Goal: Information Seeking & Learning: Learn about a topic

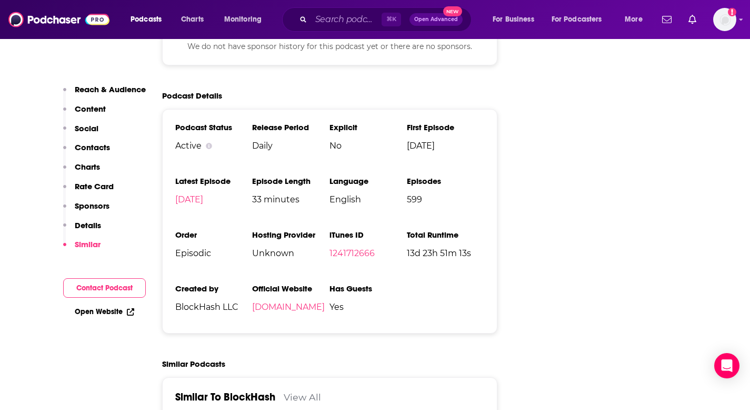
scroll to position [1624, 0]
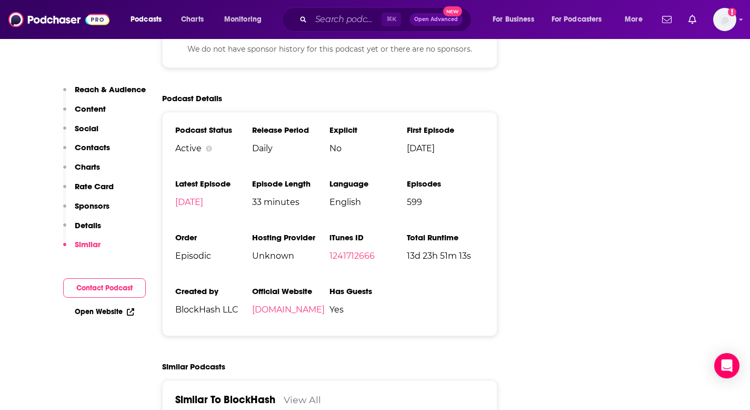
click at [89, 144] on p "Contacts" at bounding box center [92, 147] width 35 height 10
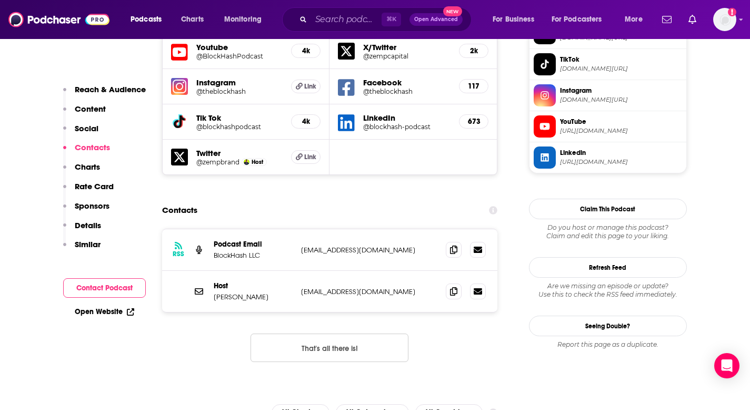
scroll to position [963, 0]
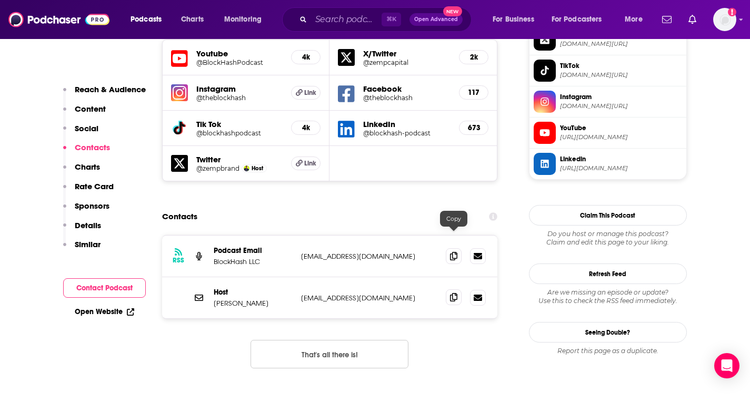
click at [455, 293] on icon at bounding box center [453, 297] width 7 height 8
click at [452, 251] on icon at bounding box center [453, 255] width 7 height 8
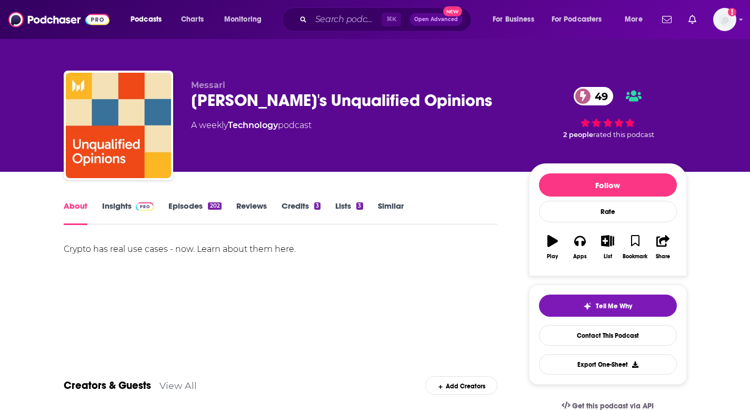
click at [186, 208] on link "Episodes 202" at bounding box center [194, 213] width 53 height 24
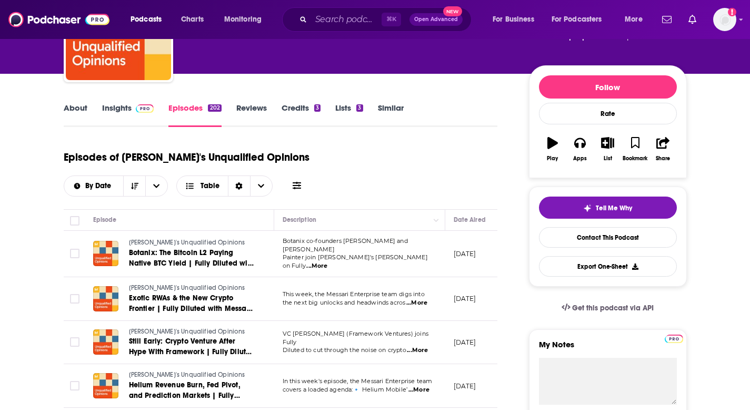
click at [71, 107] on link "About" at bounding box center [76, 115] width 24 height 24
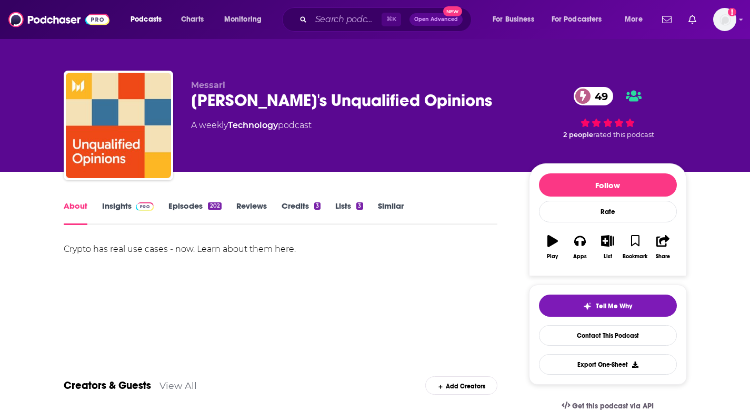
click at [193, 248] on div "Crypto has real use cases - now. Learn about them here." at bounding box center [281, 249] width 434 height 15
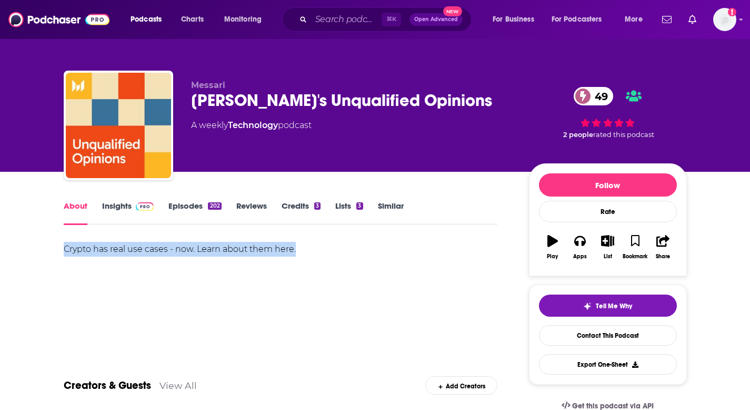
click at [193, 248] on div "Crypto has real use cases - now. Learn about them here." at bounding box center [281, 249] width 434 height 15
copy div "Crypto has real use cases - now. Learn about them here."
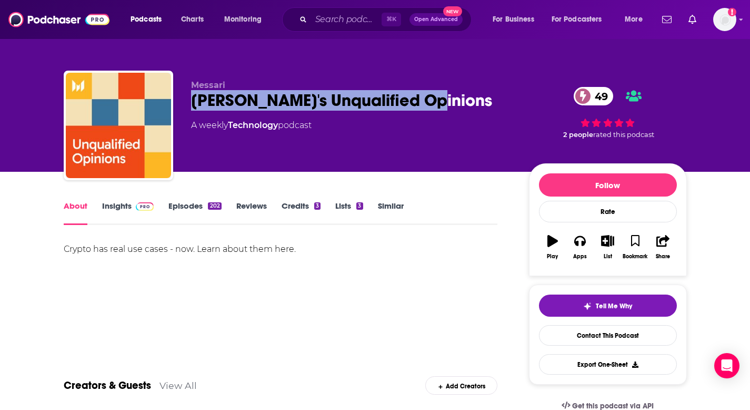
drag, startPoint x: 432, startPoint y: 106, endPoint x: 186, endPoint y: 101, distance: 245.4
click at [186, 101] on div "Messari Messari's Unqualified Opinions 49 A weekly Technology podcast 49 2 peop…" at bounding box center [375, 128] width 623 height 114
copy h1 "Messari's Unqualified Opinions"
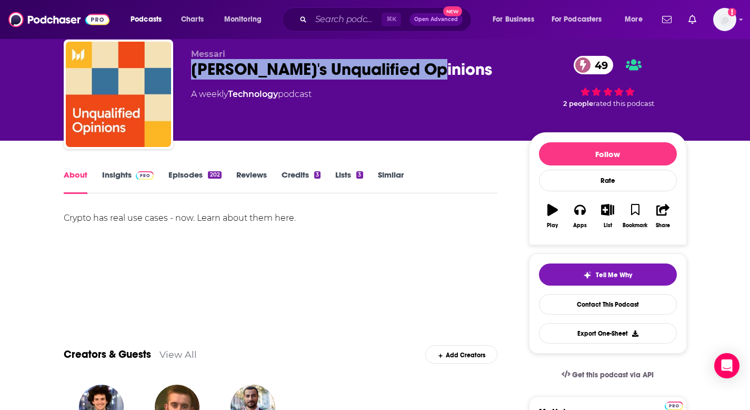
click at [118, 172] on link "Insights" at bounding box center [128, 182] width 52 height 24
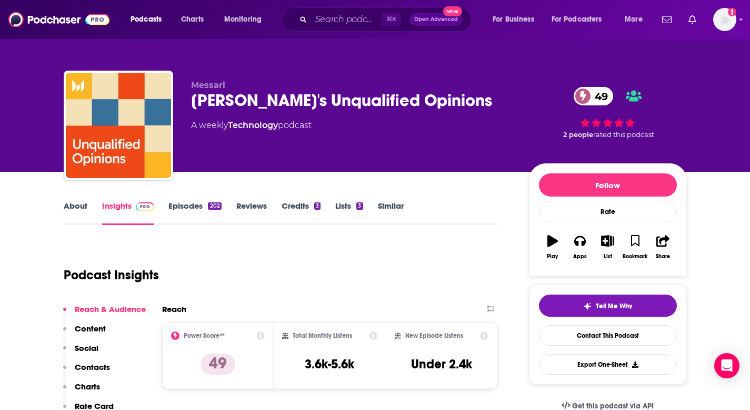
click at [93, 362] on p "Contacts" at bounding box center [92, 367] width 35 height 10
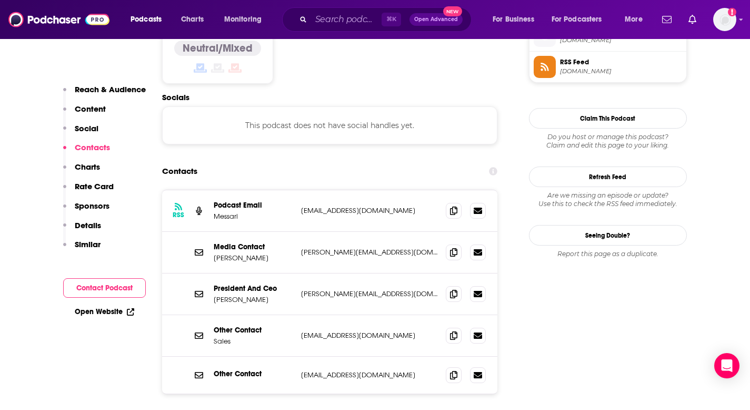
scroll to position [879, 0]
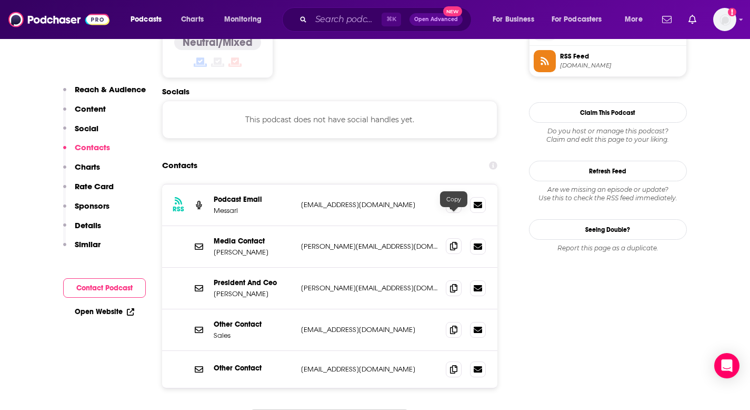
click at [451, 242] on icon at bounding box center [453, 246] width 7 height 8
click at [450, 242] on icon at bounding box center [453, 246] width 7 height 8
click at [454, 200] on icon at bounding box center [453, 204] width 7 height 8
click at [453, 283] on icon at bounding box center [453, 287] width 7 height 8
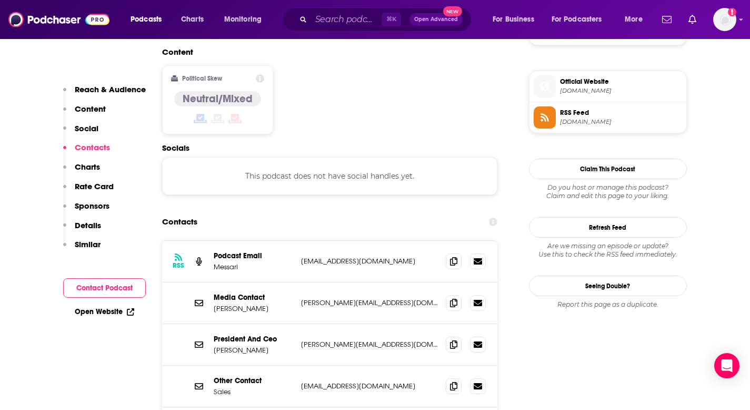
scroll to position [709, 0]
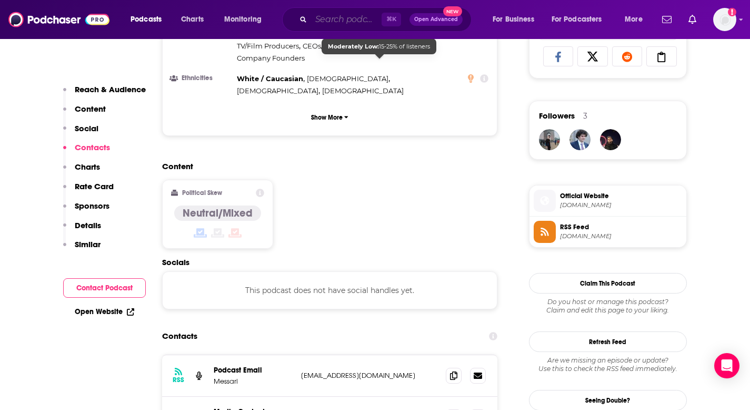
click at [339, 13] on input "Search podcasts, credits, & more..." at bounding box center [346, 19] width 71 height 17
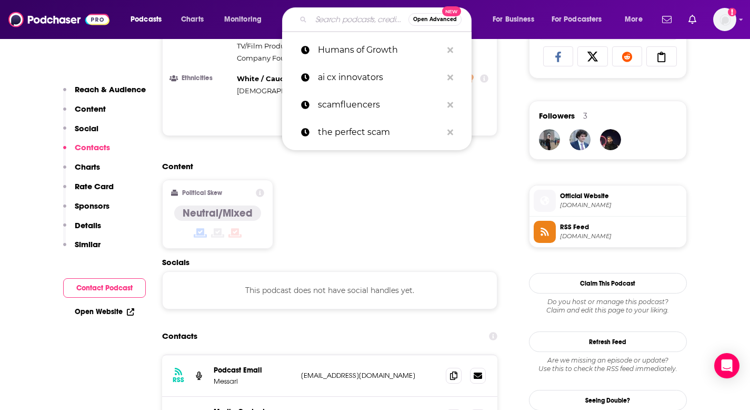
paste input "Thinking Crypto News & Interviews"
type input "Thinking Crypto News & Interviews"
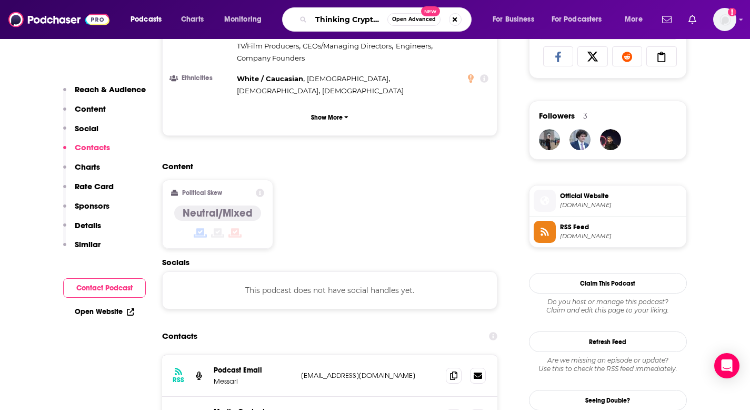
scroll to position [0, 69]
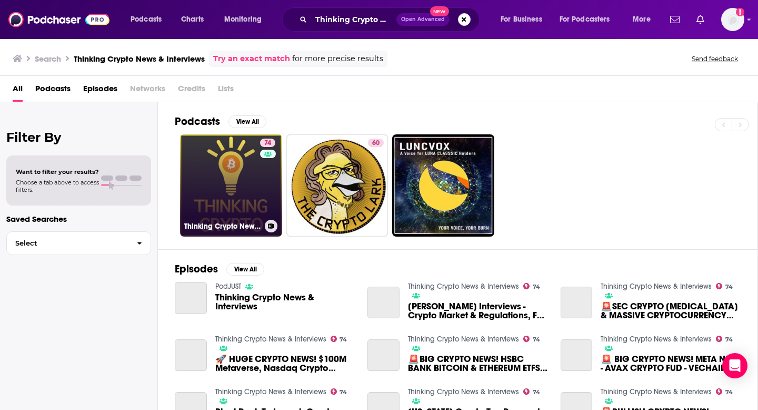
click at [258, 201] on link "74 Thinking Crypto News & Interviews" at bounding box center [231, 185] width 102 height 102
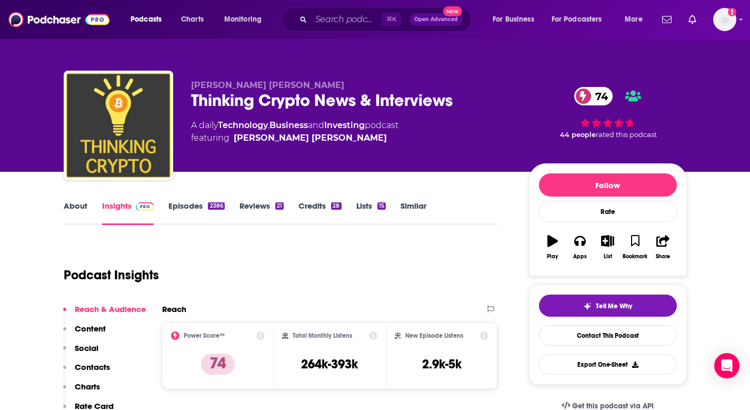
click at [337, 97] on div "Thinking Crypto News & Interviews 74" at bounding box center [351, 100] width 321 height 21
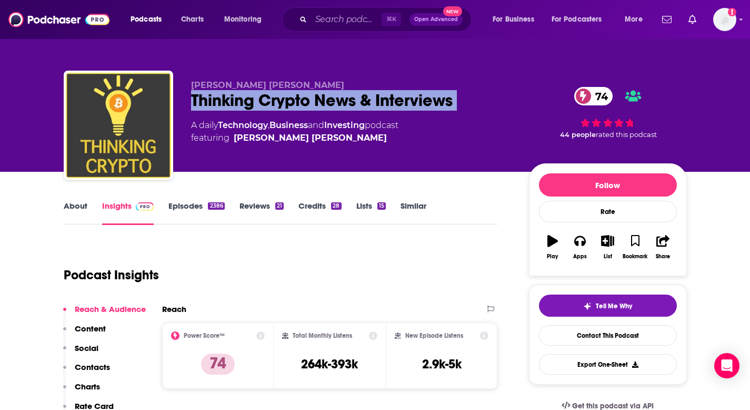
click at [337, 97] on div "Thinking Crypto News & Interviews 74" at bounding box center [351, 100] width 321 height 21
copy div "Thinking Crypto News & Interviews 74"
click at [72, 207] on link "About" at bounding box center [76, 213] width 24 height 24
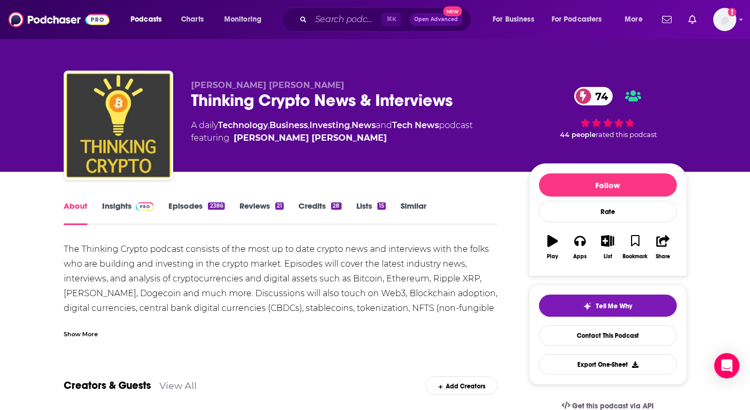
click at [191, 266] on div "The Thinking Crypto podcast consists of the most up to date crypto news and int…" at bounding box center [281, 389] width 434 height 295
click at [174, 270] on div "The Thinking Crypto podcast consists of the most up to date crypto news and int…" at bounding box center [281, 389] width 434 height 295
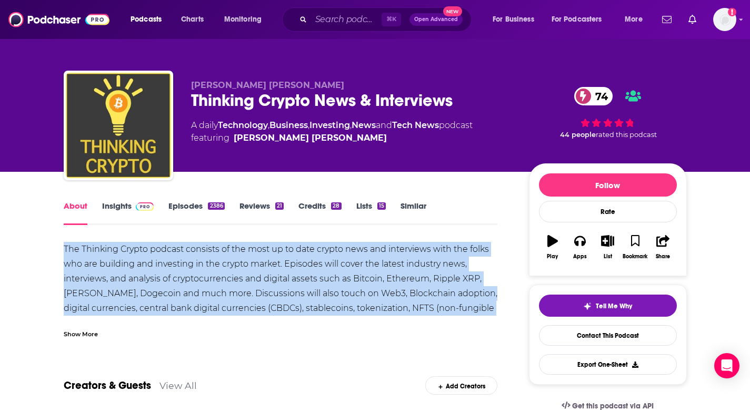
click at [174, 270] on div "The Thinking Crypto podcast consists of the most up to date crypto news and int…" at bounding box center [281, 389] width 434 height 295
copy div "The Thinking Crypto podcast consists of the most up to date crypto news and int…"
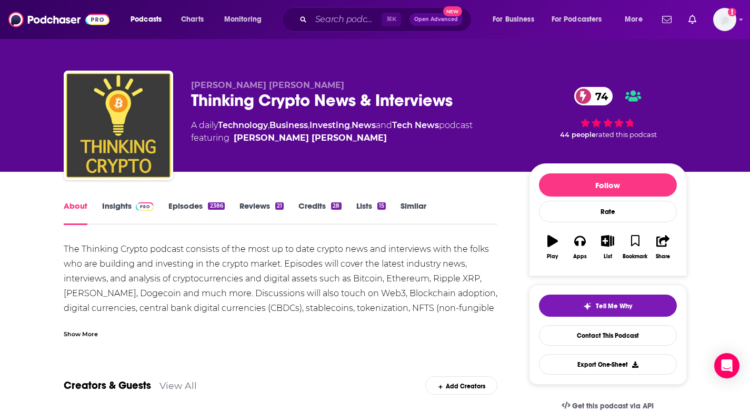
click at [78, 335] on div "Show More" at bounding box center [81, 333] width 34 height 10
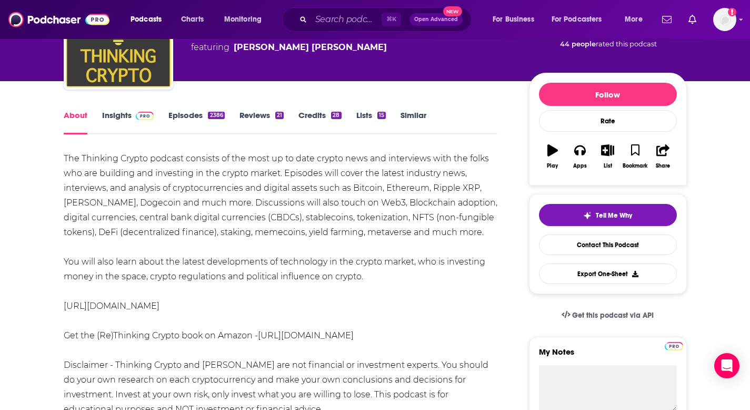
scroll to position [88, 0]
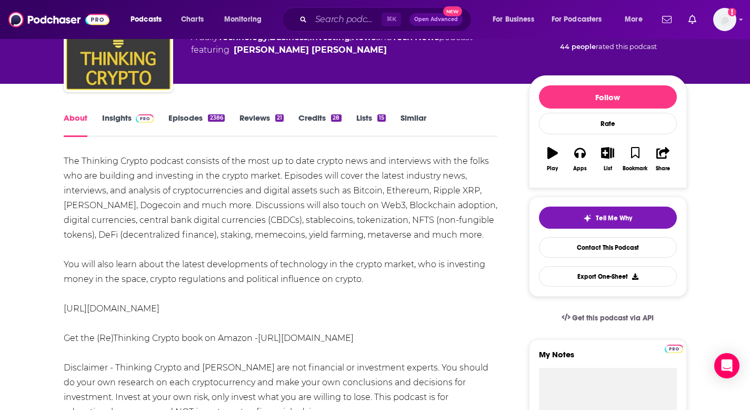
drag, startPoint x: 62, startPoint y: 156, endPoint x: 367, endPoint y: 279, distance: 329.5
copy div "The Thinking Crypto podcast consists of the most up to date crypto news and int…"
click at [117, 120] on link "Insights" at bounding box center [128, 125] width 52 height 24
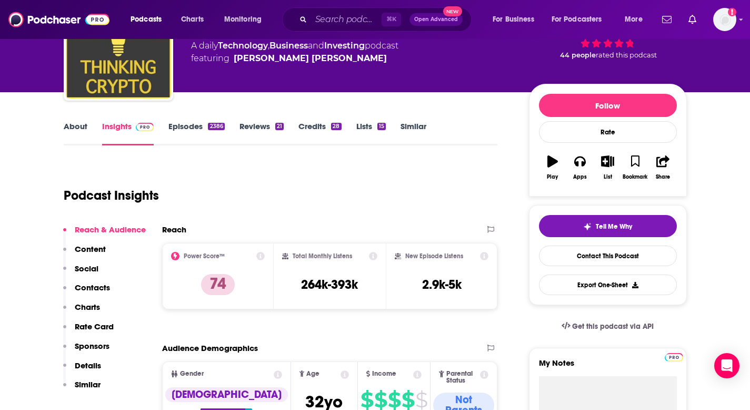
click at [98, 287] on p "Contacts" at bounding box center [92, 287] width 35 height 10
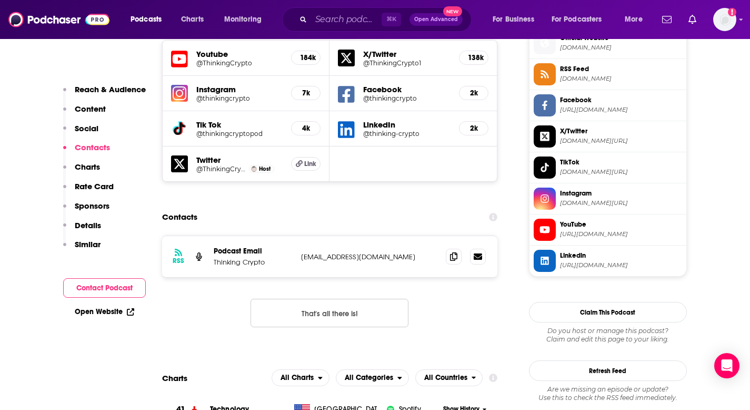
scroll to position [963, 0]
click at [450, 247] on span at bounding box center [454, 255] width 16 height 16
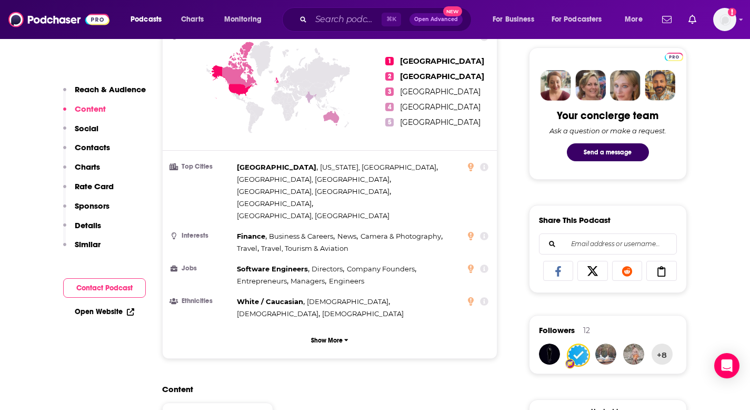
scroll to position [177, 0]
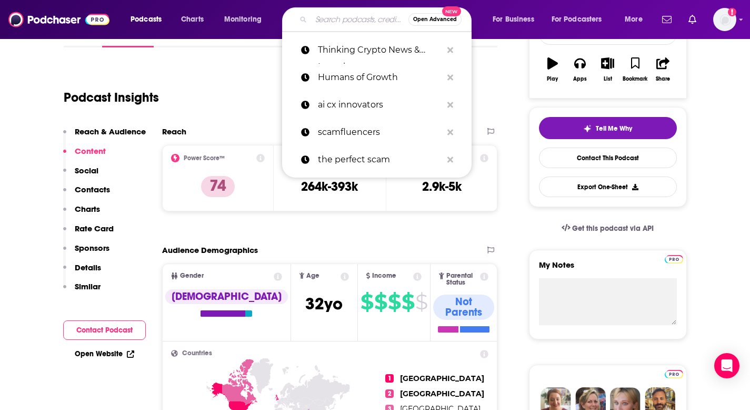
click at [322, 23] on input "Search podcasts, credits, & more..." at bounding box center [359, 19] width 97 height 17
paste input "On The Brink with Castle Island"
type input "On The Brink with Castle Island"
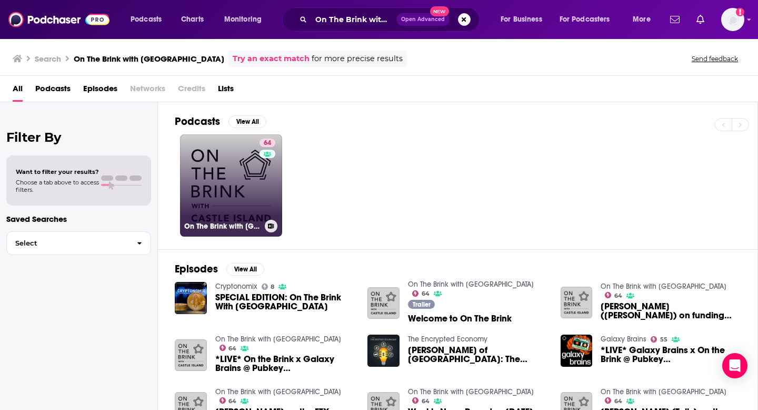
click at [225, 184] on link "64 On The Brink with Castle Island" at bounding box center [231, 185] width 102 height 102
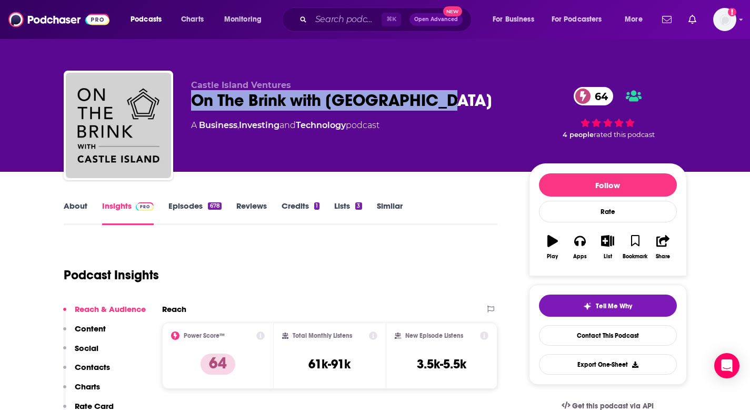
drag, startPoint x: 191, startPoint y: 96, endPoint x: 444, endPoint y: 101, distance: 252.7
click at [444, 101] on div "On The Brink with Castle Island 64" at bounding box center [351, 100] width 321 height 21
copy h2 "On The Brink with Castle Island"
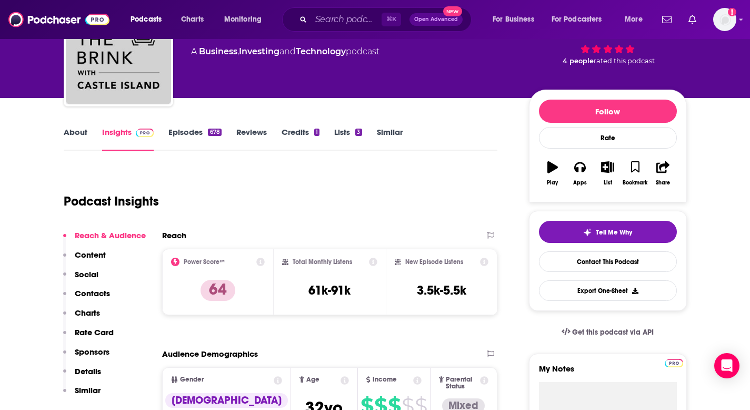
scroll to position [95, 0]
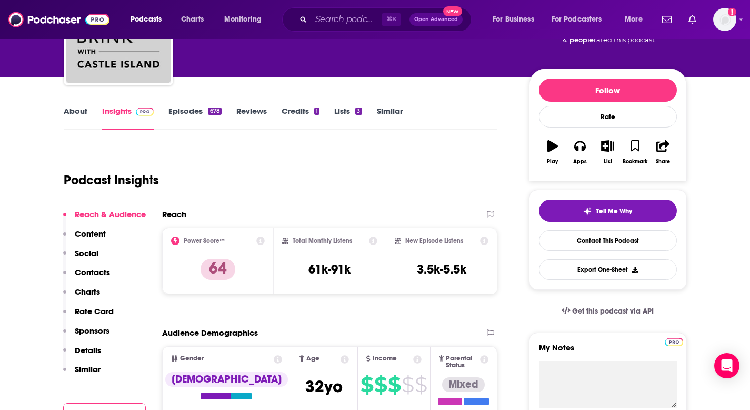
click at [76, 108] on link "About" at bounding box center [76, 118] width 24 height 24
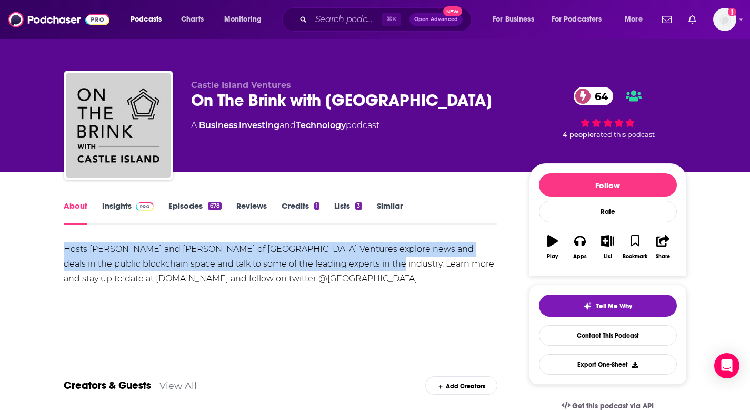
drag, startPoint x: 365, startPoint y: 266, endPoint x: 50, endPoint y: 252, distance: 315.7
copy div "Hosts Matt Walsh and Nic Carter of Castle Island Ventures explore news and deal…"
click at [111, 207] on link "Insights" at bounding box center [128, 213] width 52 height 24
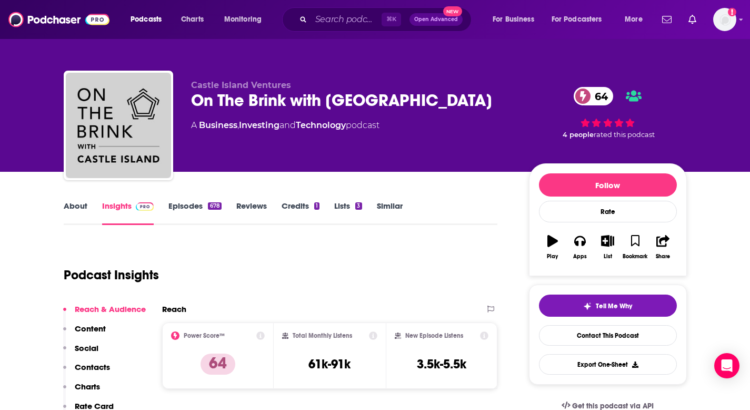
click at [206, 213] on link "Episodes 678" at bounding box center [194, 213] width 53 height 24
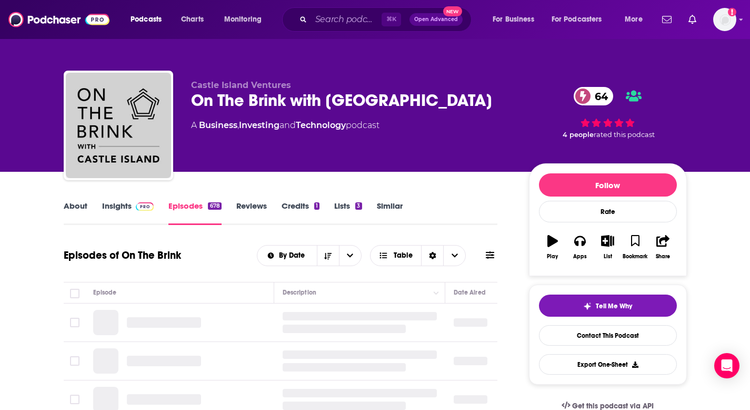
scroll to position [72, 0]
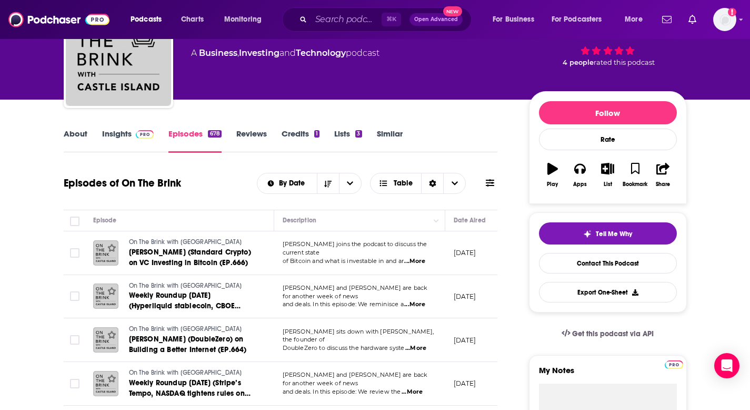
click at [121, 135] on link "Insights" at bounding box center [128, 140] width 52 height 24
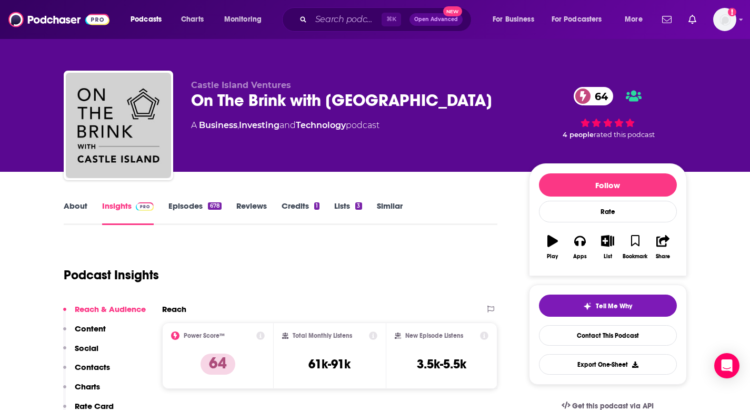
click at [101, 364] on p "Contacts" at bounding box center [92, 367] width 35 height 10
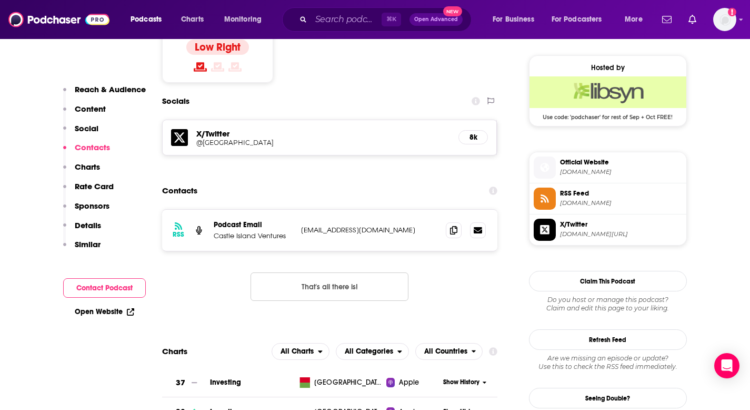
scroll to position [844, 0]
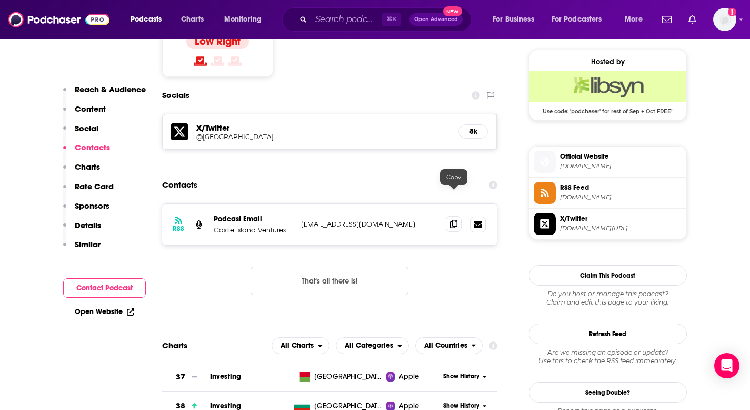
click at [453, 220] on icon at bounding box center [453, 224] width 7 height 8
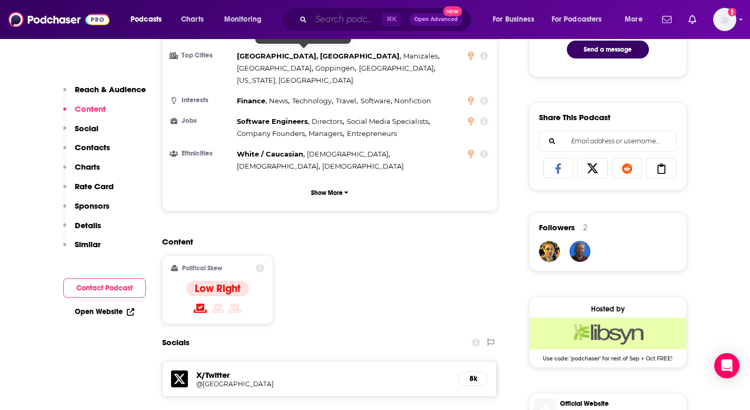
click at [313, 19] on input "Search podcasts, credits, & more..." at bounding box center [346, 19] width 71 height 17
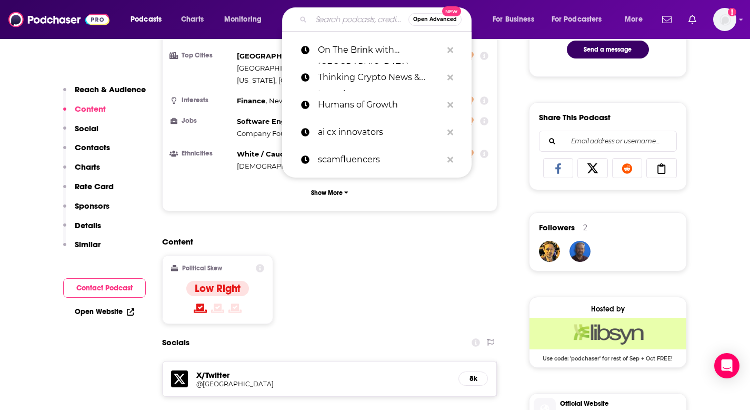
paste input "The Crypto Conversation"
type input "The Crypto Conversation"
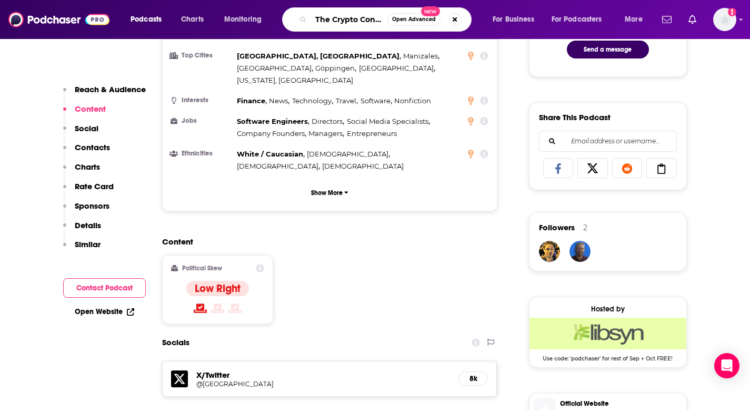
scroll to position [0, 28]
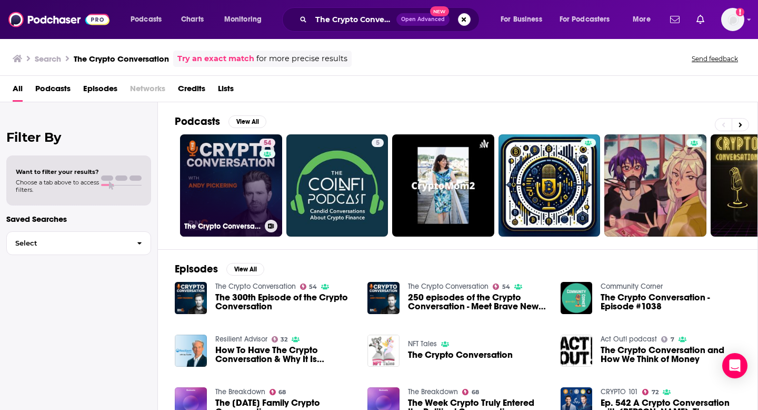
click at [228, 184] on link "54 The Crypto Conversation" at bounding box center [231, 185] width 102 height 102
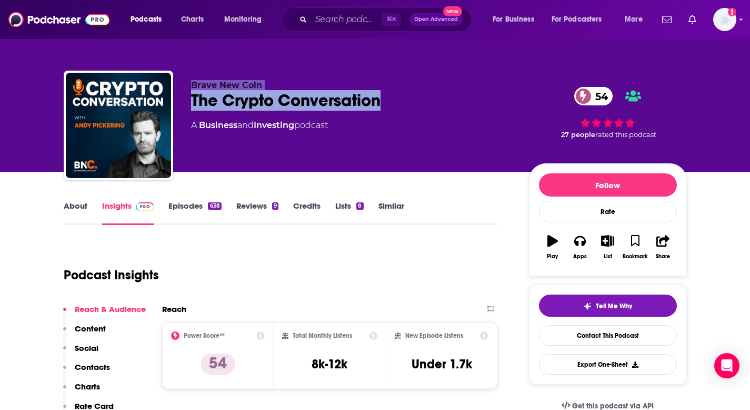
drag, startPoint x: 393, startPoint y: 102, endPoint x: 178, endPoint y: 82, distance: 215.7
click at [178, 82] on div "Brave New Coin The Crypto Conversation 54 A Business and Investing podcast 54 2…" at bounding box center [375, 128] width 623 height 114
copy div "Brave New Coin The Crypto Conversation"
click at [73, 216] on link "About" at bounding box center [76, 213] width 24 height 24
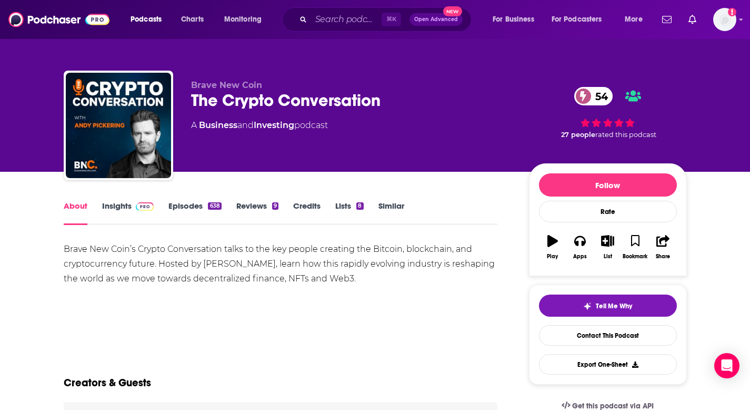
drag, startPoint x: 55, startPoint y: 243, endPoint x: 380, endPoint y: 284, distance: 326.8
copy div "Brave New Coin’s Crypto Conversation talks to the key people creating the Bitco…"
click at [143, 210] on img at bounding box center [145, 206] width 18 height 8
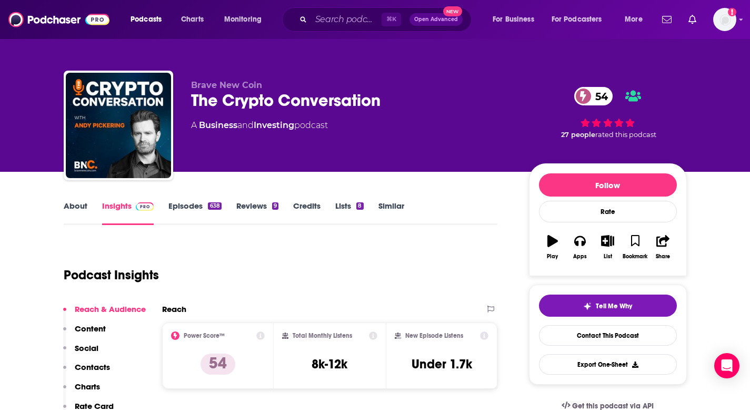
click at [101, 366] on p "Contacts" at bounding box center [92, 367] width 35 height 10
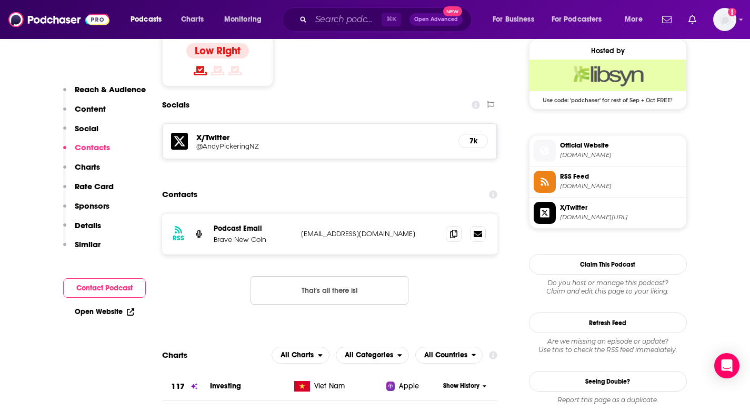
scroll to position [856, 0]
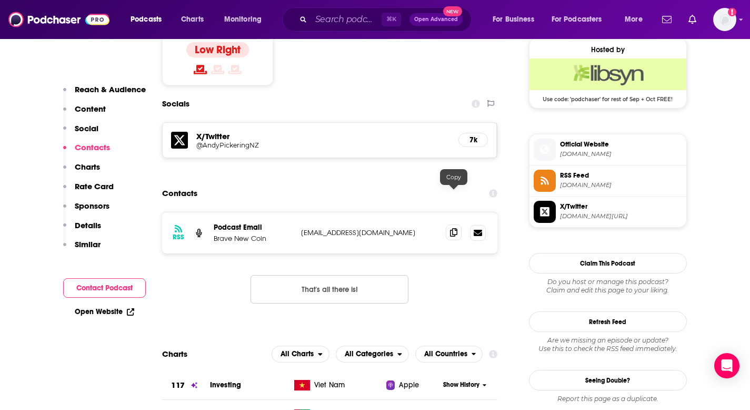
click at [454, 228] on icon at bounding box center [453, 232] width 7 height 8
click at [326, 21] on input "Search podcasts, credits, & more..." at bounding box center [346, 19] width 71 height 17
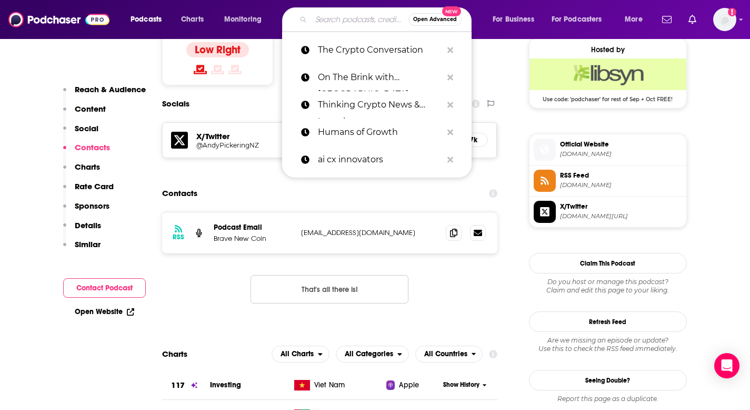
paste input "Bankless"
type input "Bankless"
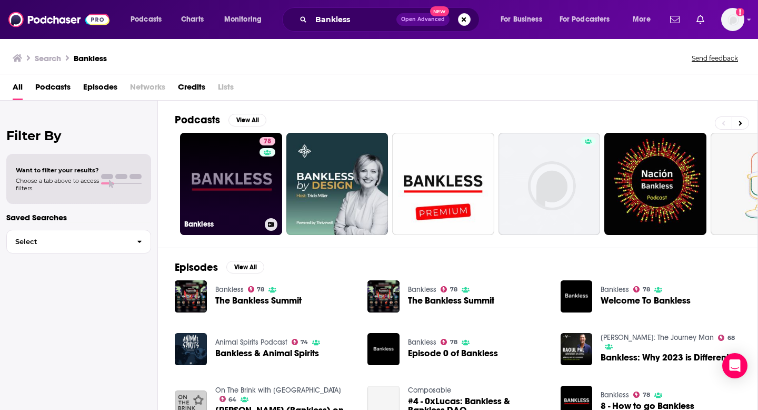
click at [242, 185] on link "78 Bankless" at bounding box center [231, 184] width 102 height 102
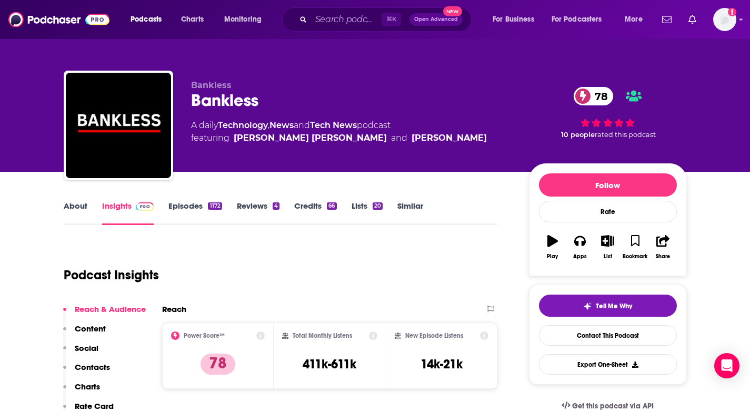
click at [71, 213] on link "About" at bounding box center [76, 213] width 24 height 24
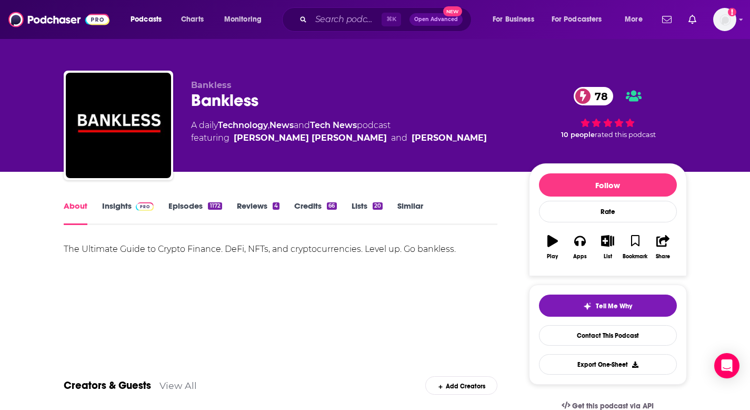
click at [211, 247] on div "The Ultimate Guide to Crypto Finance. DeFi, NFTs, and cryptocurrencies. Level u…" at bounding box center [281, 249] width 434 height 15
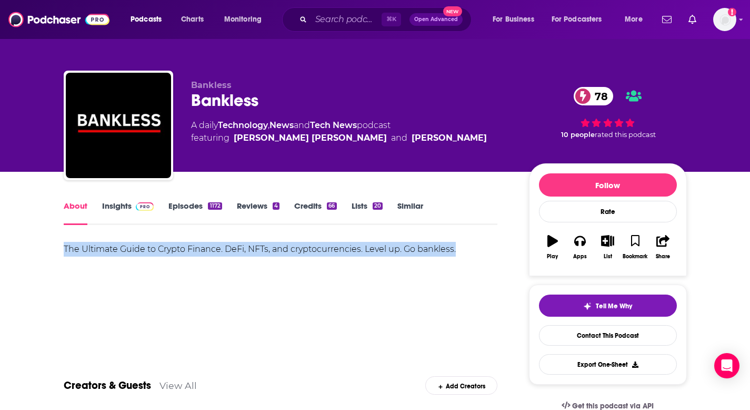
click at [211, 247] on div "The Ultimate Guide to Crypto Finance. DeFi, NFTs, and cryptocurrencies. Level u…" at bounding box center [281, 249] width 434 height 15
copy div "The Ultimate Guide to Crypto Finance. DeFi, NFTs, and cryptocurrencies. Level u…"
click at [124, 201] on link "Insights" at bounding box center [128, 213] width 52 height 24
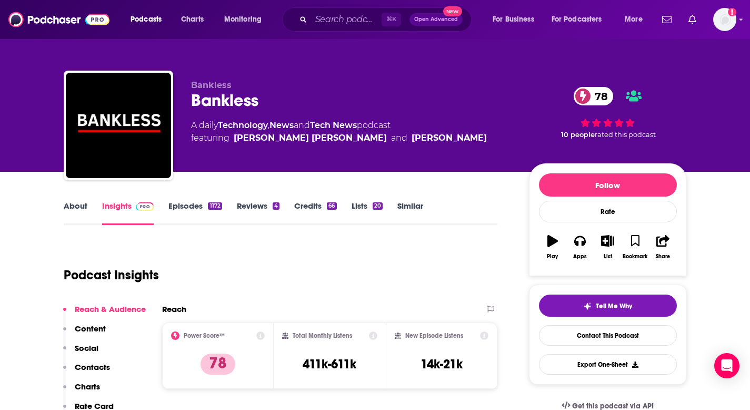
click at [94, 361] on button "Social" at bounding box center [80, 352] width 35 height 19
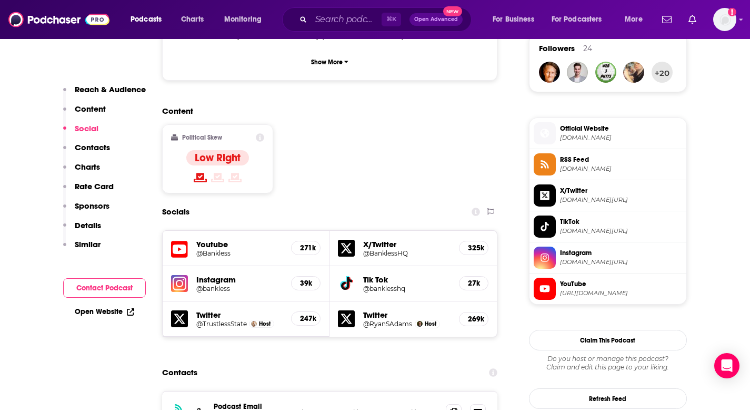
scroll to position [779, 0]
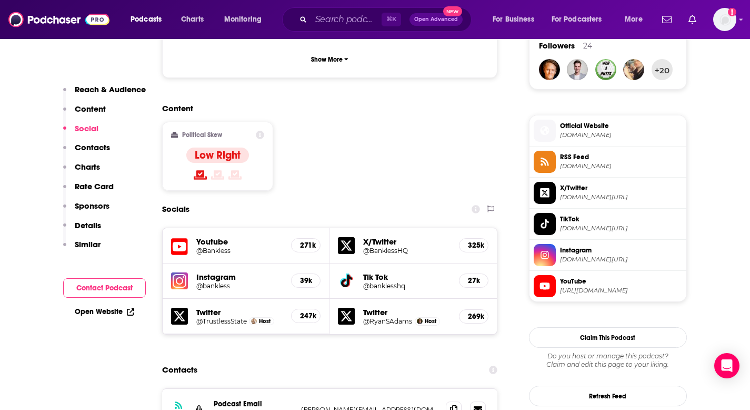
click at [91, 146] on p "Contacts" at bounding box center [92, 147] width 35 height 10
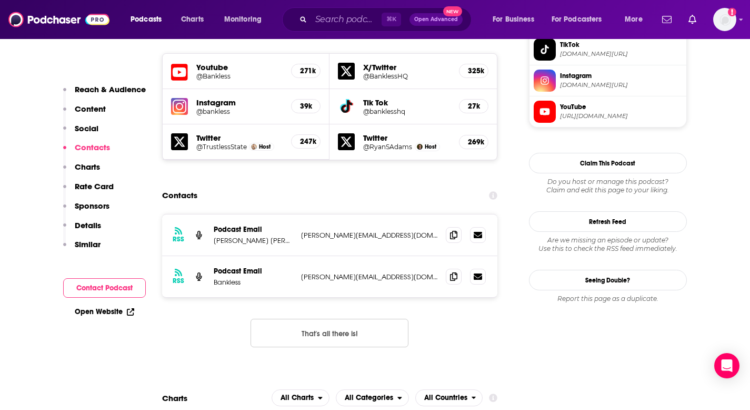
scroll to position [952, 0]
click at [454, 231] on icon at bounding box center [453, 235] width 7 height 8
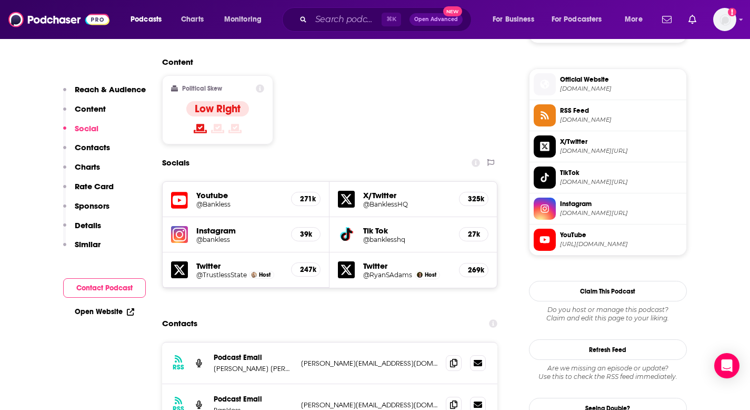
scroll to position [845, 0]
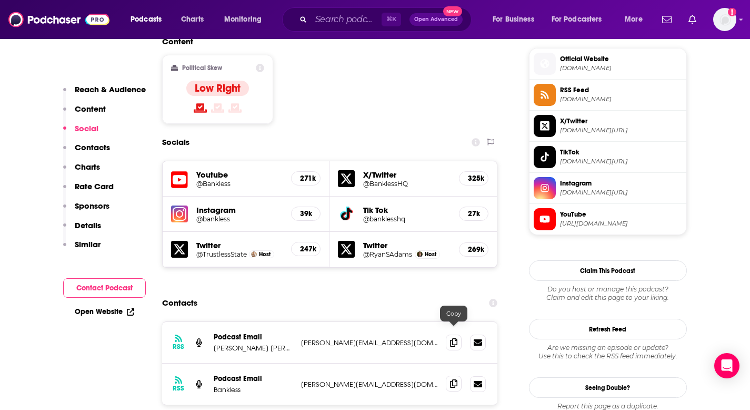
click at [452, 379] on icon at bounding box center [453, 383] width 7 height 8
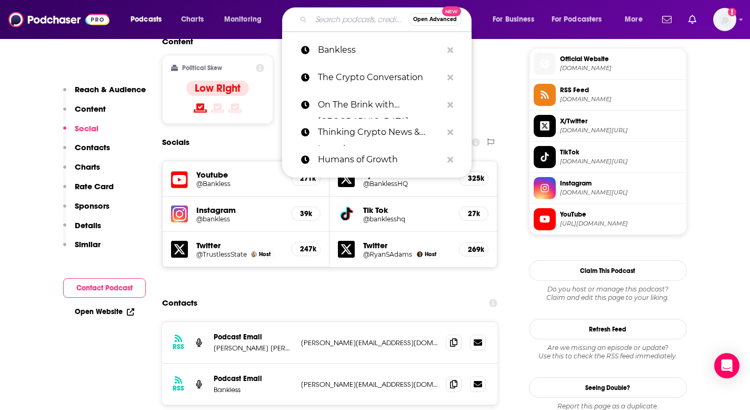
click at [315, 26] on input "Search podcasts, credits, & more..." at bounding box center [359, 19] width 97 height 17
paste input "Empire"
type input "Empire"
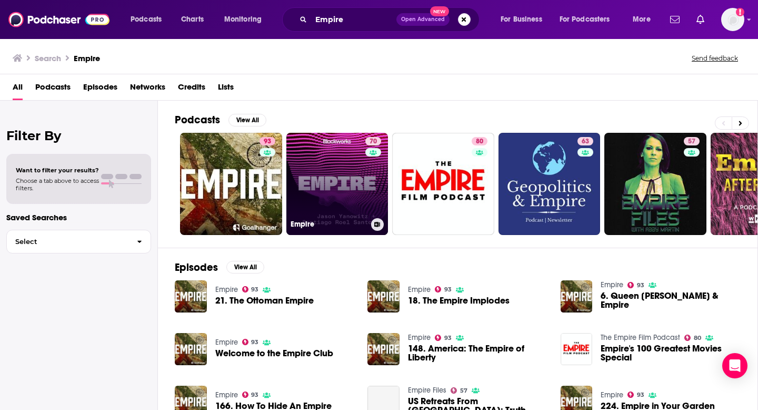
click at [352, 172] on link "70 Empire" at bounding box center [337, 184] width 102 height 102
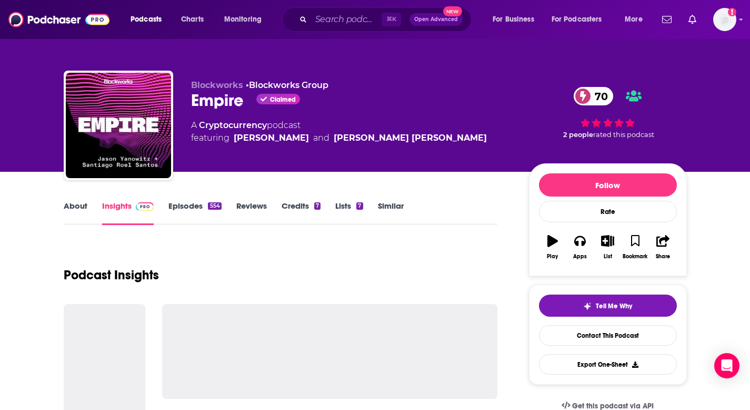
click at [73, 201] on link "About" at bounding box center [76, 213] width 24 height 24
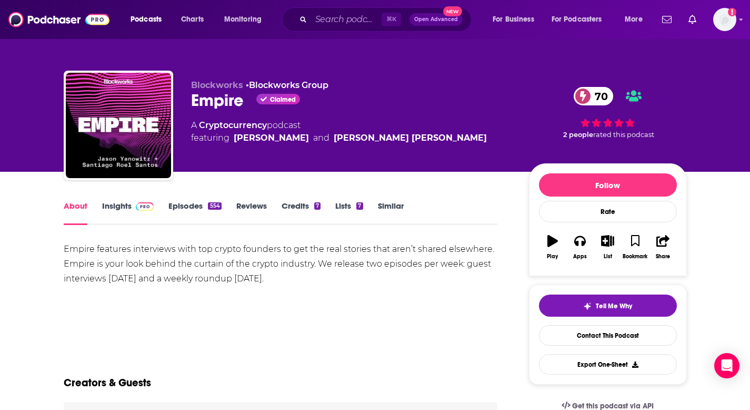
click at [194, 261] on div "Empire features interviews with top crypto founders to get the real stories tha…" at bounding box center [281, 264] width 434 height 44
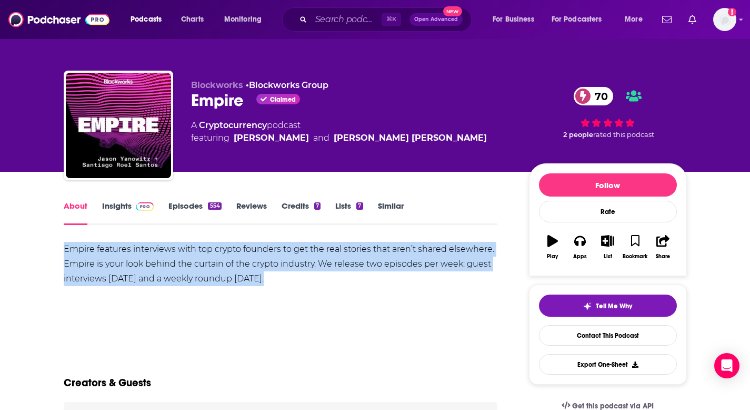
click at [194, 261] on div "Empire features interviews with top crypto founders to get the real stories tha…" at bounding box center [281, 264] width 434 height 44
click at [124, 203] on link "Insights" at bounding box center [128, 213] width 52 height 24
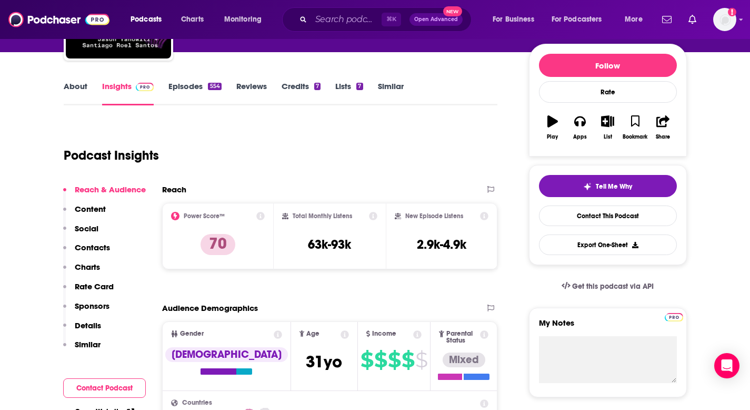
click at [89, 248] on p "Contacts" at bounding box center [92, 247] width 35 height 10
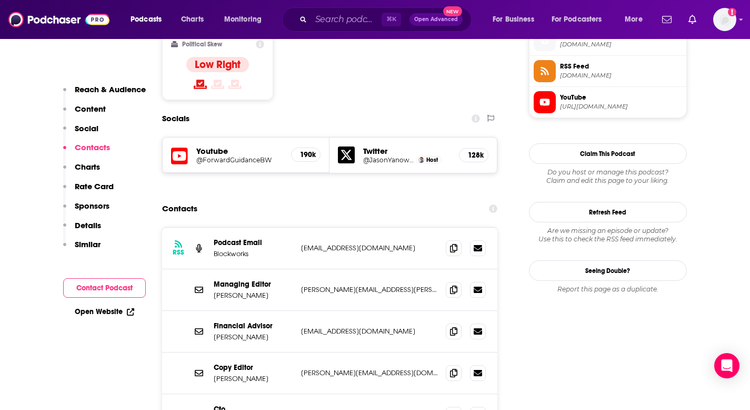
scroll to position [889, 0]
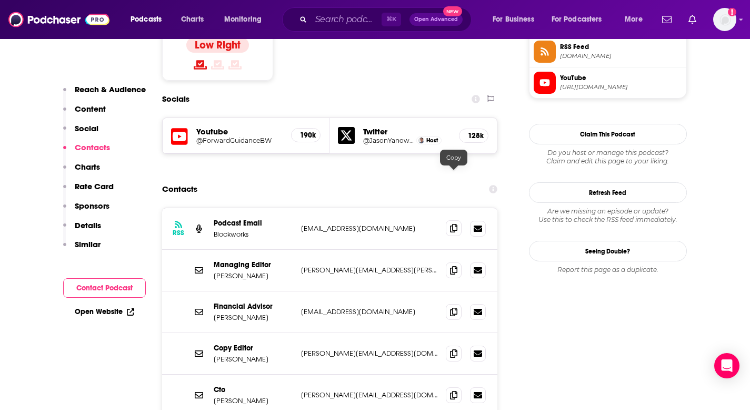
click at [454, 220] on span at bounding box center [454, 228] width 16 height 16
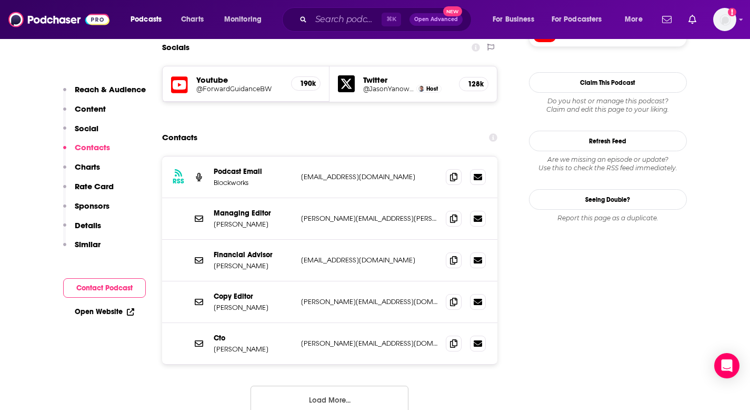
scroll to position [941, 0]
click at [339, 385] on button "Load More..." at bounding box center [330, 399] width 158 height 28
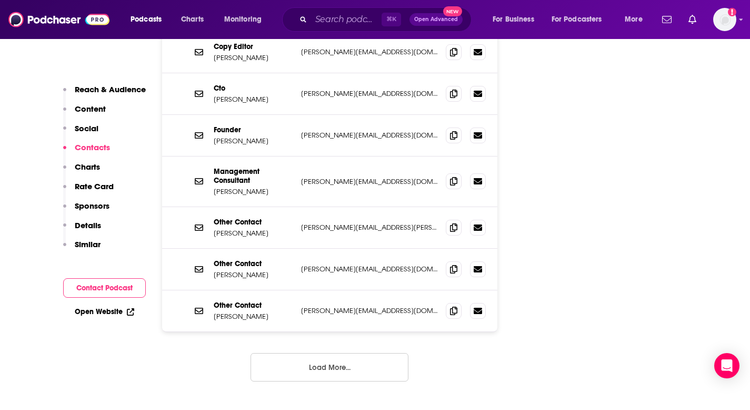
scroll to position [1201, 0]
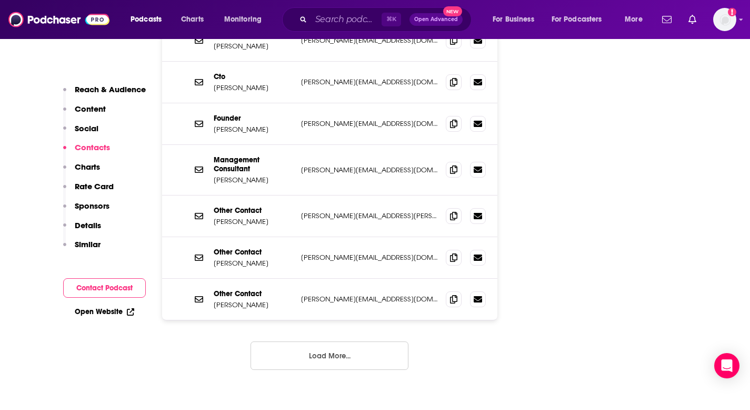
click at [355, 341] on button "Load More..." at bounding box center [330, 355] width 158 height 28
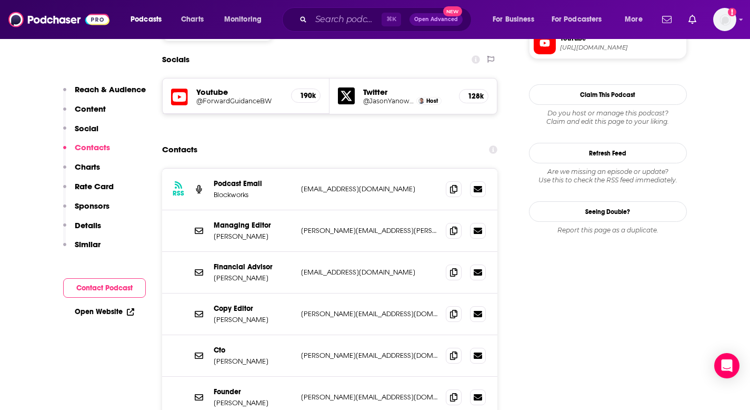
scroll to position [932, 0]
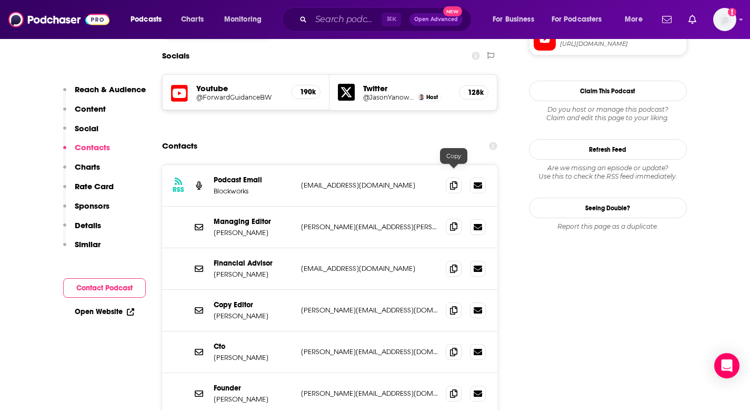
click at [455, 222] on icon at bounding box center [453, 226] width 7 height 8
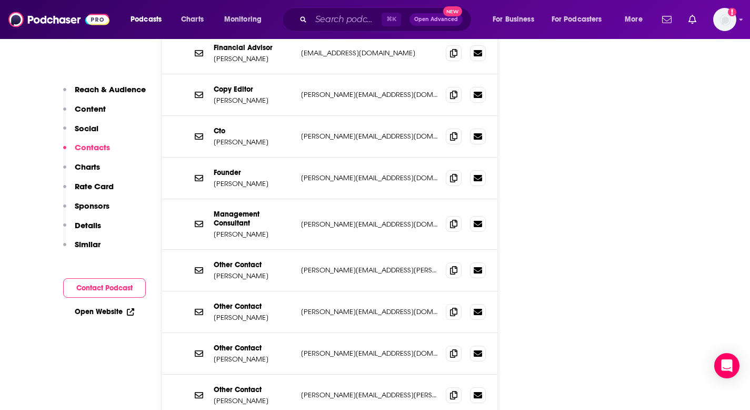
scroll to position [1185, 0]
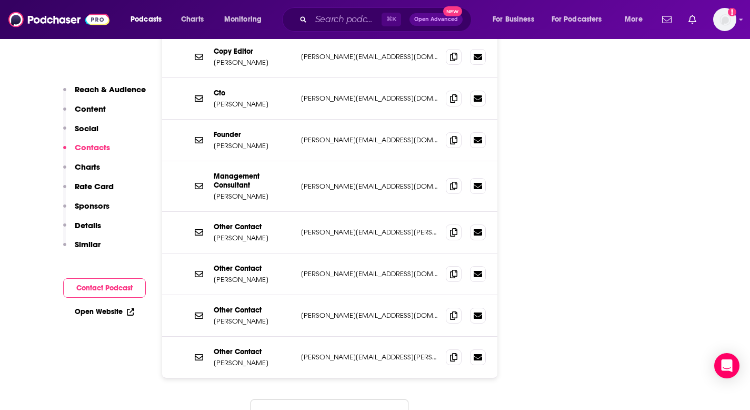
click at [344, 399] on button "That's all there is!" at bounding box center [330, 413] width 158 height 28
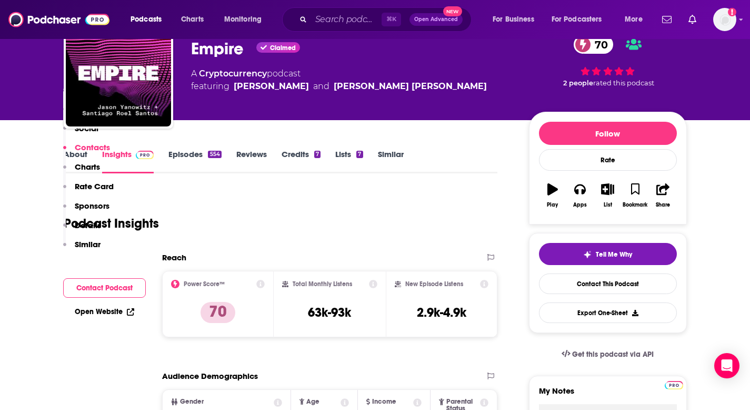
scroll to position [0, 0]
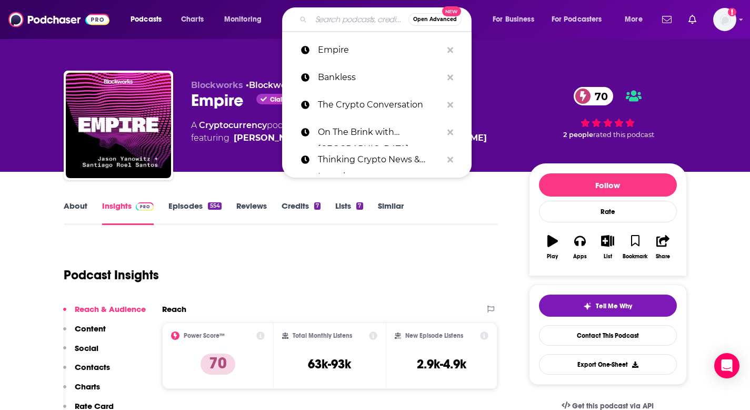
click at [352, 22] on input "Search podcasts, credits, & more..." at bounding box center [359, 19] width 97 height 17
paste input "The Milk Road Show"
type input "The Milk Road Show"
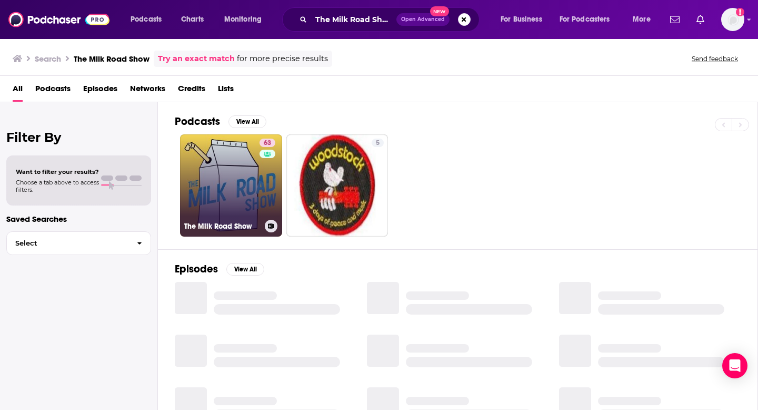
click at [217, 188] on link "63 The Milk Road Show" at bounding box center [231, 185] width 102 height 102
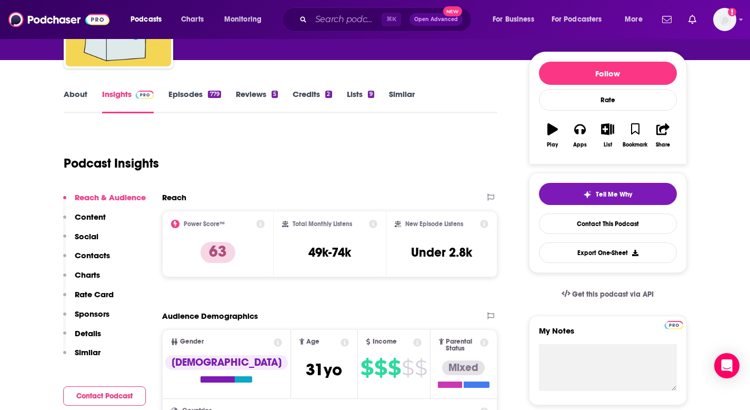
scroll to position [45, 0]
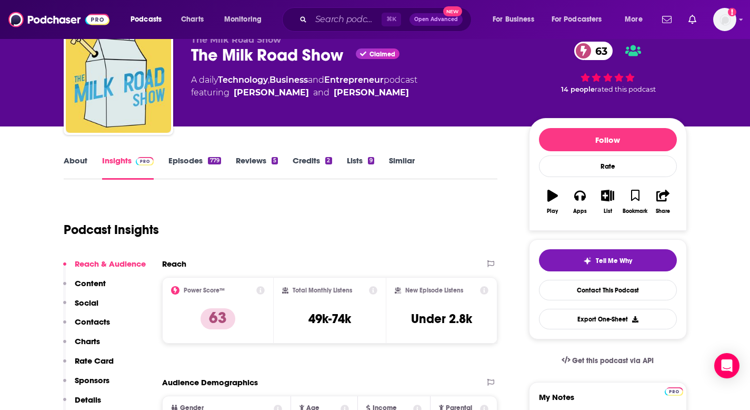
click at [72, 154] on div "About Insights Episodes 779 Reviews 5 Credits 2 Lists 9 Similar" at bounding box center [281, 167] width 434 height 26
click at [70, 167] on link "About" at bounding box center [76, 167] width 24 height 24
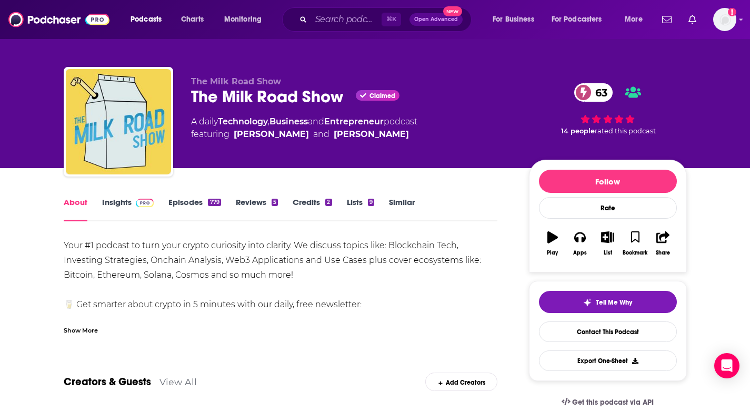
scroll to position [36, 0]
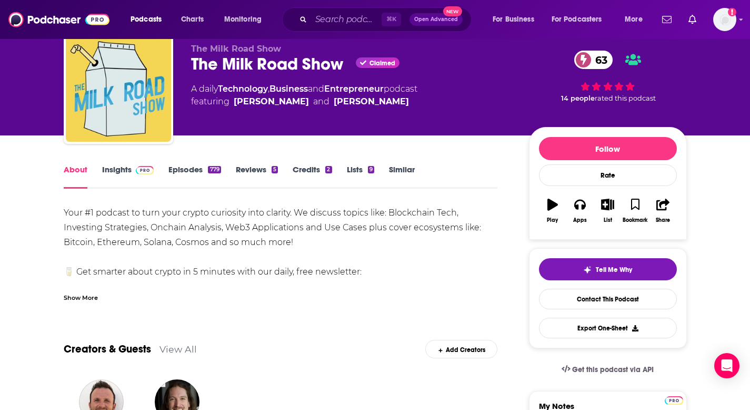
click at [150, 221] on div "Your #1 podcast to turn your crypto curiosity into clarity. We discuss topics l…" at bounding box center [281, 271] width 434 height 133
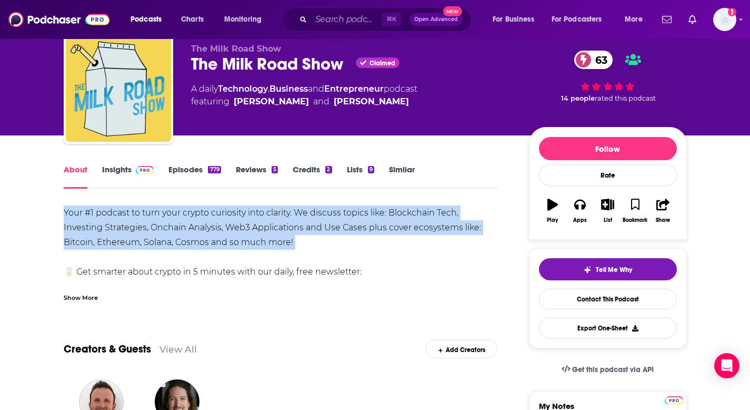
click at [150, 221] on div "Your #1 podcast to turn your crypto curiosity into clarity. We discuss topics l…" at bounding box center [281, 271] width 434 height 133
click at [127, 173] on link "Insights" at bounding box center [128, 176] width 52 height 24
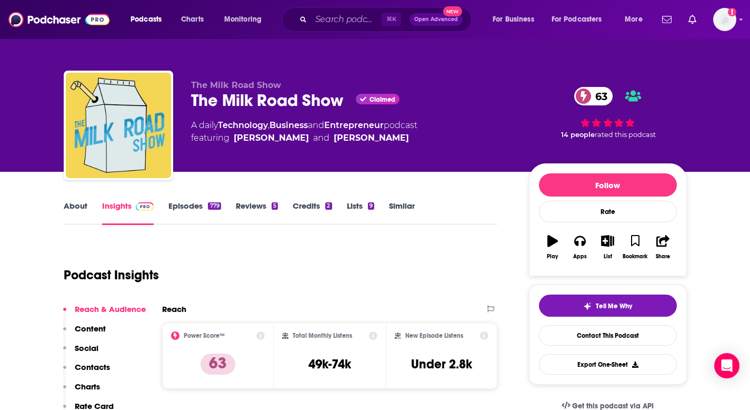
click at [96, 374] on button "Contacts" at bounding box center [86, 371] width 47 height 19
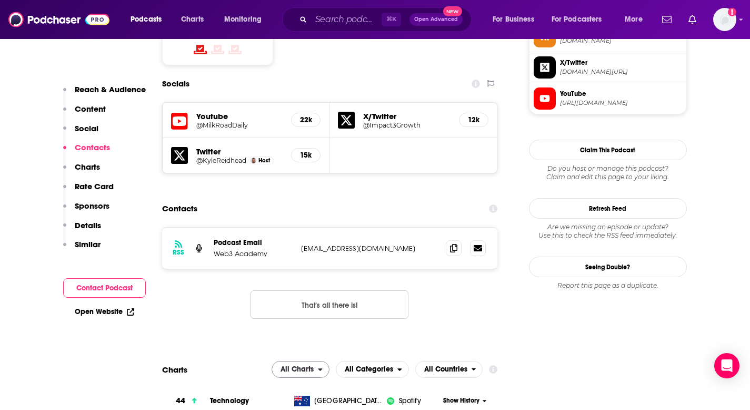
scroll to position [904, 0]
click at [455, 243] on icon at bounding box center [453, 247] width 7 height 8
click at [325, 25] on input "Search podcasts, credits, & more..." at bounding box center [346, 19] width 71 height 17
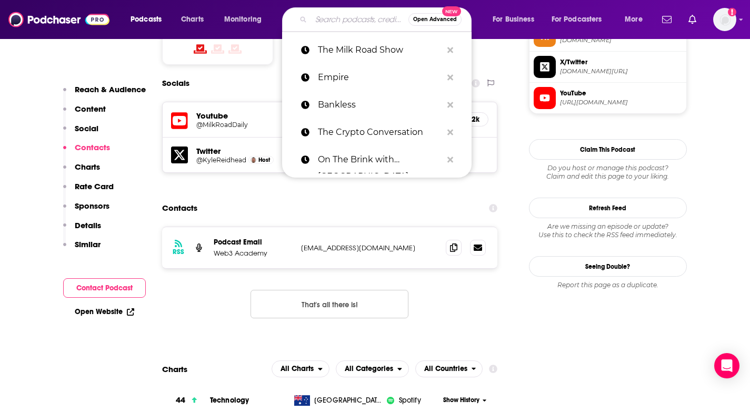
paste input "The Edge Podcast"
type input "The Edge Podcast"
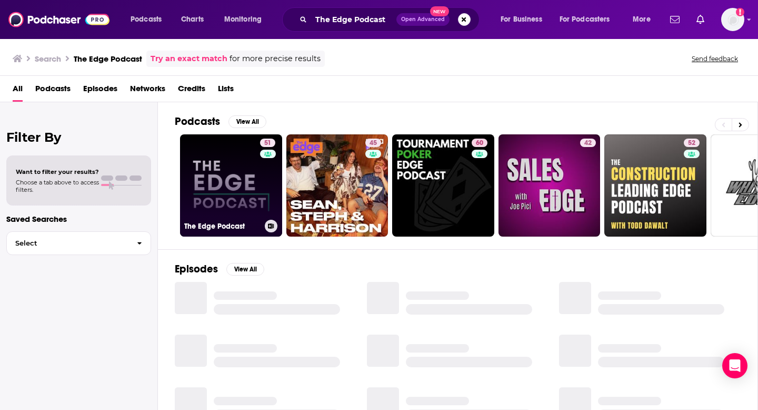
click at [223, 187] on link "51 The Edge Podcast" at bounding box center [231, 185] width 102 height 102
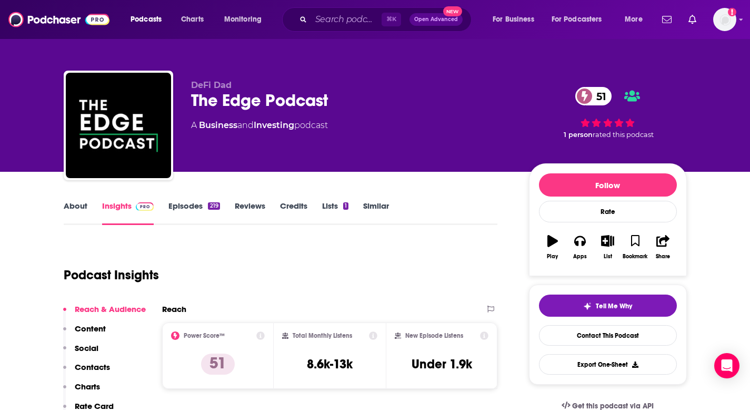
click at [77, 203] on link "About" at bounding box center [76, 213] width 24 height 24
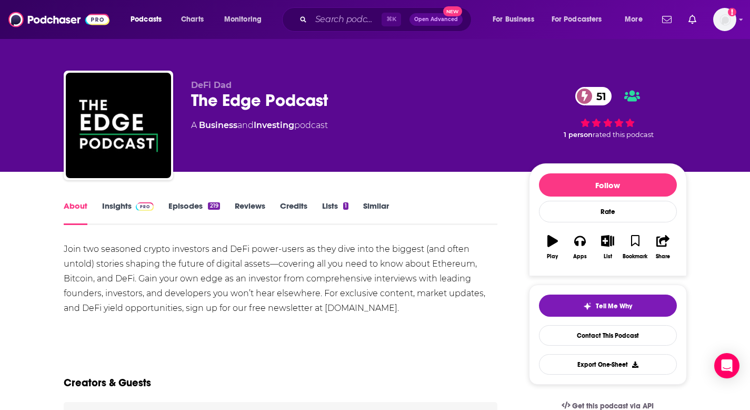
click at [187, 268] on div "Join two seasoned crypto investors and DeFi power-users as they dive into the b…" at bounding box center [281, 279] width 434 height 74
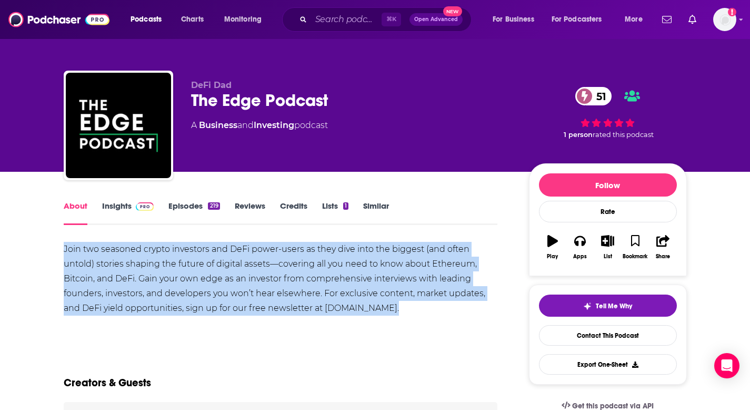
click at [187, 268] on div "Join two seasoned crypto investors and DeFi power-users as they dive into the b…" at bounding box center [281, 279] width 434 height 74
click at [133, 206] on span at bounding box center [143, 206] width 23 height 10
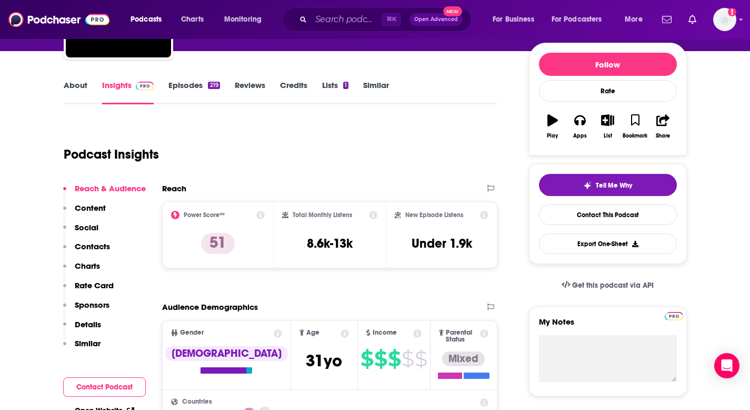
click at [94, 247] on p "Contacts" at bounding box center [92, 246] width 35 height 10
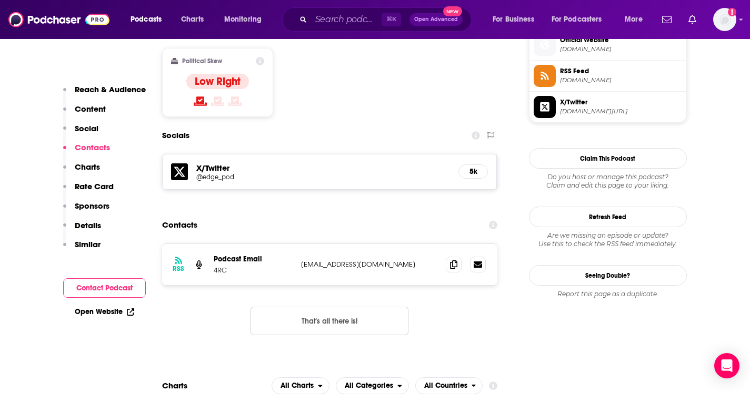
scroll to position [868, 0]
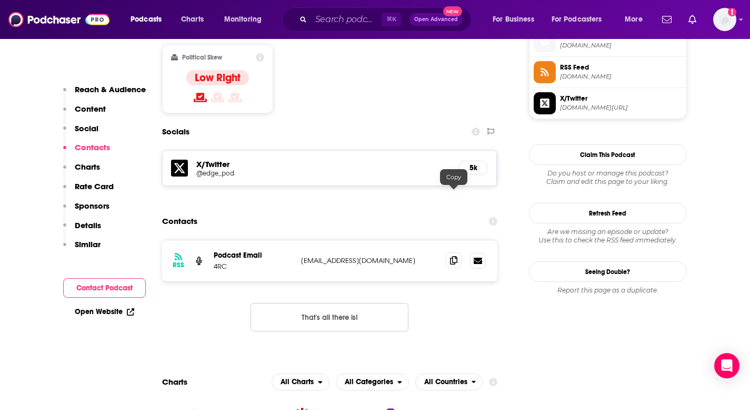
click at [451, 256] on icon at bounding box center [453, 260] width 7 height 8
click at [453, 256] on icon at bounding box center [453, 260] width 7 height 8
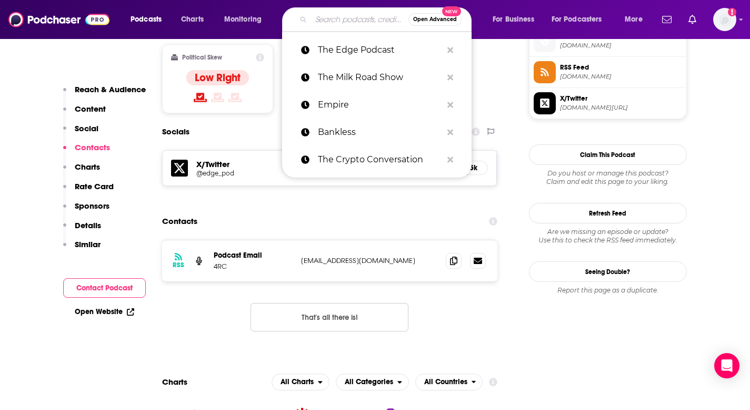
click at [333, 21] on input "Search podcasts, credits, & more..." at bounding box center [359, 19] width 97 height 17
paste input "The Gwart Show | Blockspace Media"
type input "The Gwart Show | Blockspace Media"
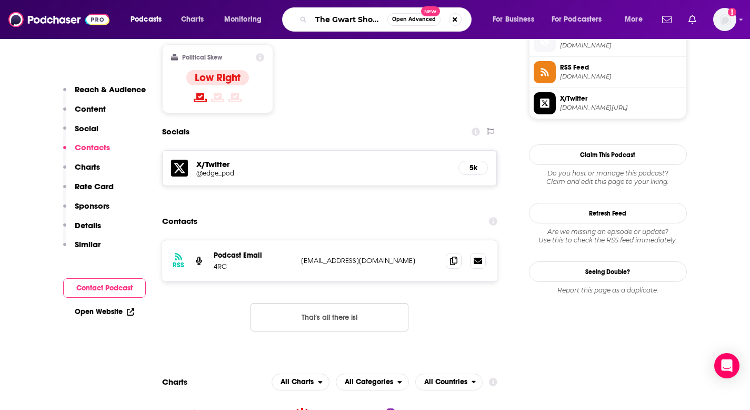
scroll to position [0, 73]
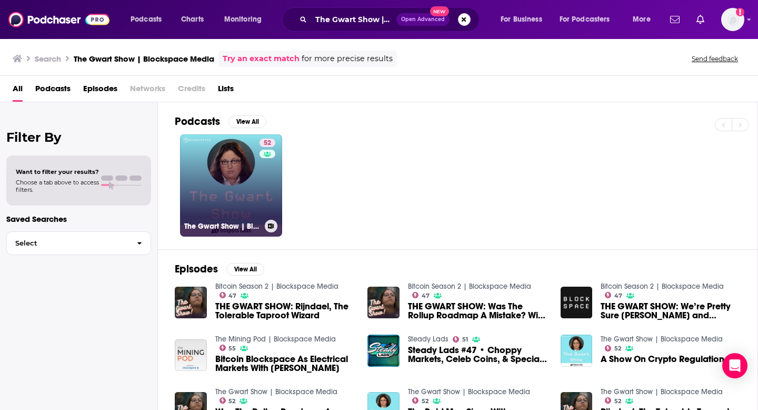
click at [228, 195] on link "52 The Gwart Show | Blockspace Media" at bounding box center [231, 185] width 102 height 102
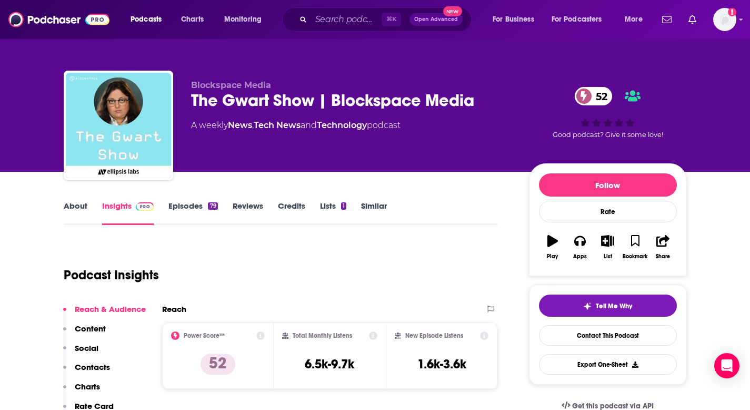
click at [79, 210] on link "About" at bounding box center [76, 213] width 24 height 24
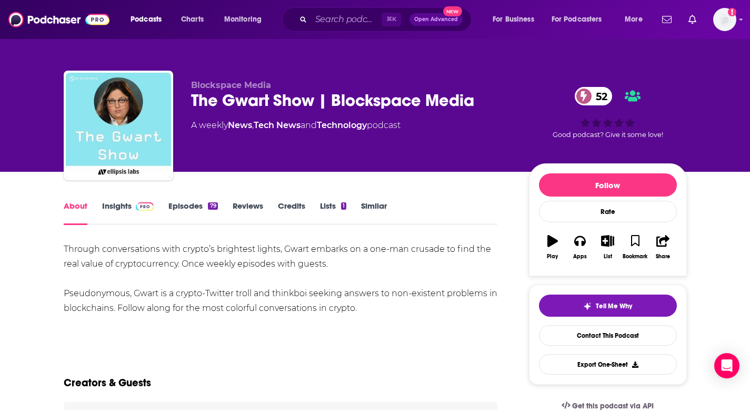
drag, startPoint x: 59, startPoint y: 243, endPoint x: 398, endPoint y: 315, distance: 346.1
click at [351, 102] on div "The Gwart Show | Blockspace Media 52" at bounding box center [351, 100] width 321 height 21
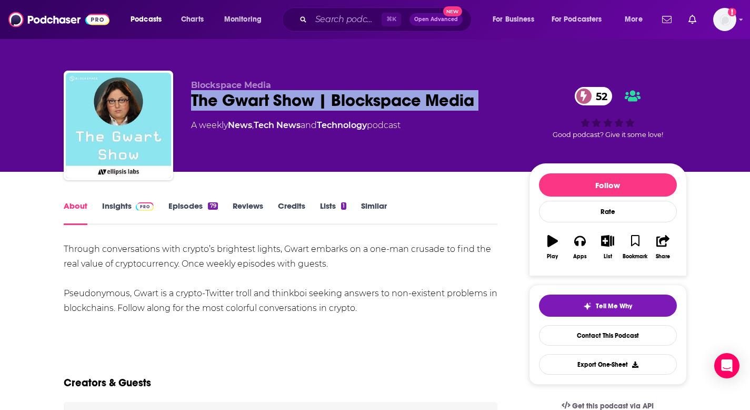
click at [351, 102] on div "The Gwart Show | Blockspace Media 52" at bounding box center [351, 100] width 321 height 21
click at [131, 211] on link "Insights" at bounding box center [128, 213] width 52 height 24
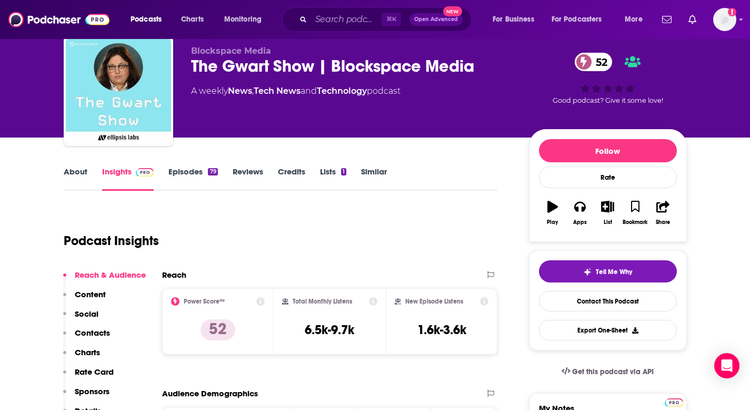
scroll to position [35, 0]
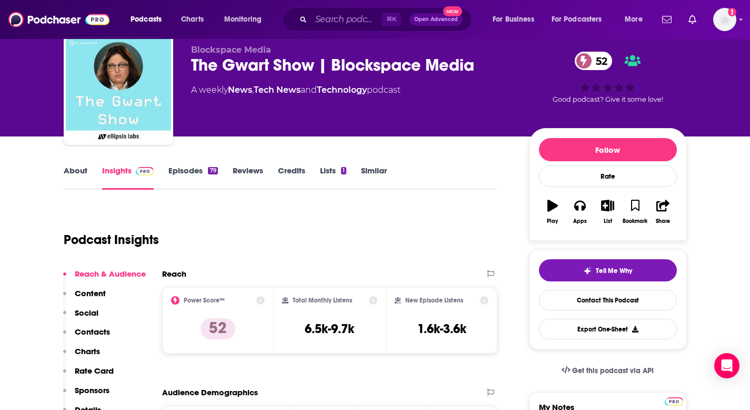
click at [96, 333] on p "Contacts" at bounding box center [92, 331] width 35 height 10
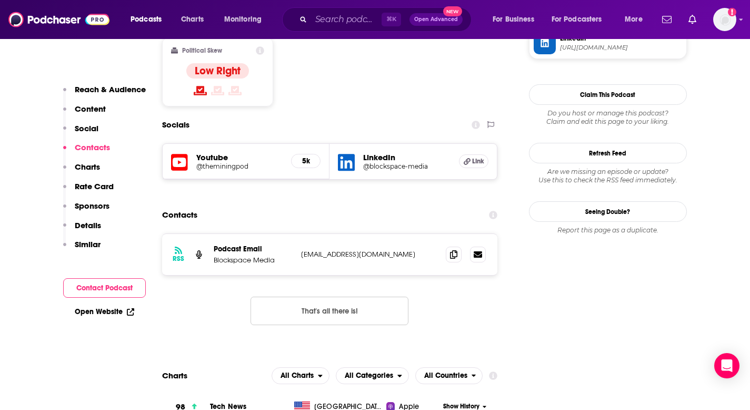
scroll to position [881, 0]
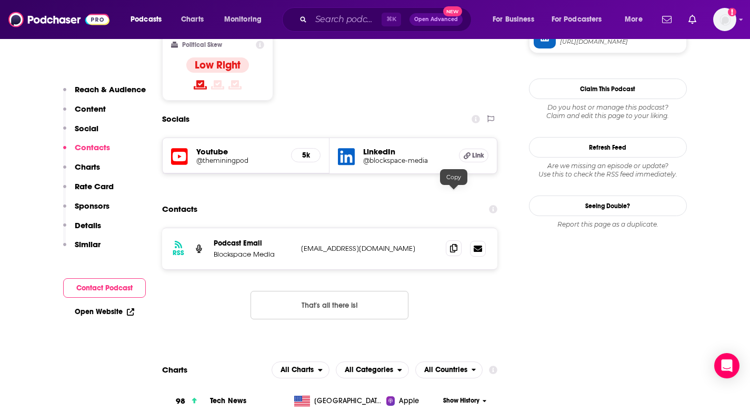
click at [454, 240] on span at bounding box center [454, 248] width 16 height 16
click at [318, 13] on input "Search podcasts, credits, & more..." at bounding box center [346, 19] width 71 height 17
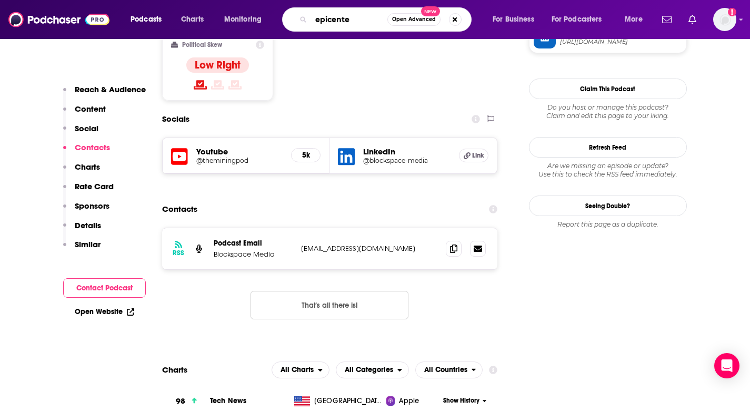
type input "epicenter"
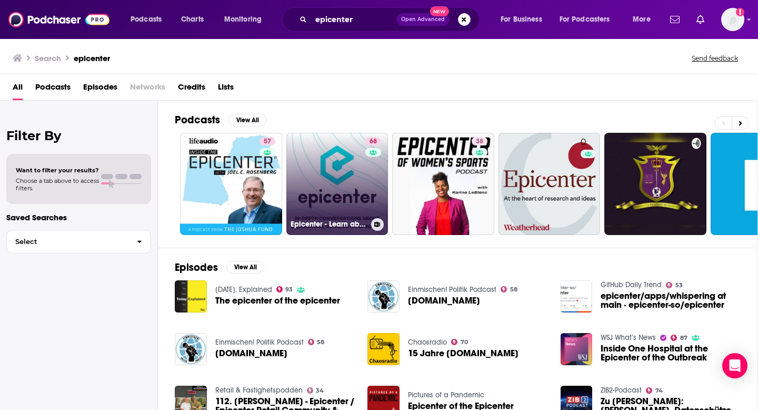
click at [337, 161] on link "68 Epicenter - Learn about Crypto, Blockchain, Ethereum, Bitcoin and Distribute…" at bounding box center [337, 184] width 102 height 102
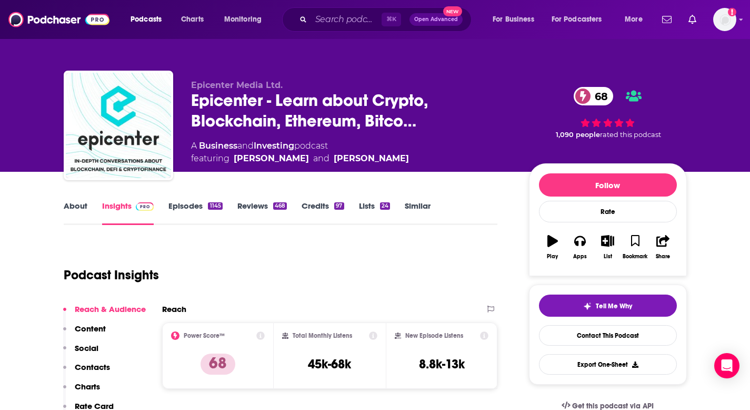
click at [73, 207] on link "About" at bounding box center [76, 213] width 24 height 24
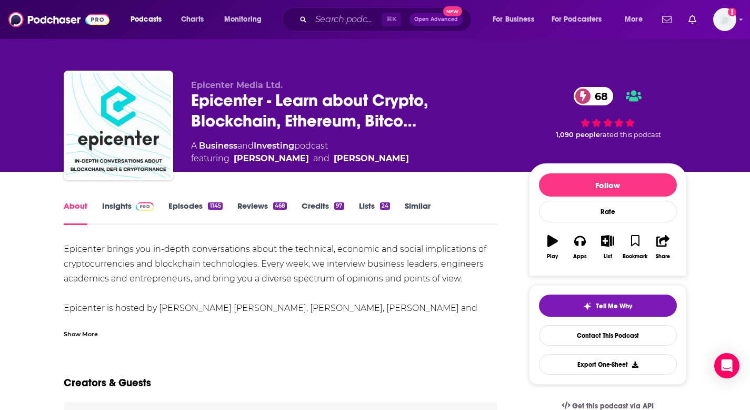
click at [104, 269] on div "Epicenter brings you in-depth conversations about the technical, economic and s…" at bounding box center [281, 286] width 434 height 88
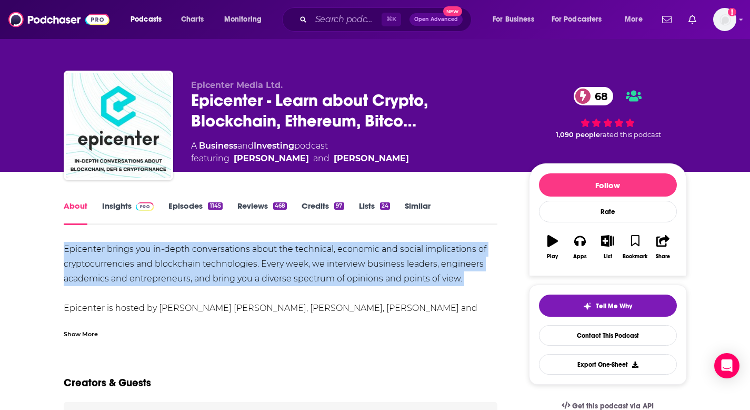
click at [104, 269] on div "Epicenter brings you in-depth conversations about the technical, economic and s…" at bounding box center [281, 286] width 434 height 88
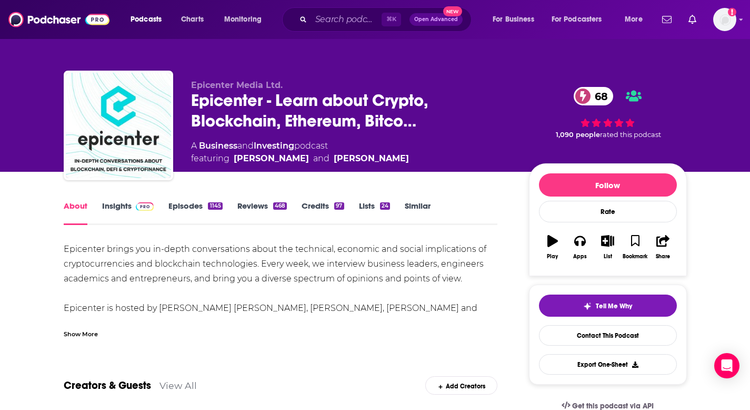
click at [482, 315] on div "Epicenter brings you in-depth conversations about the technical, economic and s…" at bounding box center [281, 286] width 434 height 88
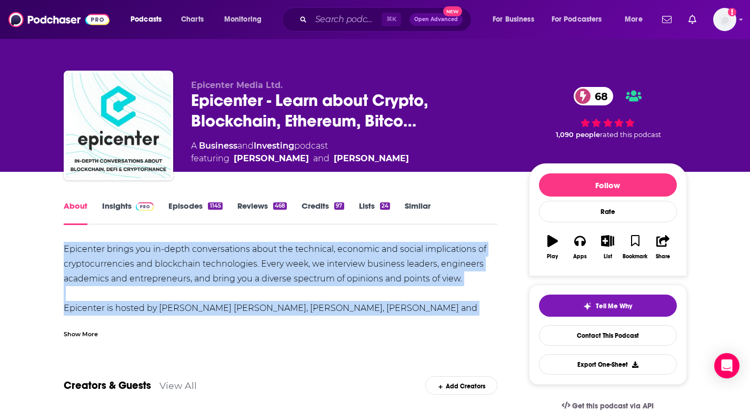
drag, startPoint x: 0, startPoint y: 0, endPoint x: 54, endPoint y: 253, distance: 259.0
copy div "Epicenter brings you in-depth conversations about the technical, economic and s…"
click at [137, 211] on span at bounding box center [145, 206] width 18 height 10
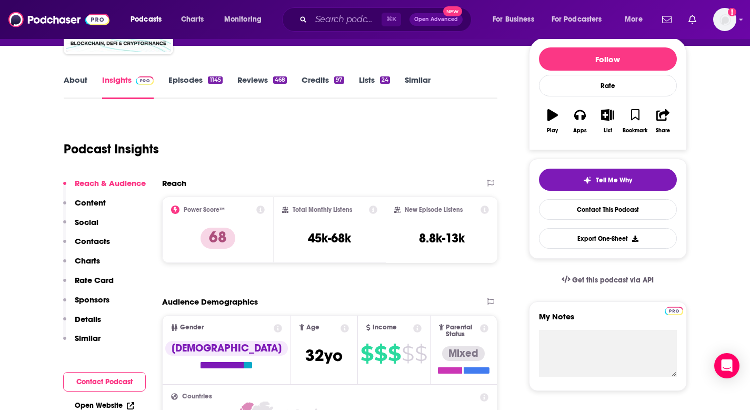
click at [98, 244] on p "Contacts" at bounding box center [92, 241] width 35 height 10
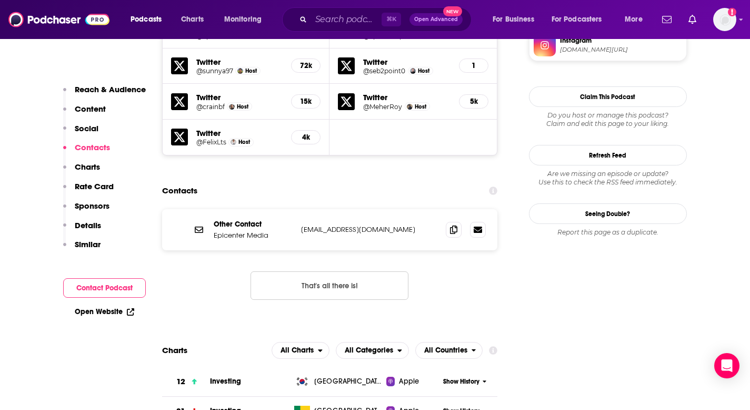
scroll to position [966, 0]
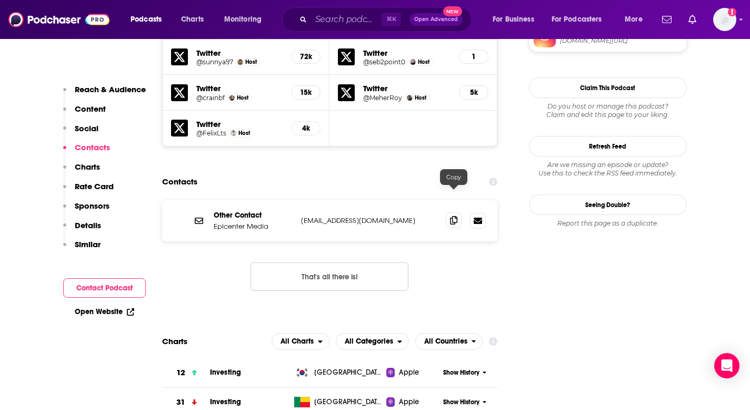
click at [453, 216] on icon at bounding box center [453, 220] width 7 height 8
click at [322, 29] on div "⌘ K Open Advanced New" at bounding box center [377, 19] width 190 height 24
click at [318, 21] on input "Search podcasts, credits, & more..." at bounding box center [346, 19] width 71 height 17
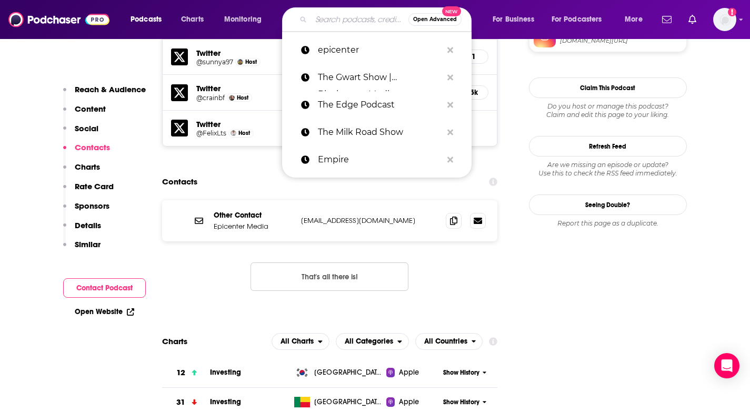
paste input "The Bad Crypto Podcast"
type input "The Bad Crypto Podcast"
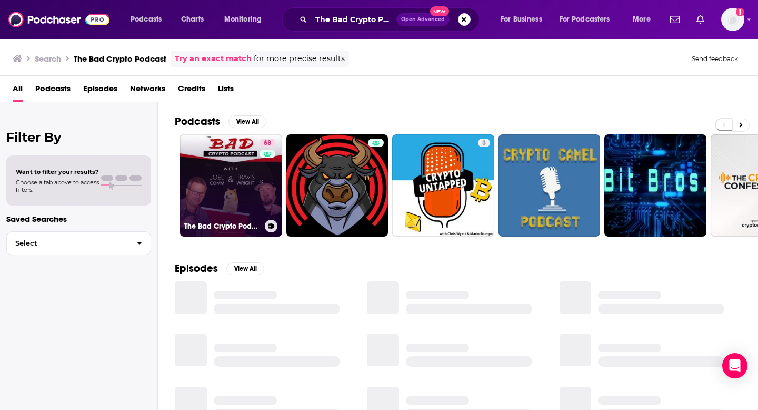
click at [236, 185] on link "68 The Bad Crypto Podcast" at bounding box center [231, 185] width 102 height 102
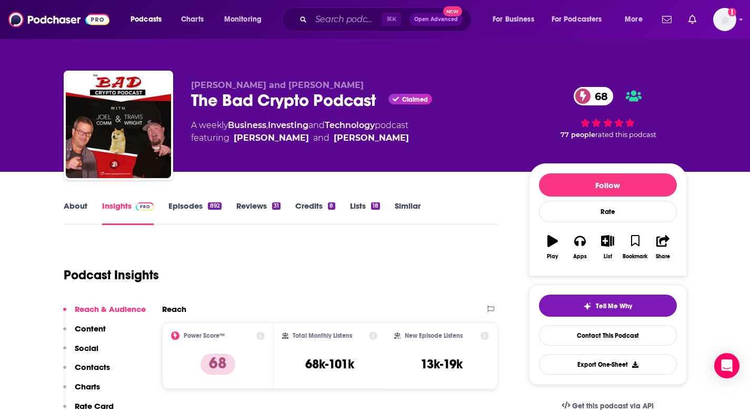
click at [77, 210] on link "About" at bounding box center [76, 213] width 24 height 24
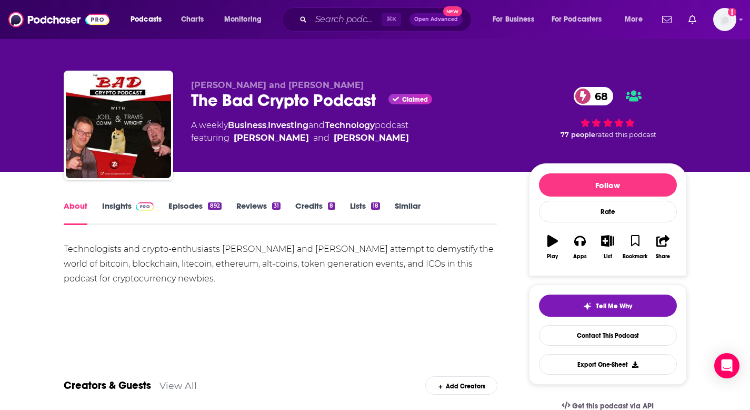
click at [135, 263] on div "Technologists and crypto-enthusiasts [PERSON_NAME] and [PERSON_NAME] attempt to…" at bounding box center [281, 264] width 434 height 44
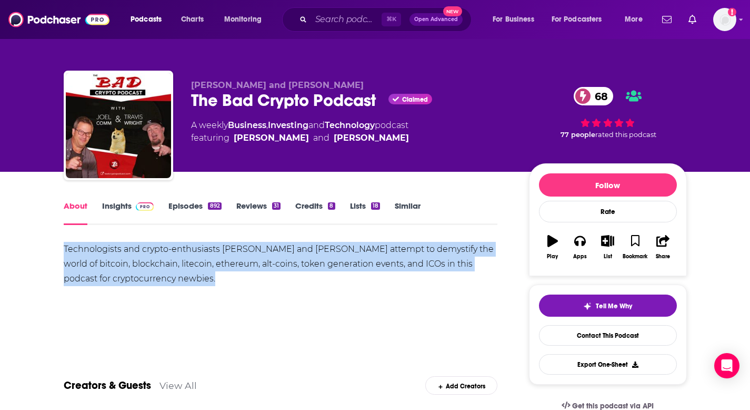
click at [135, 263] on div "Technologists and crypto-enthusiasts [PERSON_NAME] and [PERSON_NAME] attempt to…" at bounding box center [281, 264] width 434 height 44
copy div "Technologists and crypto-enthusiasts [PERSON_NAME] and [PERSON_NAME] attempt to…"
click at [125, 203] on link "Insights" at bounding box center [128, 213] width 52 height 24
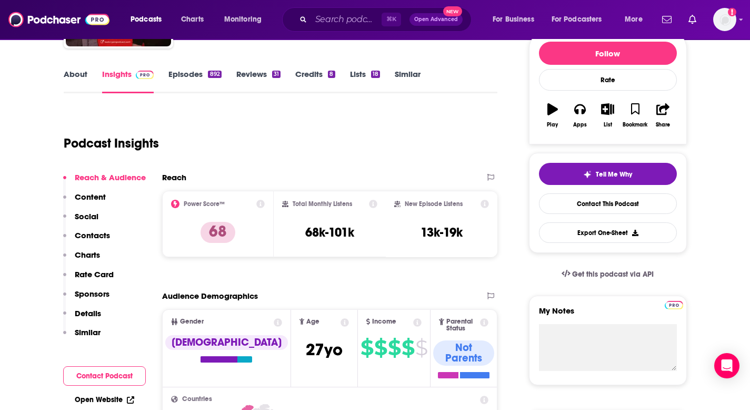
click at [94, 239] on p "Contacts" at bounding box center [92, 235] width 35 height 10
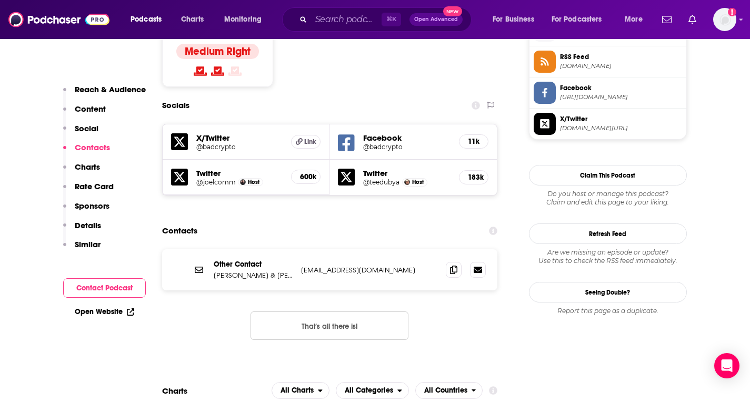
scroll to position [881, 0]
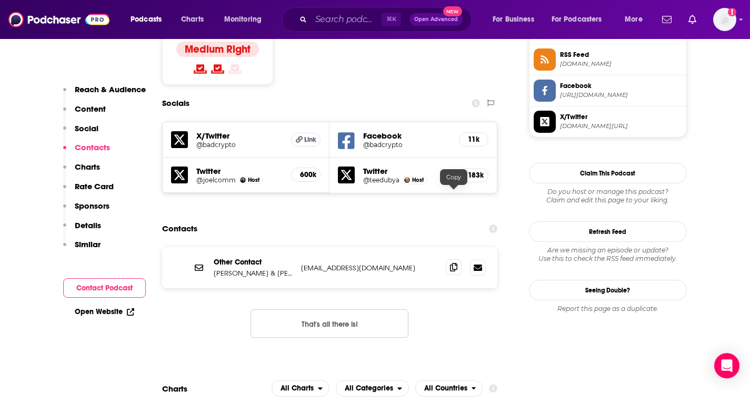
click at [452, 259] on span at bounding box center [454, 267] width 16 height 16
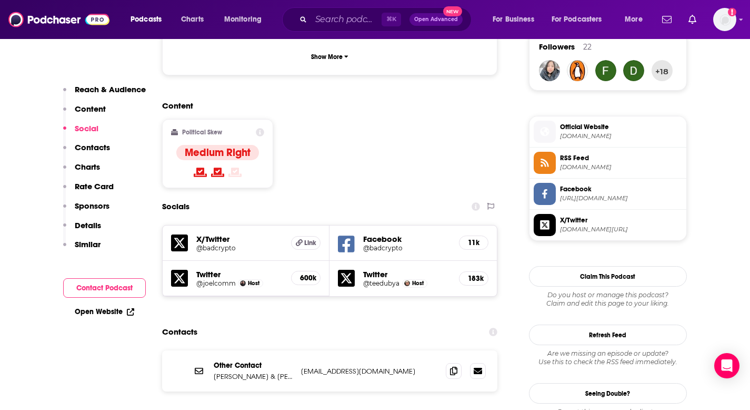
scroll to position [789, 0]
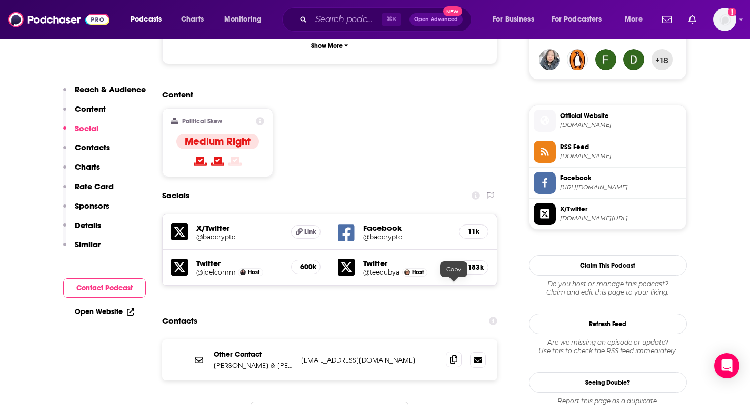
click at [452, 355] on icon at bounding box center [453, 359] width 7 height 8
click at [326, 30] on div "⌘ K Open Advanced New" at bounding box center [377, 19] width 190 height 24
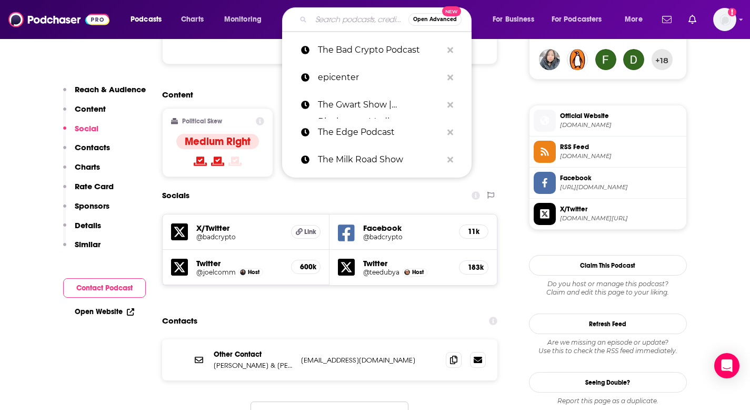
click at [324, 25] on input "Search podcasts, credits, & more..." at bounding box center [359, 19] width 97 height 17
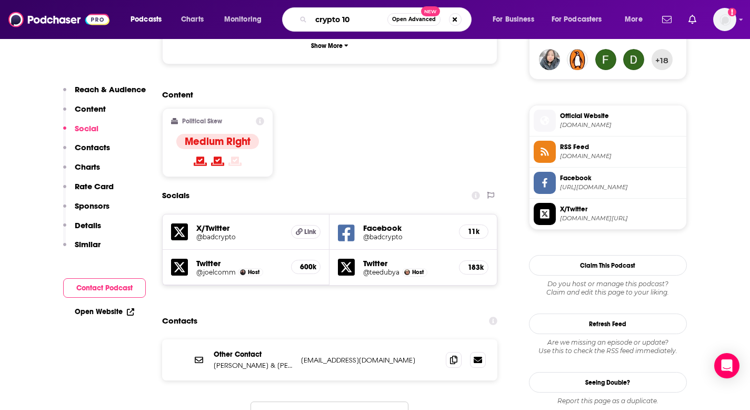
type input "crypto 101"
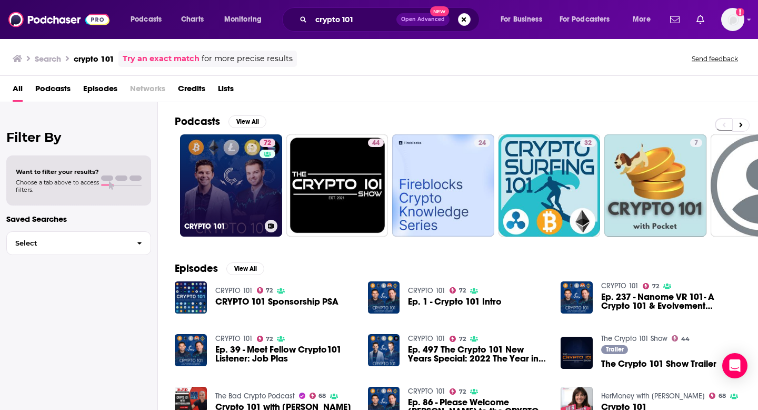
click at [238, 190] on link "72 CRYPTO 101" at bounding box center [231, 185] width 102 height 102
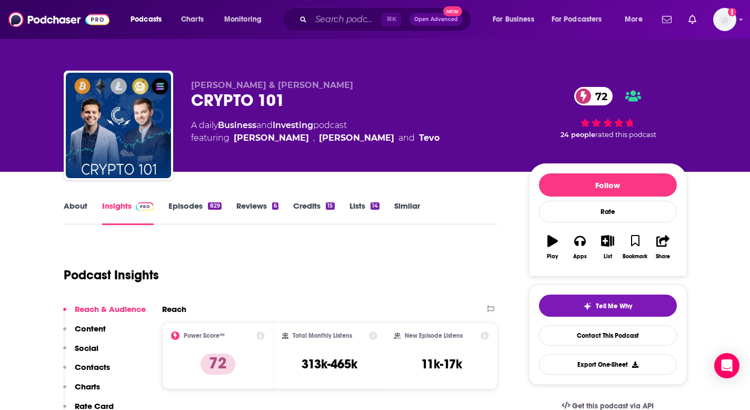
click at [74, 208] on link "About" at bounding box center [76, 213] width 24 height 24
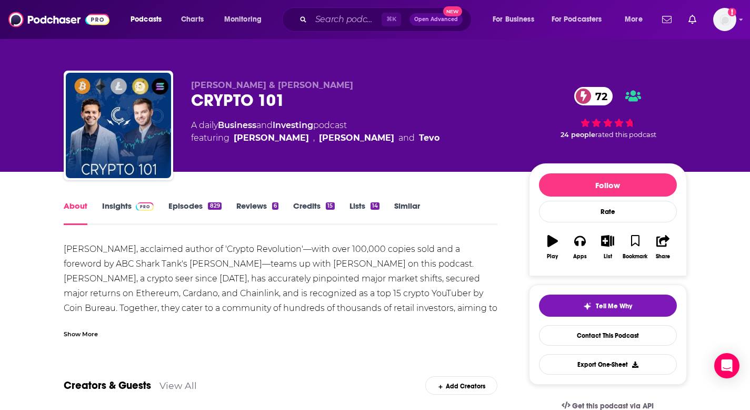
click at [143, 273] on div "[PERSON_NAME], acclaimed author of 'Crypto Revolution'—with over 100,000 copies…" at bounding box center [281, 293] width 434 height 103
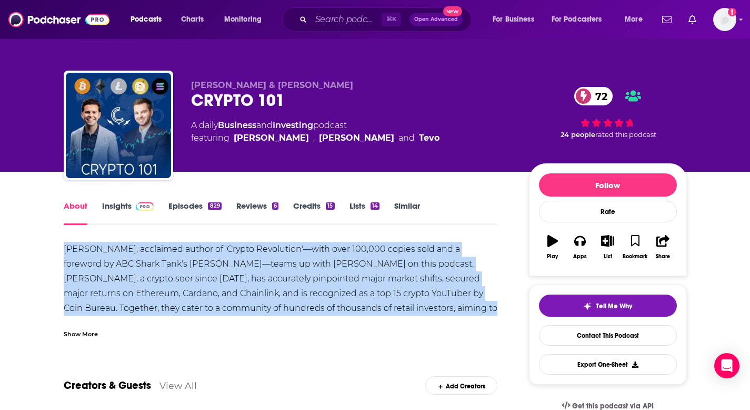
click at [143, 273] on div "[PERSON_NAME], acclaimed author of 'Crypto Revolution'—with over 100,000 copies…" at bounding box center [281, 293] width 434 height 103
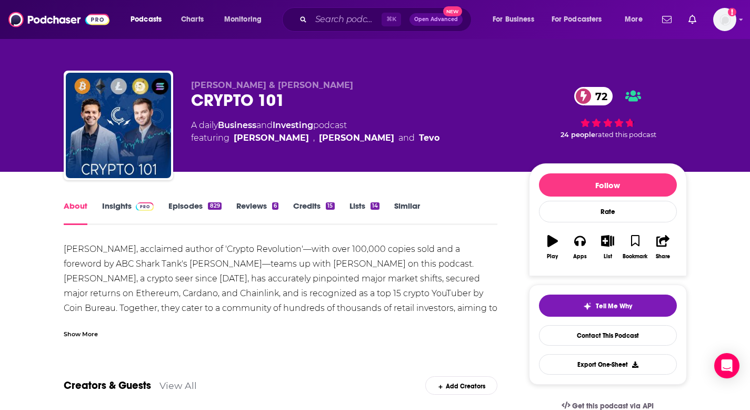
click at [89, 328] on div "Show More" at bounding box center [81, 333] width 34 height 10
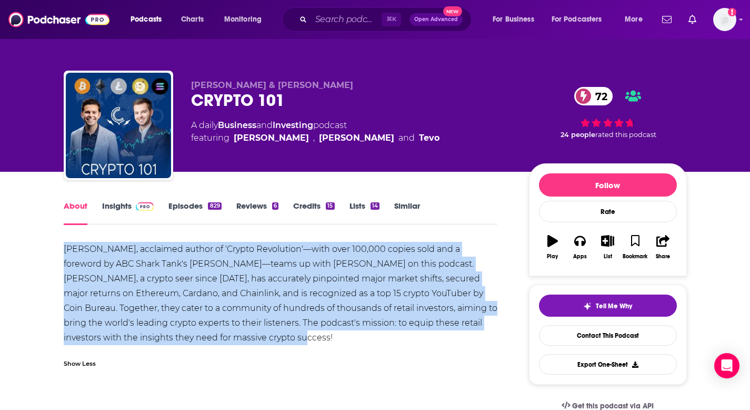
drag, startPoint x: 298, startPoint y: 340, endPoint x: 58, endPoint y: 245, distance: 258.1
copy div "[PERSON_NAME], acclaimed author of 'Crypto Revolution'—with over 100,000 copies…"
click at [134, 213] on link "Insights" at bounding box center [128, 213] width 52 height 24
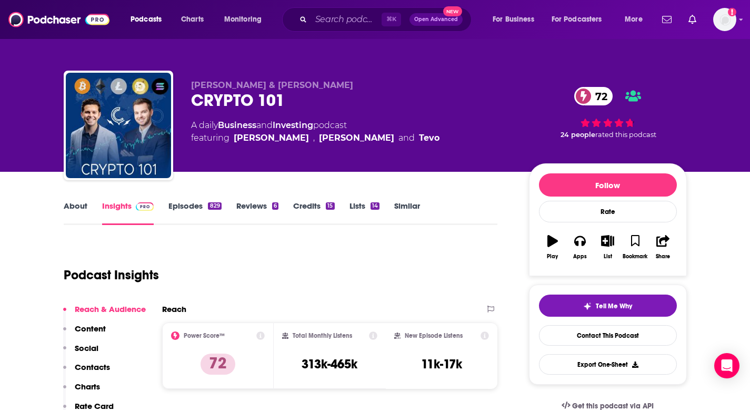
click at [92, 367] on p "Contacts" at bounding box center [92, 367] width 35 height 10
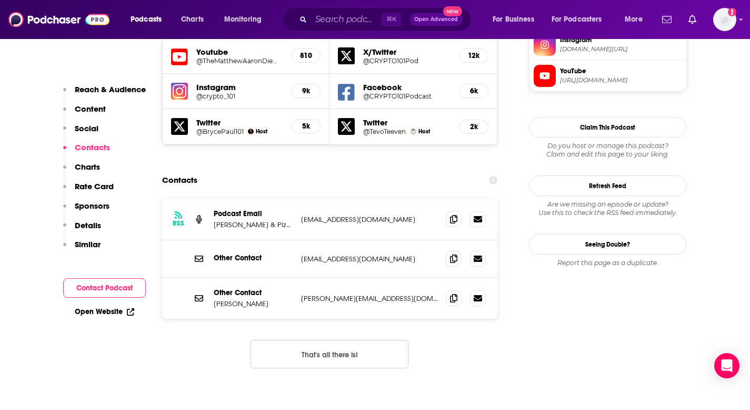
scroll to position [988, 0]
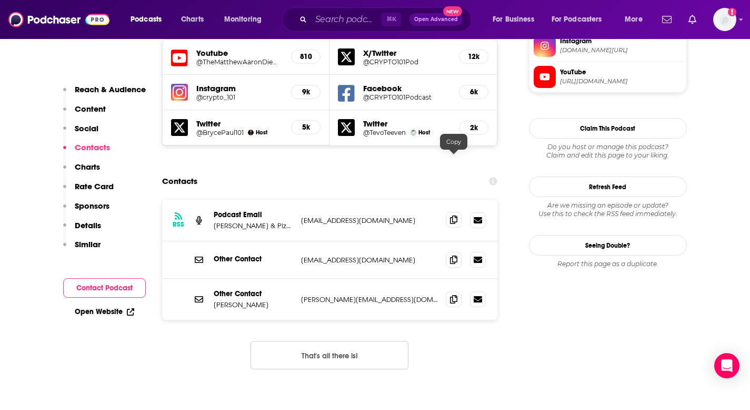
click at [451, 215] on icon at bounding box center [453, 219] width 7 height 8
click at [452, 255] on icon at bounding box center [453, 259] width 7 height 8
click at [454, 294] on icon at bounding box center [453, 298] width 7 height 8
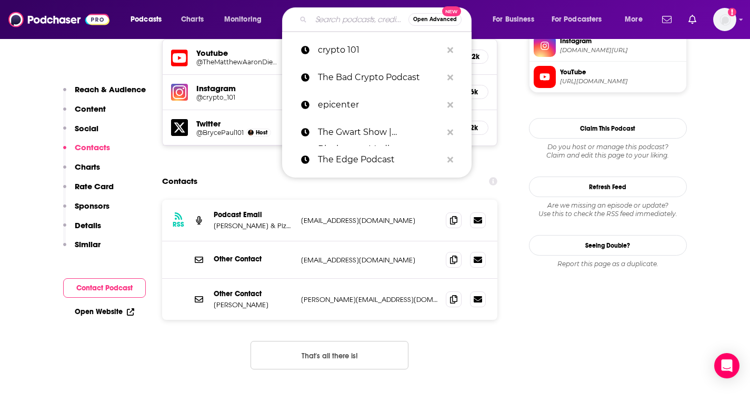
click at [336, 23] on input "Search podcasts, credits, & more..." at bounding box center [359, 19] width 97 height 17
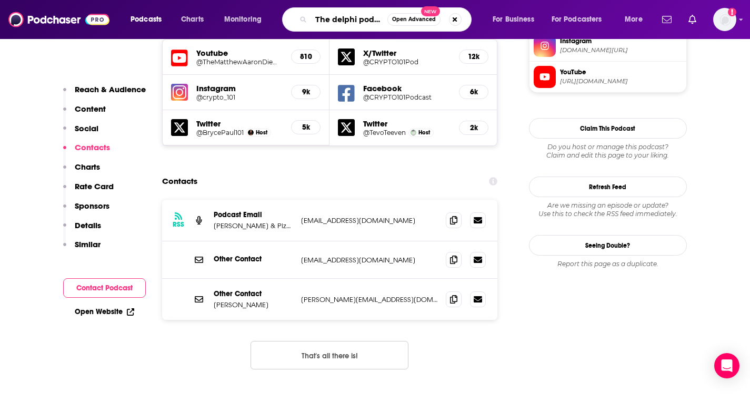
type input "The delphi podcast"
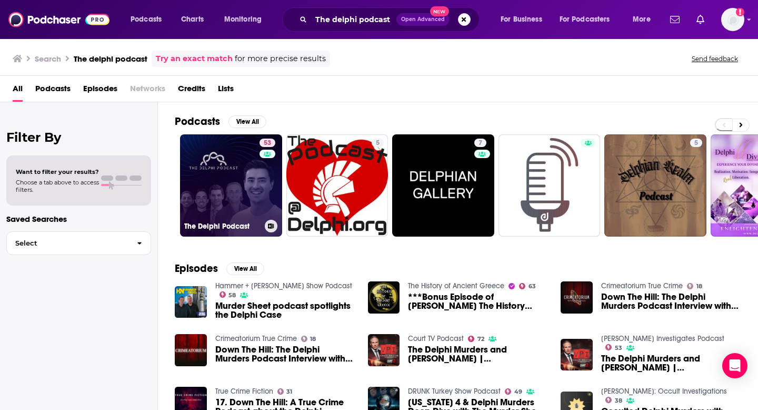
click at [227, 174] on link "53 The Delphi Podcast" at bounding box center [231, 185] width 102 height 102
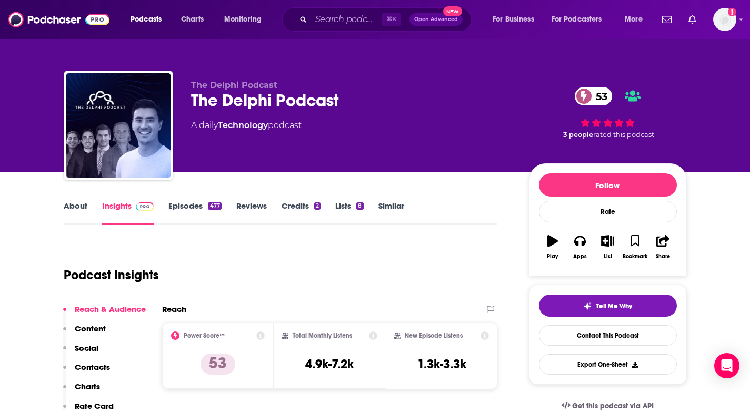
click at [71, 204] on link "About" at bounding box center [76, 213] width 24 height 24
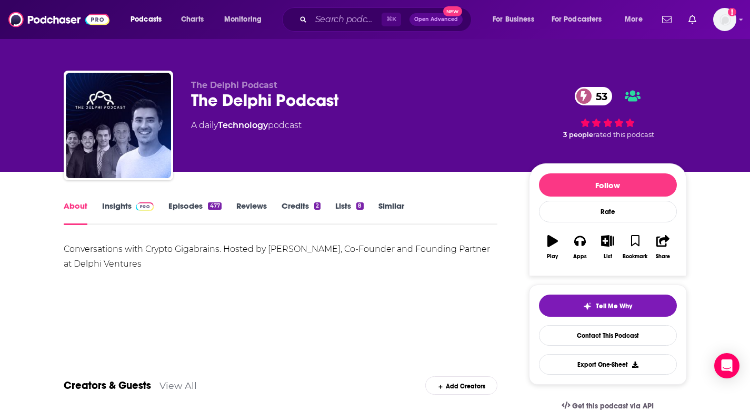
click at [81, 254] on div "Conversations with Crypto Gigabrains. Hosted by [PERSON_NAME], Co-Founder and F…" at bounding box center [281, 256] width 434 height 29
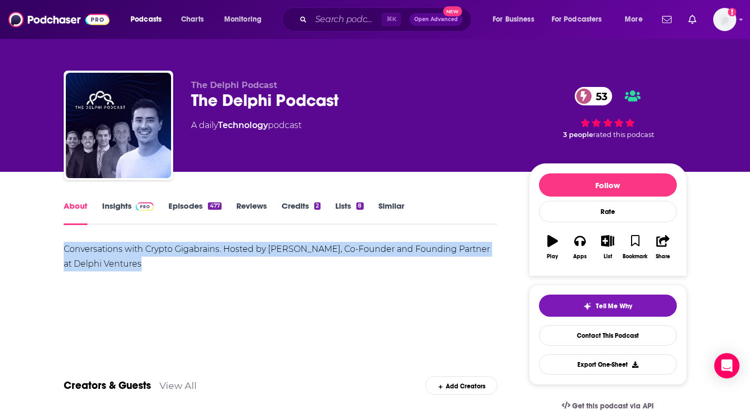
click at [81, 254] on div "Conversations with Crypto Gigabrains. Hosted by [PERSON_NAME], Co-Founder and F…" at bounding box center [281, 256] width 434 height 29
copy div "Conversations with Crypto Gigabrains. Hosted by [PERSON_NAME], Co-Founder and F…"
click at [109, 214] on link "Insights" at bounding box center [128, 213] width 52 height 24
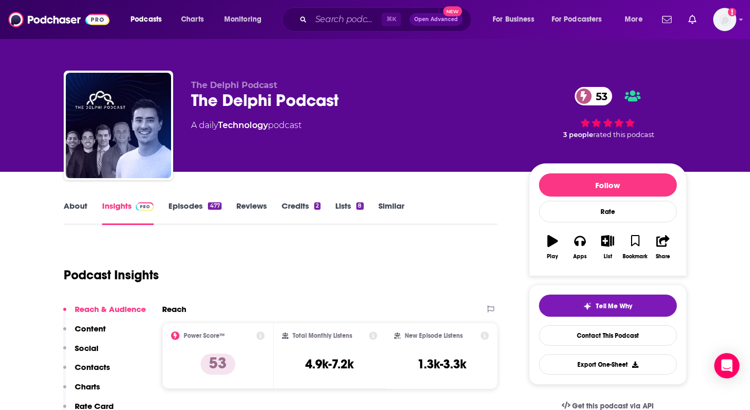
scroll to position [127, 0]
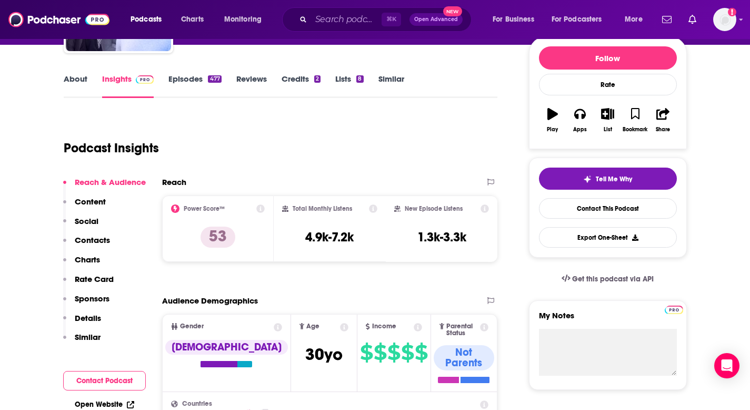
click at [94, 242] on p "Contacts" at bounding box center [92, 240] width 35 height 10
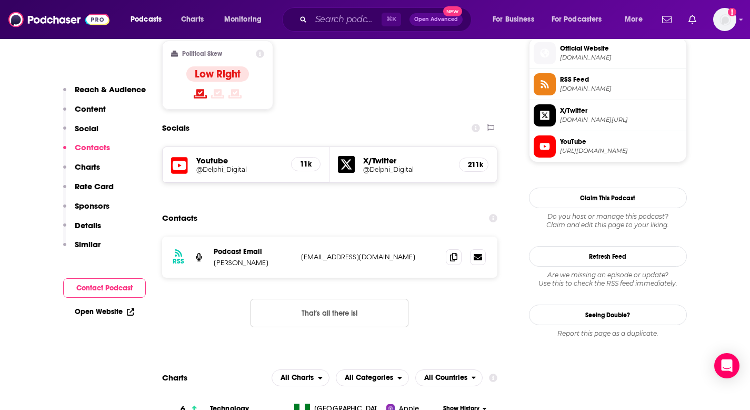
scroll to position [869, 0]
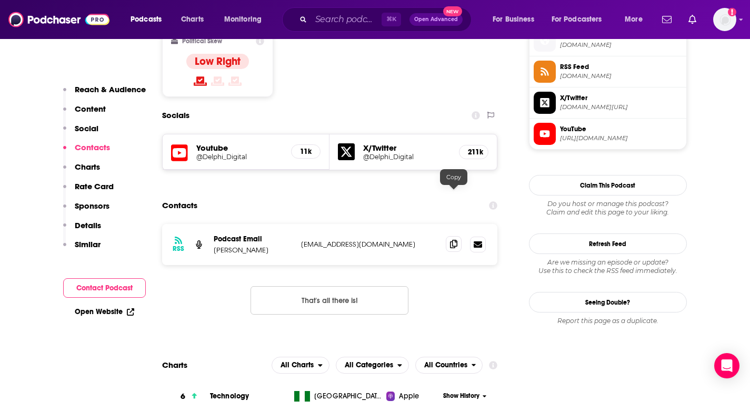
click at [456, 240] on icon at bounding box center [453, 244] width 7 height 8
click at [454, 240] on icon at bounding box center [453, 244] width 7 height 8
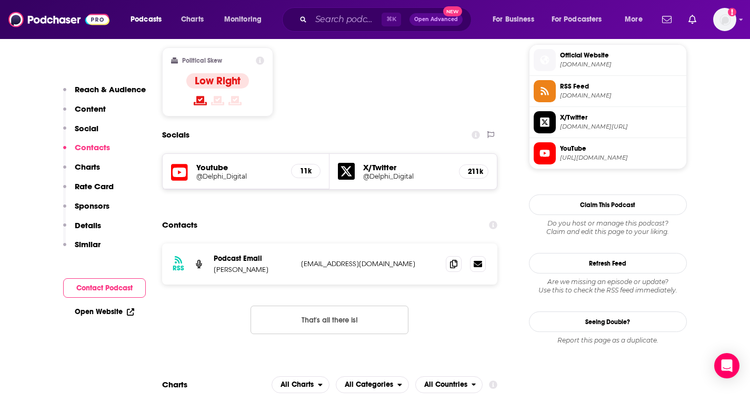
scroll to position [840, 0]
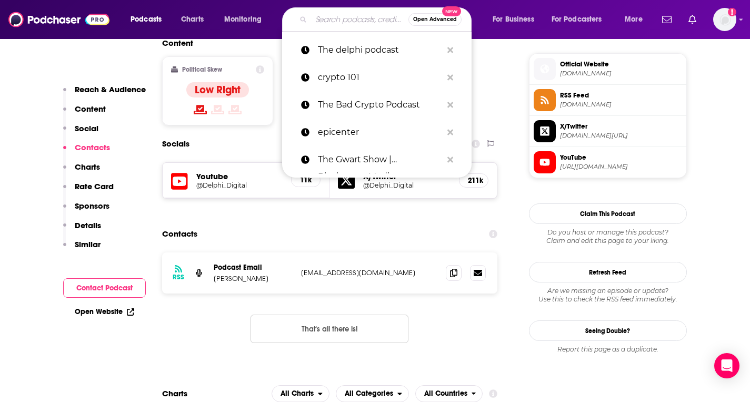
click at [345, 22] on input "Search podcasts, credits, & more..." at bounding box center [359, 19] width 97 height 17
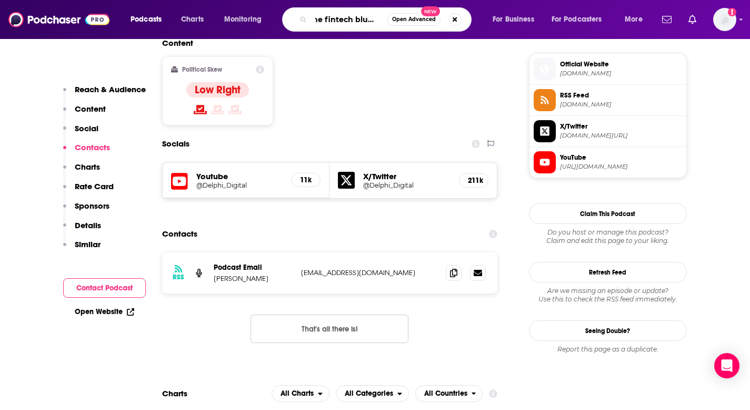
type input "the fintech blueprint"
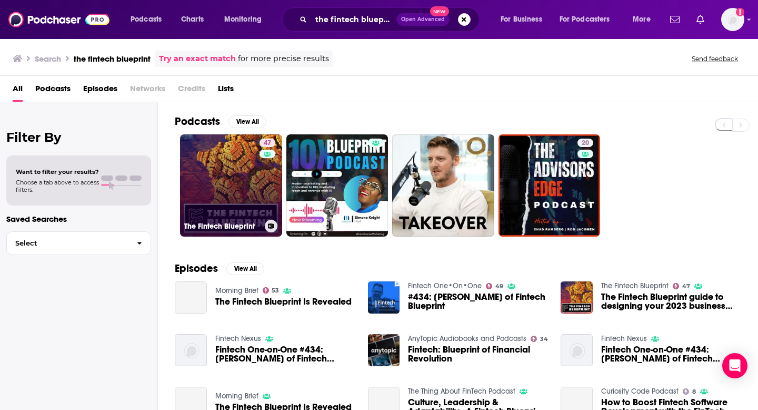
click at [230, 188] on link "47 The Fintech Blueprint" at bounding box center [231, 185] width 102 height 102
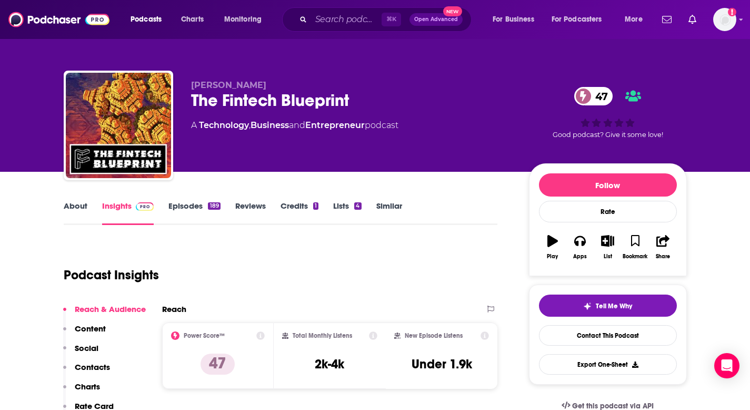
click at [74, 209] on link "About" at bounding box center [76, 213] width 24 height 24
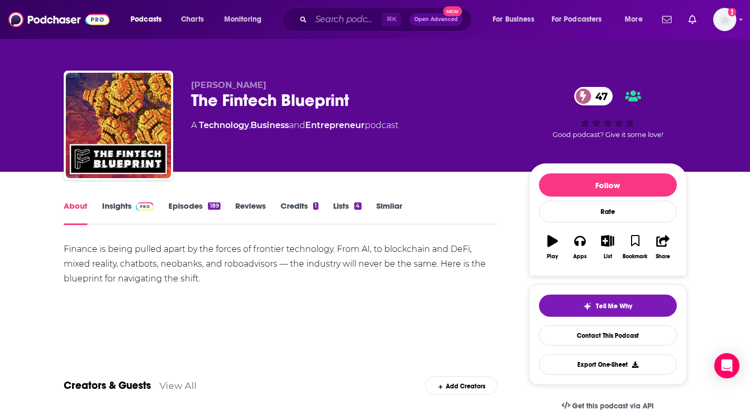
click at [142, 256] on div "Finance is being pulled apart by the forces of frontier technology. From AI, to…" at bounding box center [281, 264] width 434 height 44
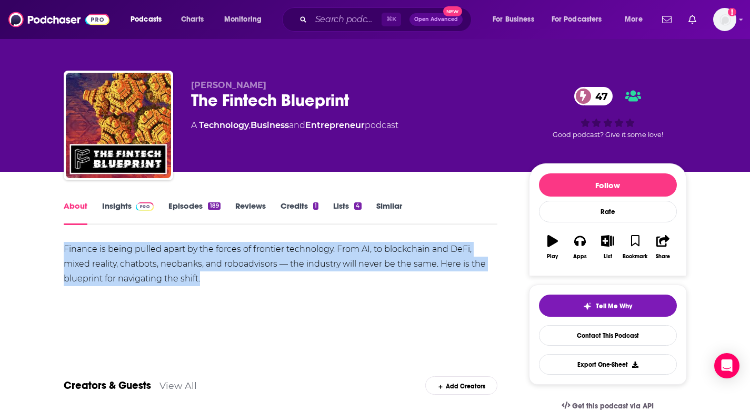
click at [142, 256] on div "Finance is being pulled apart by the forces of frontier technology. From AI, to…" at bounding box center [281, 264] width 434 height 44
copy div "Finance is being pulled apart by the forces of frontier technology. From AI, to…"
click at [120, 214] on link "Insights" at bounding box center [128, 213] width 52 height 24
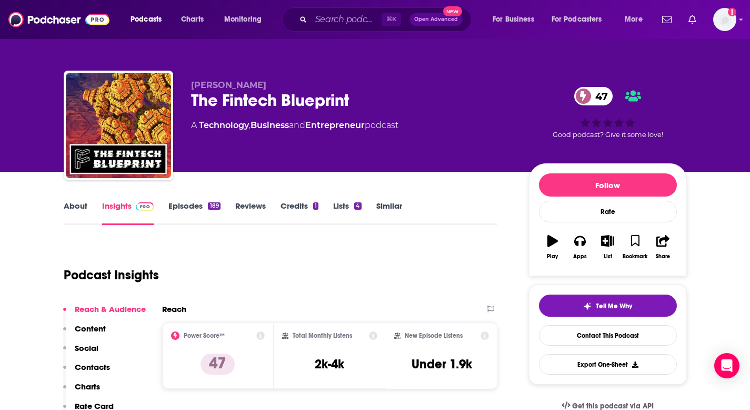
click at [91, 362] on p "Contacts" at bounding box center [92, 367] width 35 height 10
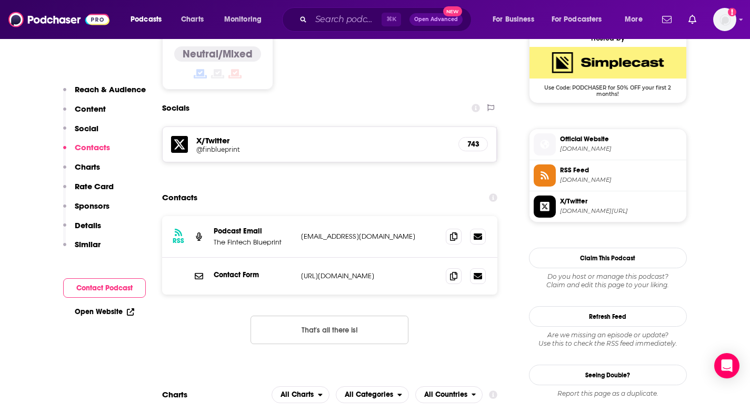
scroll to position [868, 0]
click at [458, 227] on span at bounding box center [454, 235] width 16 height 16
click at [457, 231] on icon at bounding box center [453, 235] width 7 height 8
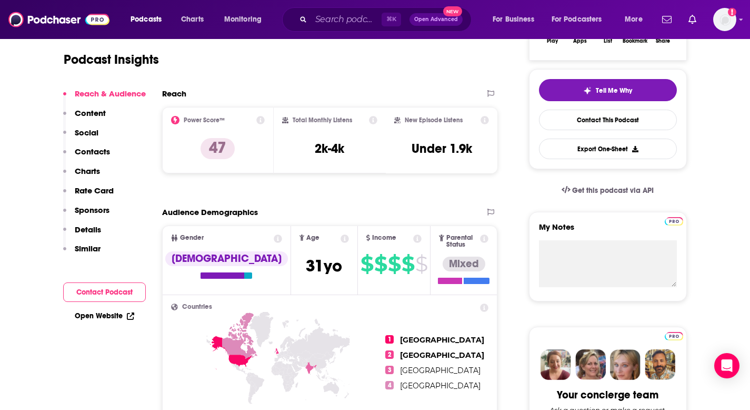
scroll to position [0, 0]
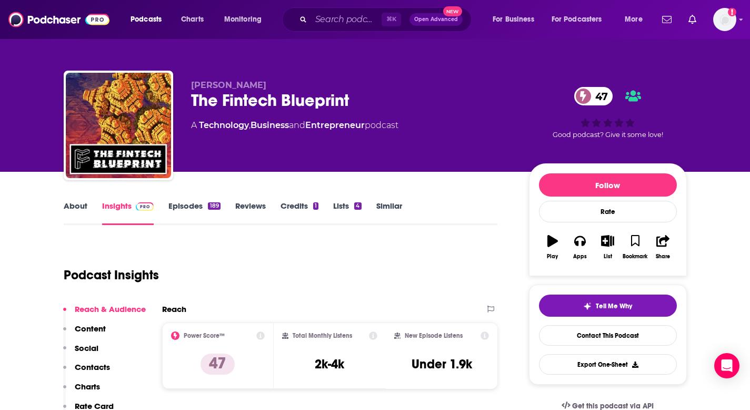
click at [76, 211] on link "About" at bounding box center [76, 213] width 24 height 24
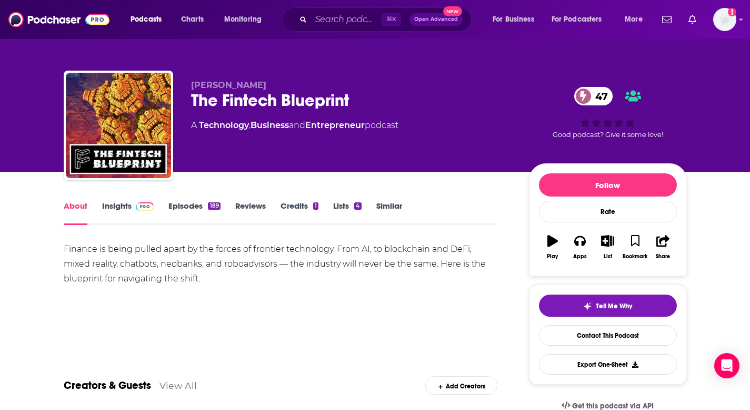
click at [123, 202] on link "Insights" at bounding box center [128, 213] width 52 height 24
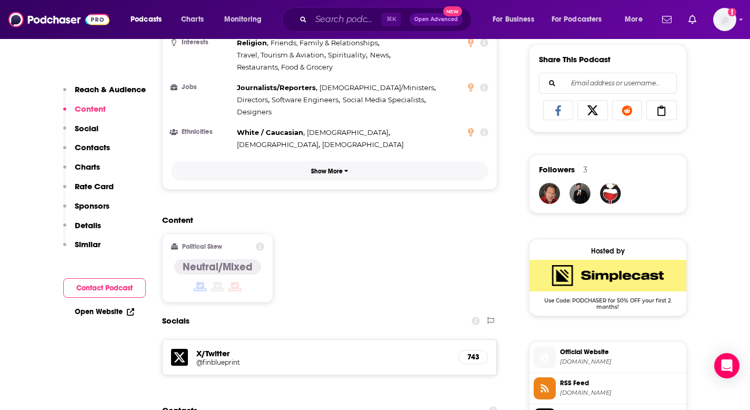
scroll to position [884, 0]
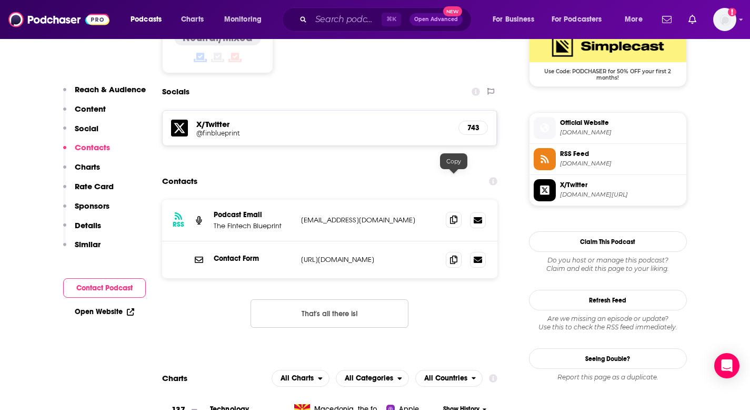
click at [456, 215] on icon at bounding box center [453, 219] width 7 height 8
click at [455, 255] on icon at bounding box center [453, 259] width 7 height 8
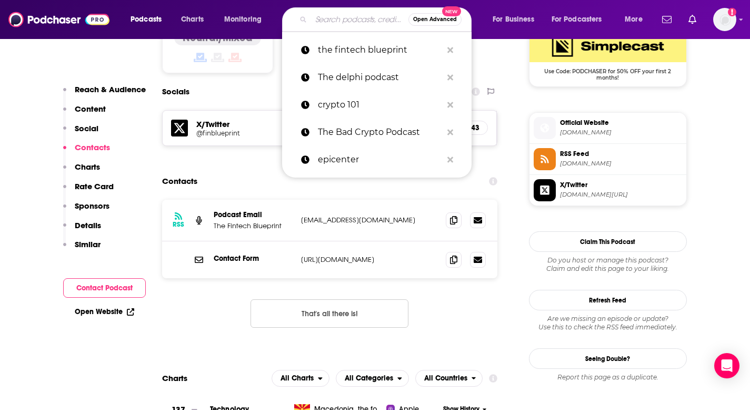
click at [325, 23] on input "Search podcasts, credits, & more..." at bounding box center [359, 19] width 97 height 17
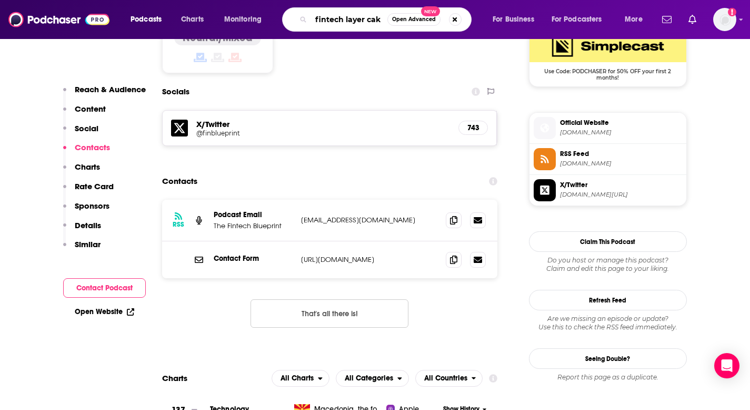
type input "fintech layer cake"
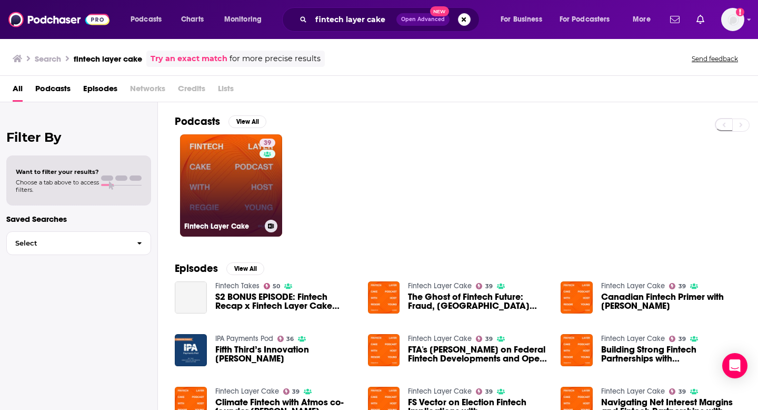
click at [214, 194] on link "39 Fintech Layer Cake" at bounding box center [231, 185] width 102 height 102
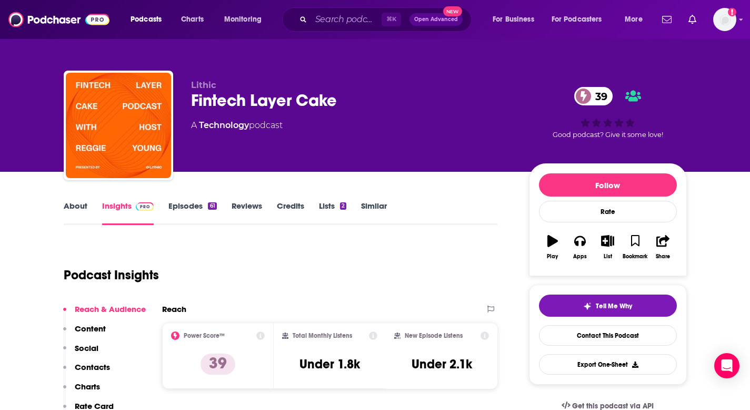
click at [78, 211] on link "About" at bounding box center [76, 213] width 24 height 24
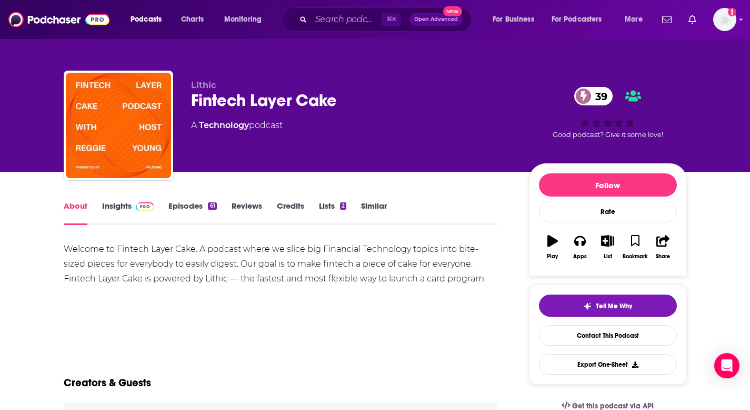
click at [180, 212] on link "Episodes 61" at bounding box center [192, 213] width 48 height 24
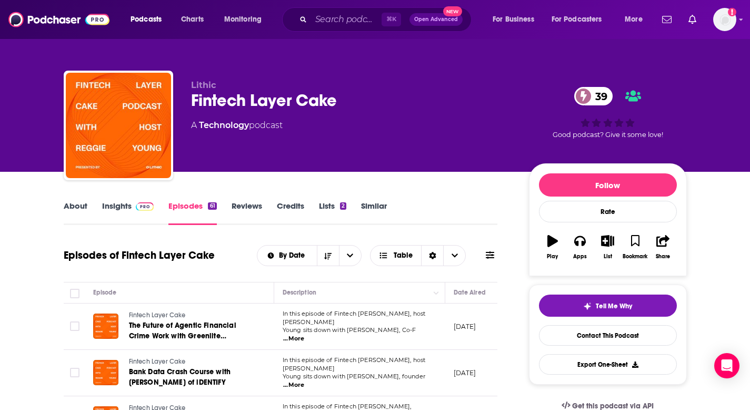
click at [76, 210] on link "About" at bounding box center [76, 213] width 24 height 24
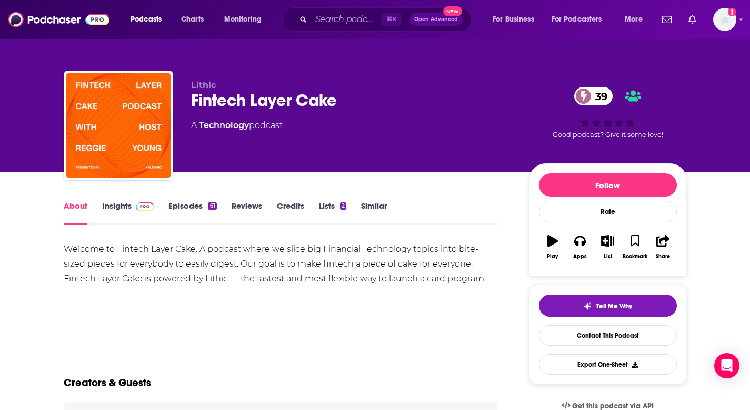
click at [136, 264] on div "Welcome to Fintech Layer Cake. A podcast where we slice big Financial Technolog…" at bounding box center [281, 264] width 434 height 44
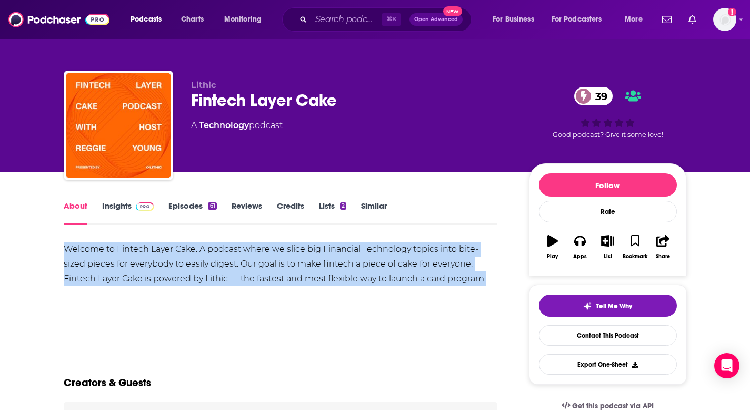
click at [136, 264] on div "Welcome to Fintech Layer Cake. A podcast where we slice big Financial Technolog…" at bounding box center [281, 264] width 434 height 44
copy div "Welcome to Fintech Layer Cake. A podcast where we slice big Financial Technolog…"
click at [122, 210] on link "Insights" at bounding box center [128, 213] width 52 height 24
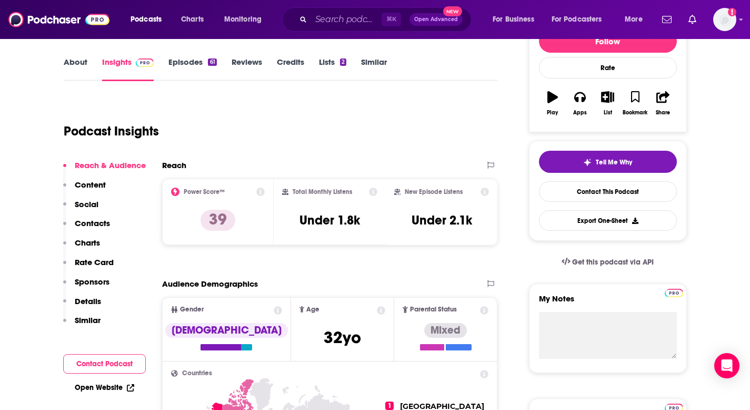
click at [91, 225] on p "Contacts" at bounding box center [92, 223] width 35 height 10
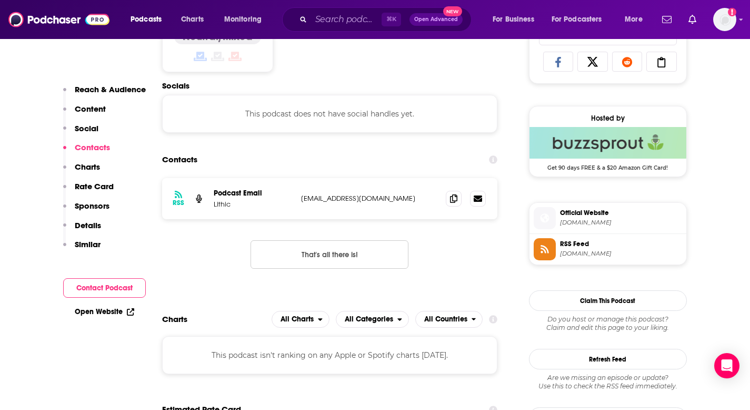
scroll to position [707, 0]
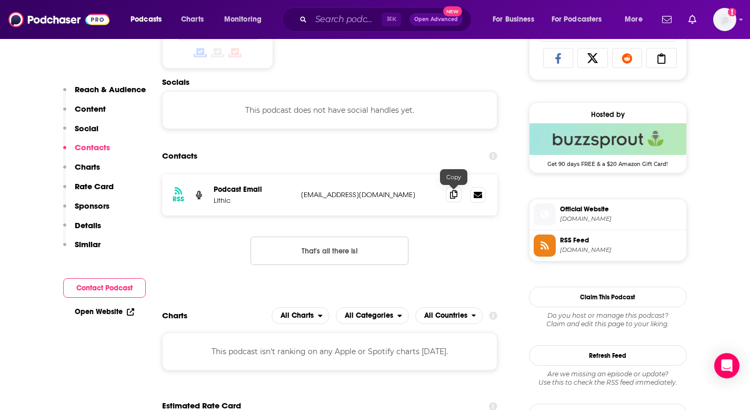
click at [452, 200] on span at bounding box center [454, 194] width 16 height 16
click at [351, 23] on input "Search podcasts, credits, & more..." at bounding box center [346, 19] width 71 height 17
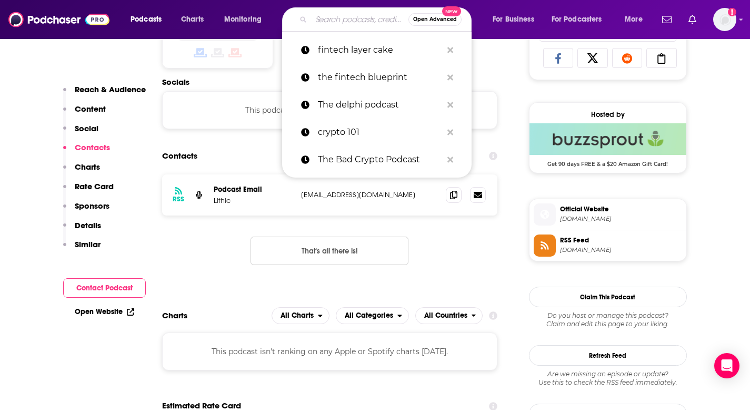
paste input "Fintech Takes"
type input "Fintech Takes"
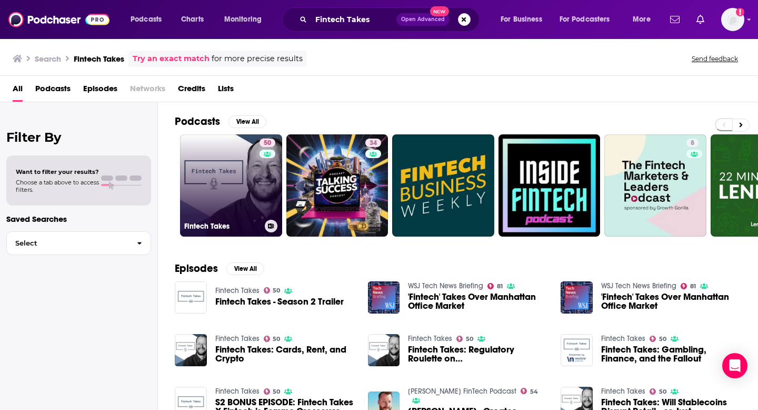
click at [235, 181] on link "50 Fintech Takes" at bounding box center [231, 185] width 102 height 102
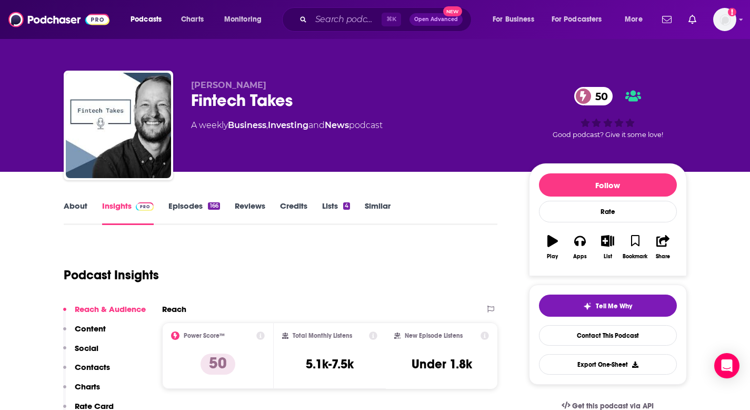
click at [73, 208] on link "About" at bounding box center [76, 213] width 24 height 24
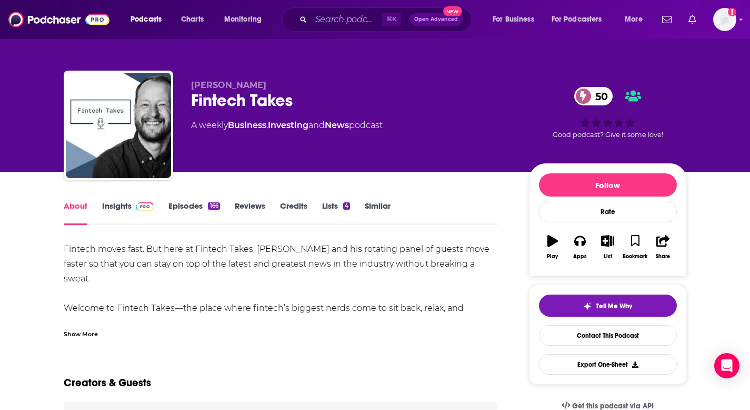
drag, startPoint x: 49, startPoint y: 243, endPoint x: 487, endPoint y: 306, distance: 442.1
copy div "Fintech moves fast. But here at Fintech Takes, [PERSON_NAME] and his rotating p…"
click at [117, 213] on link "Insights" at bounding box center [128, 213] width 52 height 24
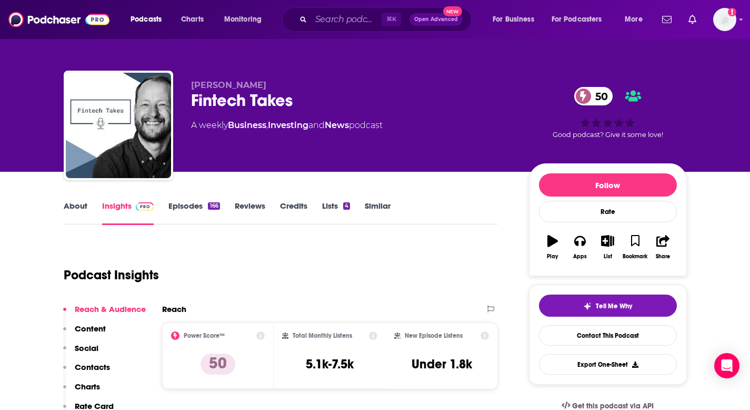
click at [92, 360] on button "Social" at bounding box center [80, 352] width 35 height 19
click at [98, 363] on p "Contacts" at bounding box center [92, 367] width 35 height 10
click at [72, 199] on div "About Insights Episodes 166 Reviews Credits Lists 4 Similar" at bounding box center [281, 212] width 434 height 26
click at [73, 209] on link "About" at bounding box center [76, 213] width 24 height 24
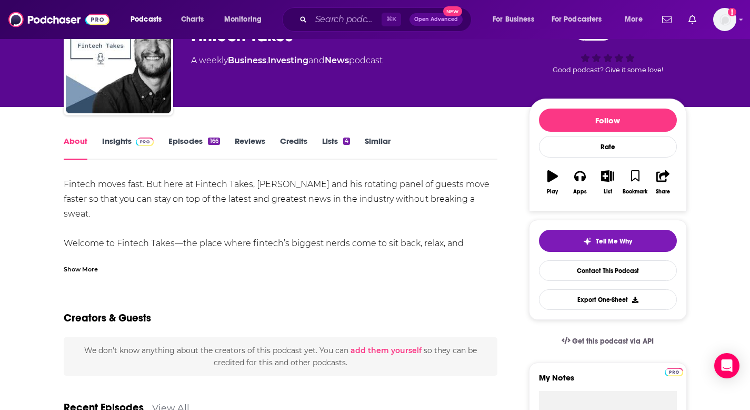
scroll to position [67, 0]
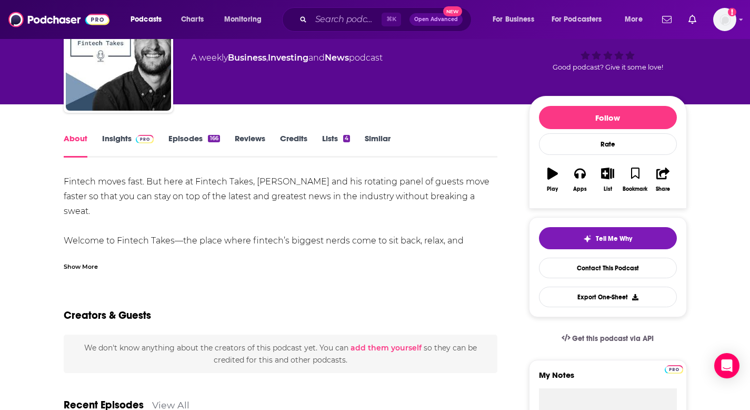
click at [118, 141] on link "Insights" at bounding box center [128, 145] width 52 height 24
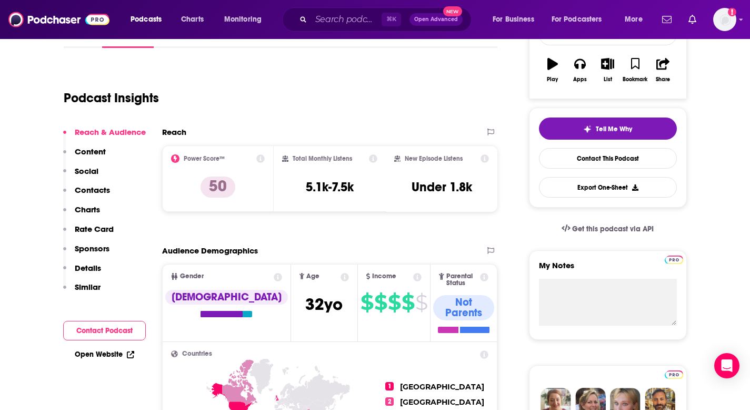
click at [102, 190] on p "Contacts" at bounding box center [92, 190] width 35 height 10
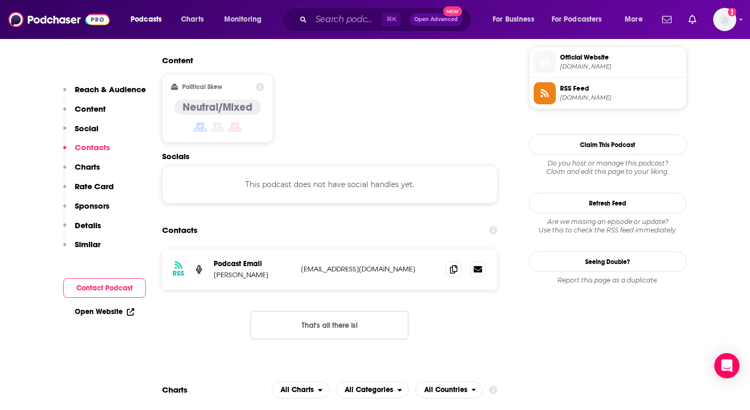
scroll to position [848, 0]
click at [457, 264] on icon at bounding box center [453, 268] width 7 height 8
click at [331, 20] on input "Search podcasts, credits, & more..." at bounding box center [346, 19] width 71 height 17
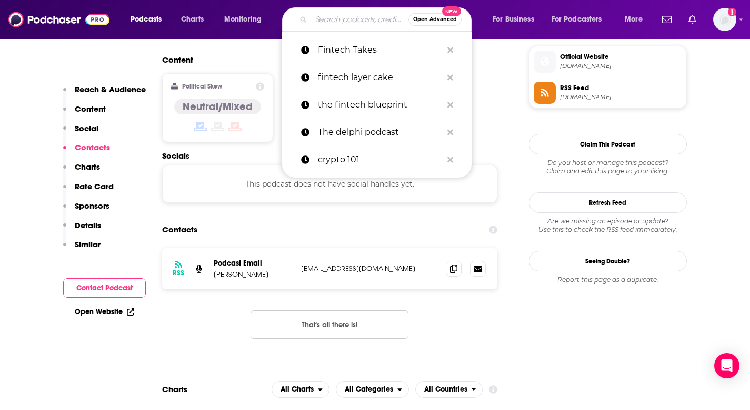
paste input "This Week in Fintech's Podcast"
type input "This Week in Fintech's Podcast"
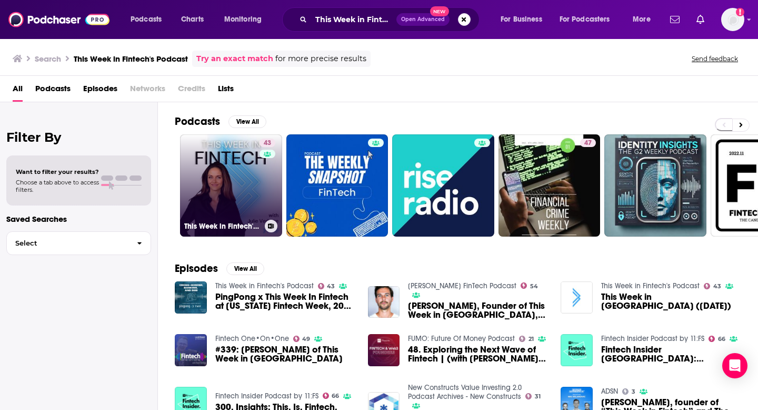
click at [236, 178] on link "43 This Week in Fintech's Podcast" at bounding box center [231, 185] width 102 height 102
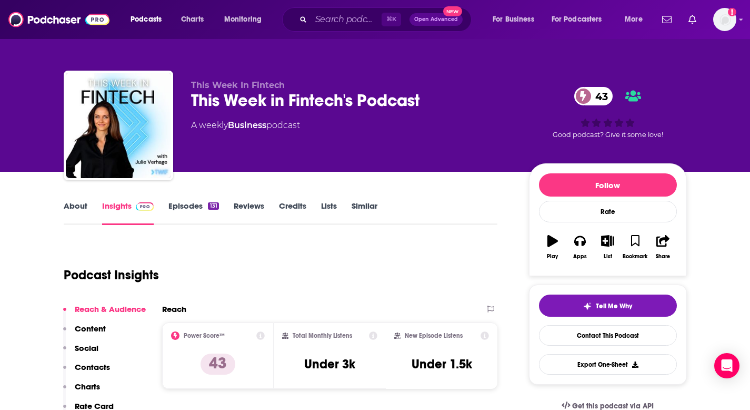
click at [78, 211] on link "About" at bounding box center [76, 213] width 24 height 24
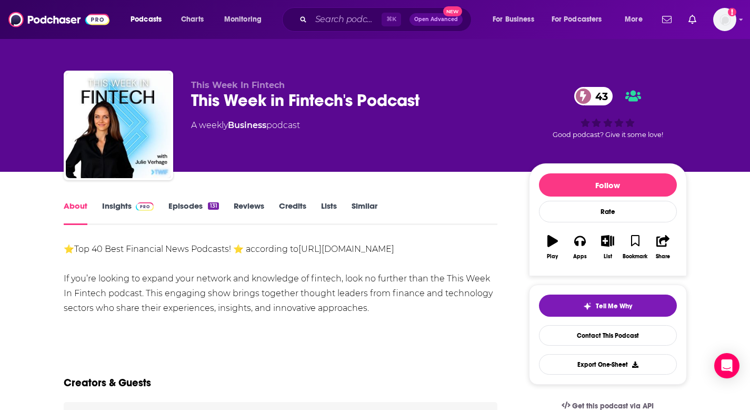
scroll to position [28, 0]
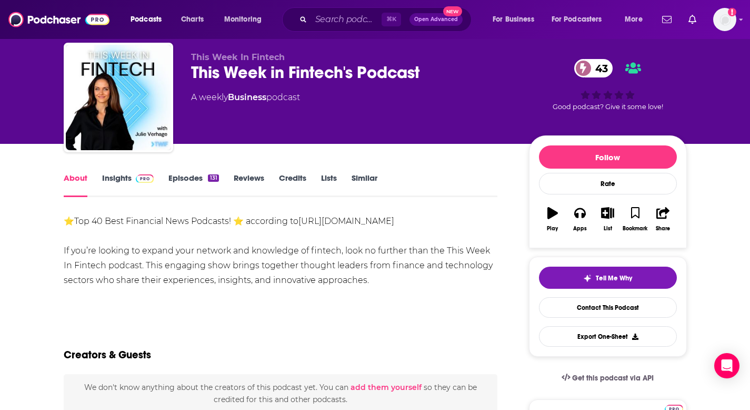
drag, startPoint x: 63, startPoint y: 248, endPoint x: 408, endPoint y: 281, distance: 346.9
copy div "If you’re looking to expand your network and knowledge of fintech, look no furt…"
click at [372, 276] on div "⭐Top 40 Best Financial News Podcasts! ⭐ according to [URL][DOMAIN_NAME] If you’…" at bounding box center [281, 251] width 434 height 74
drag, startPoint x: 373, startPoint y: 280, endPoint x: 84, endPoint y: 212, distance: 296.9
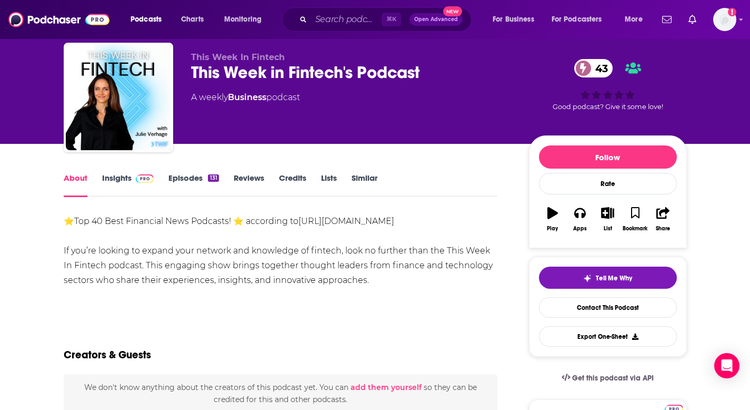
copy div "⭐Top 40 Best Financial News Podcasts! ⭐ according to [URL][DOMAIN_NAME] If you’…"
click at [182, 270] on div "⭐Top 40 Best Financial News Podcasts! ⭐ according to [URL][DOMAIN_NAME] If you’…" at bounding box center [281, 251] width 434 height 74
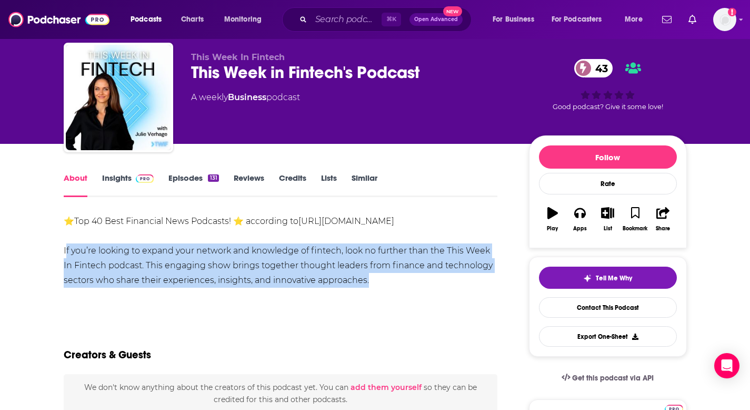
click at [182, 270] on div "⭐Top 40 Best Financial News Podcasts! ⭐ according to [URL][DOMAIN_NAME] If you’…" at bounding box center [281, 251] width 434 height 74
click at [132, 181] on span at bounding box center [143, 178] width 23 height 10
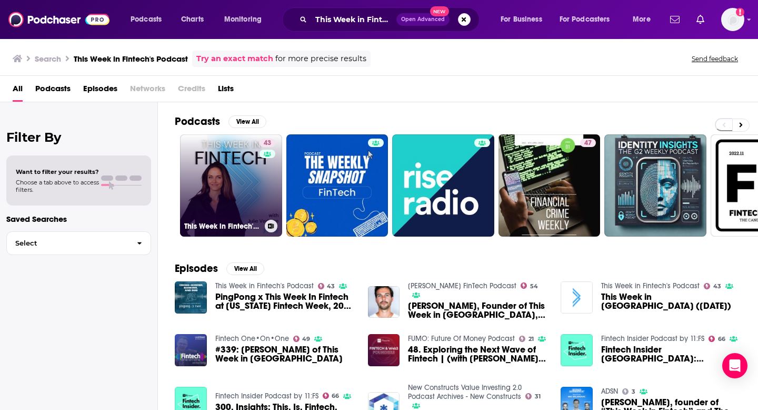
click at [185, 175] on link "43 This Week in Fintech's Podcast" at bounding box center [231, 185] width 102 height 102
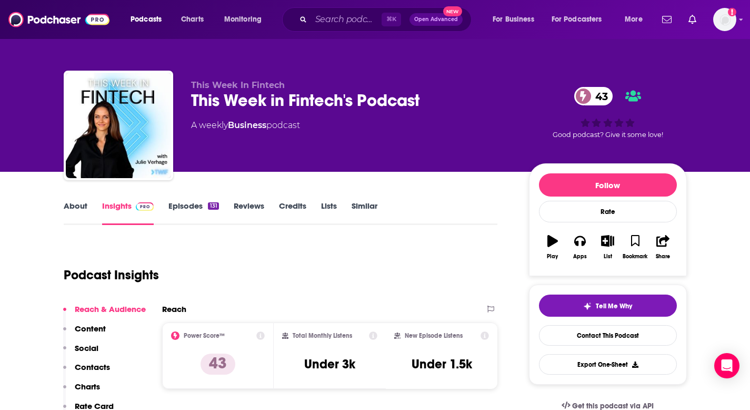
click at [81, 206] on link "About" at bounding box center [76, 213] width 24 height 24
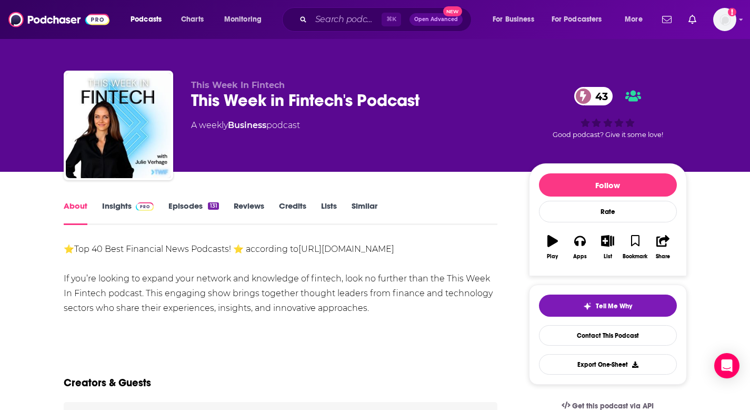
drag, startPoint x: 55, startPoint y: 246, endPoint x: 392, endPoint y: 302, distance: 341.5
copy div "⭐Top 40 Best Financial News Podcasts! ⭐ according to [URL][DOMAIN_NAME] If you’…"
click at [113, 208] on link "Insights" at bounding box center [128, 213] width 52 height 24
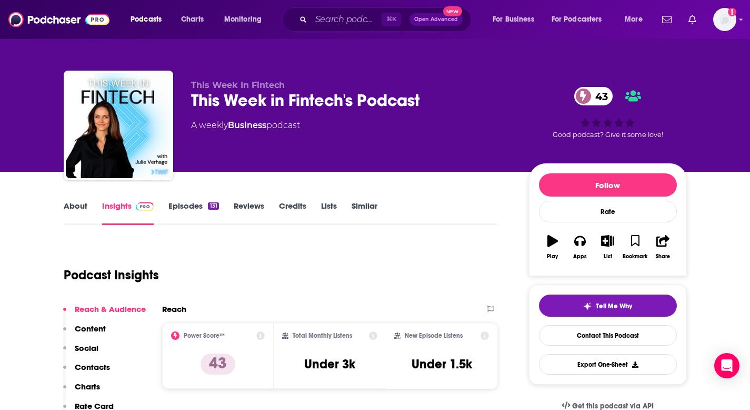
click at [96, 366] on p "Contacts" at bounding box center [92, 367] width 35 height 10
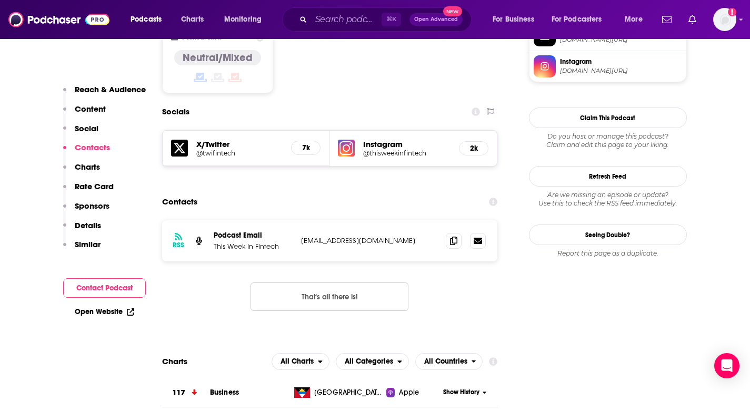
scroll to position [857, 0]
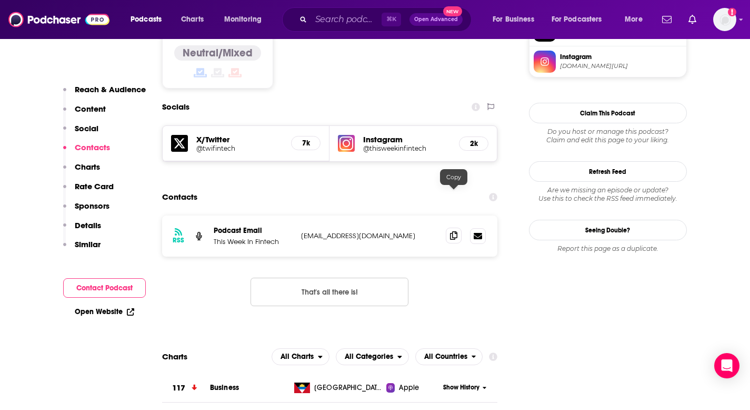
click at [450, 227] on span at bounding box center [454, 235] width 16 height 16
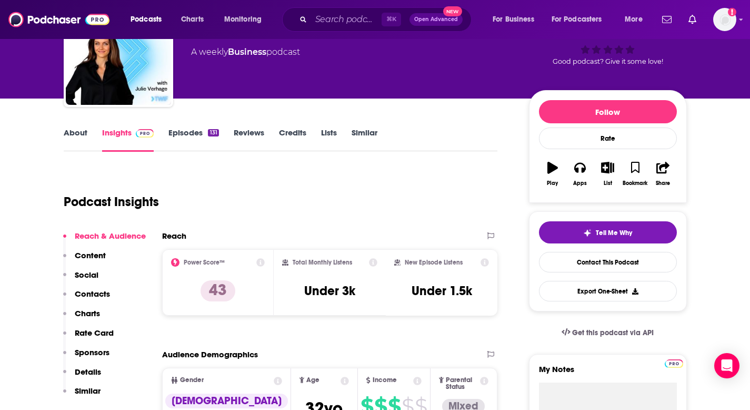
scroll to position [63, 0]
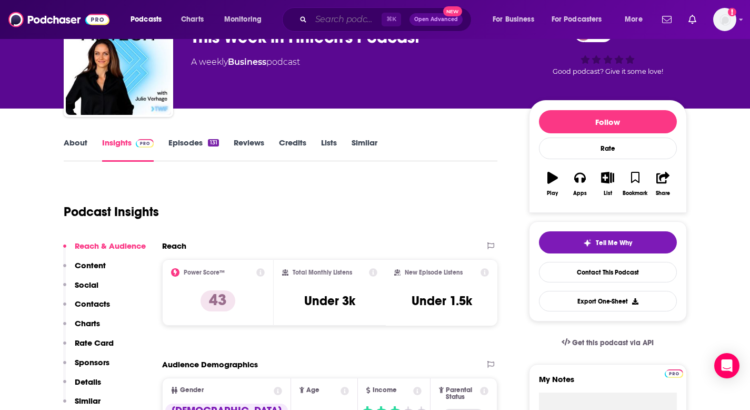
click at [323, 23] on input "Search podcasts, credits, & more..." at bounding box center [346, 19] width 71 height 17
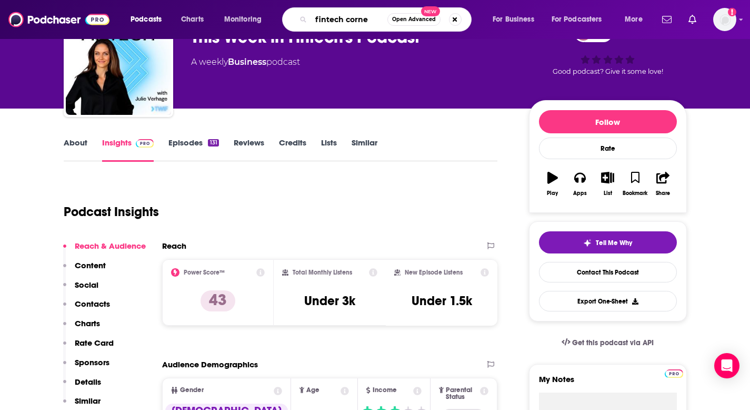
type input "fintech corner"
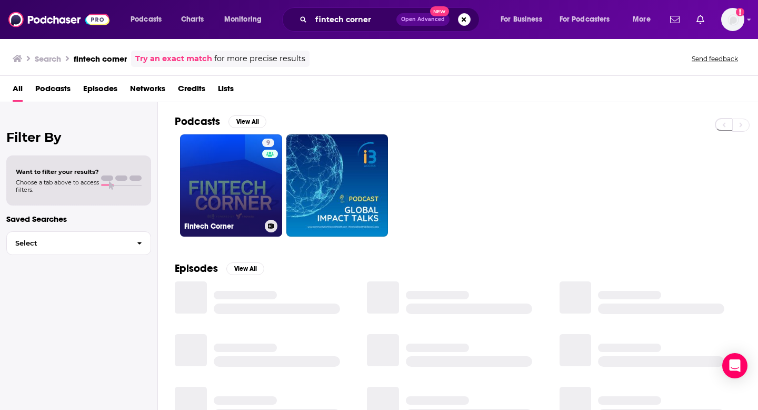
click at [225, 193] on link "9 Fintech Corner" at bounding box center [231, 185] width 102 height 102
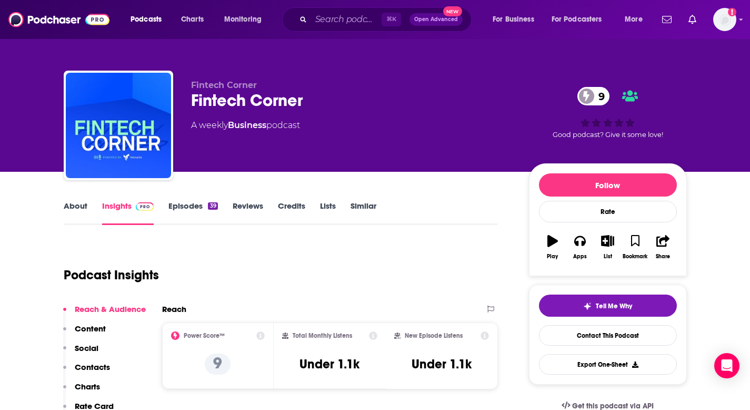
click at [65, 200] on div "About Insights Episodes 39 Reviews Credits Lists Similar" at bounding box center [281, 212] width 434 height 26
click at [76, 210] on link "About" at bounding box center [76, 213] width 24 height 24
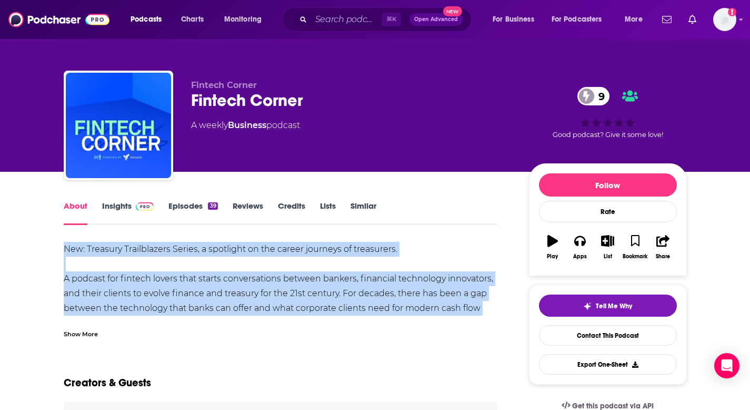
drag, startPoint x: 60, startPoint y: 250, endPoint x: 198, endPoint y: 323, distance: 156.8
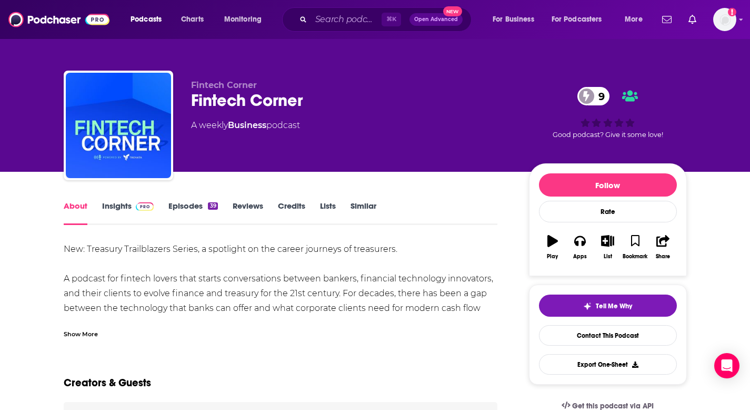
click at [67, 337] on div "Show More" at bounding box center [81, 333] width 34 height 10
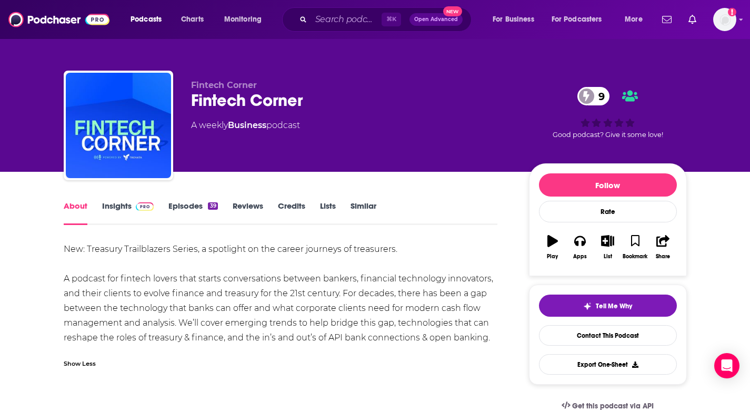
drag, startPoint x: 57, startPoint y: 249, endPoint x: 493, endPoint y: 342, distance: 445.7
click at [126, 215] on link "Insights" at bounding box center [128, 213] width 52 height 24
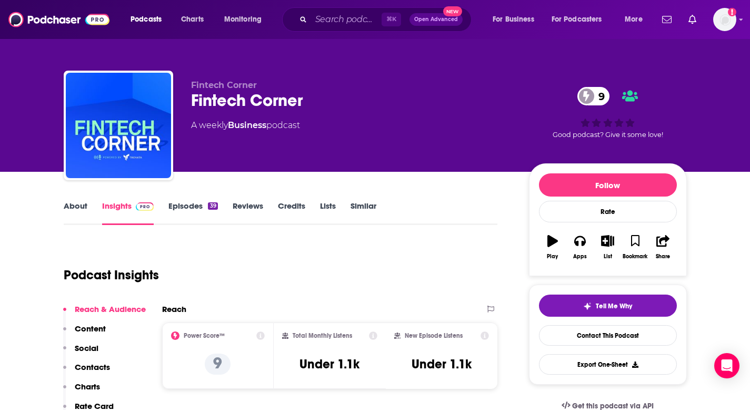
click at [104, 364] on p "Contacts" at bounding box center [92, 367] width 35 height 10
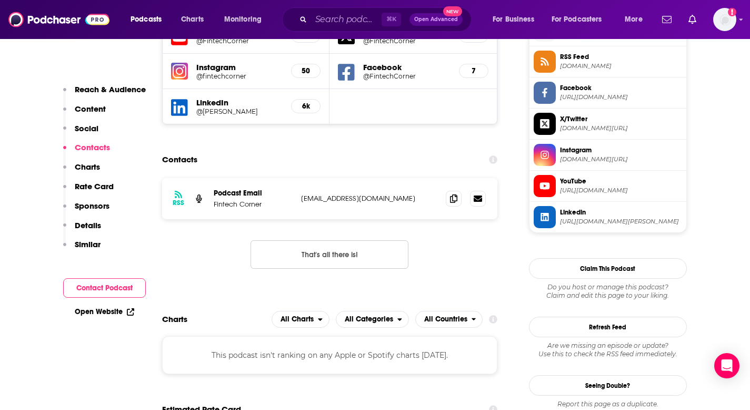
scroll to position [798, 0]
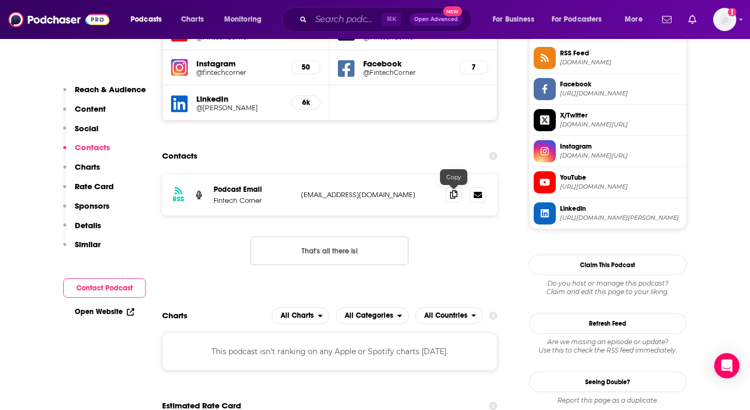
click at [455, 194] on icon at bounding box center [453, 194] width 7 height 8
click at [324, 15] on input "Search podcasts, credits, & more..." at bounding box center [346, 19] width 71 height 17
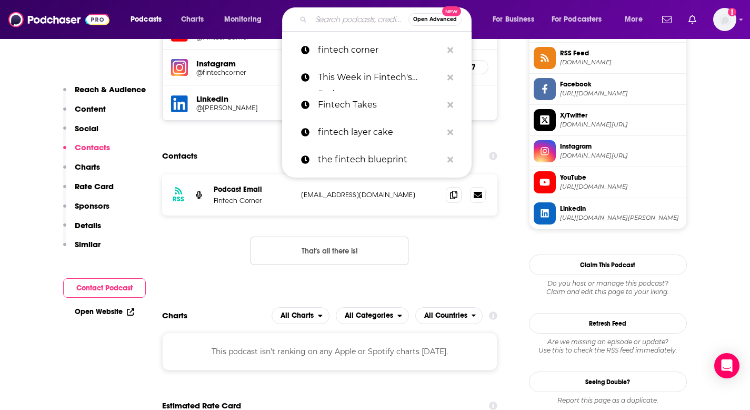
paste input "Fintech One•On•One"
type input "Fintech One•On•One"
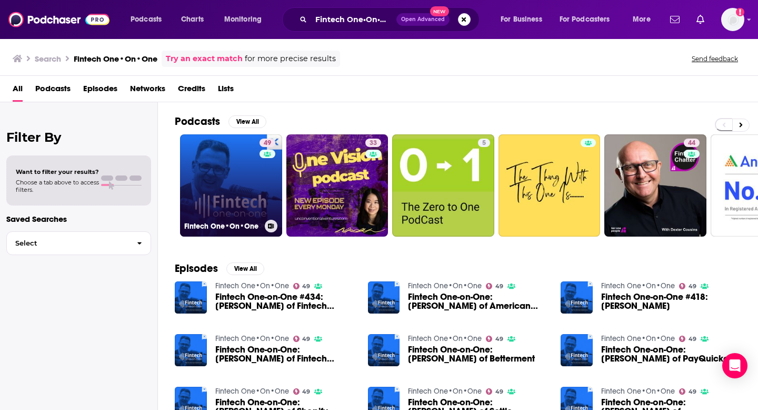
click at [233, 183] on link "49 Fintech One•On•One" at bounding box center [231, 185] width 102 height 102
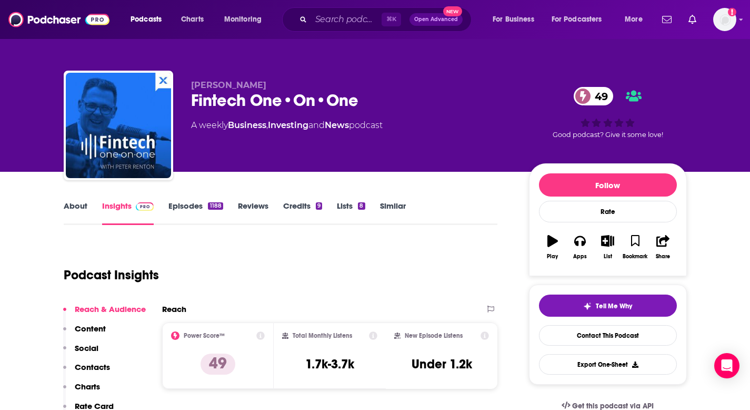
click at [75, 203] on link "About" at bounding box center [76, 213] width 24 height 24
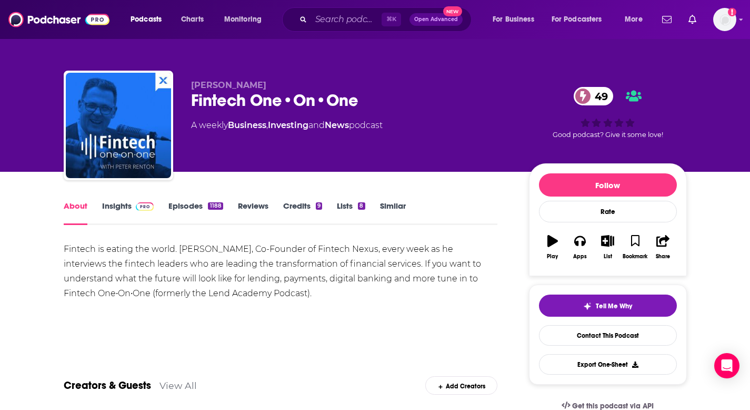
click at [194, 265] on div "Fintech is eating the world. [PERSON_NAME], Co-Founder of Fintech Nexus, every …" at bounding box center [281, 271] width 434 height 59
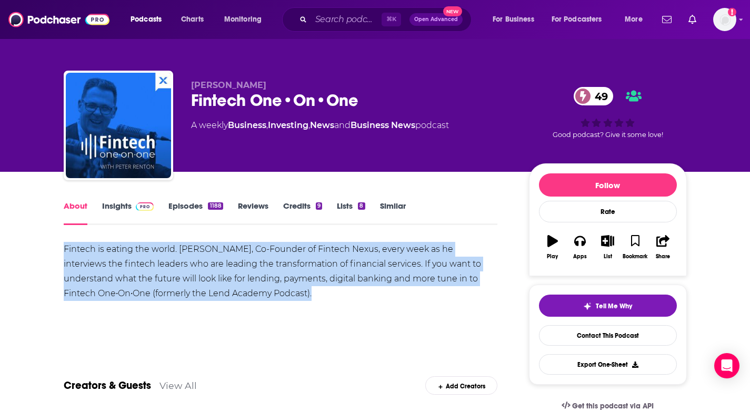
click at [194, 265] on div "Fintech is eating the world. [PERSON_NAME], Co-Founder of Fintech Nexus, every …" at bounding box center [281, 271] width 434 height 59
click at [136, 205] on img at bounding box center [145, 206] width 18 height 8
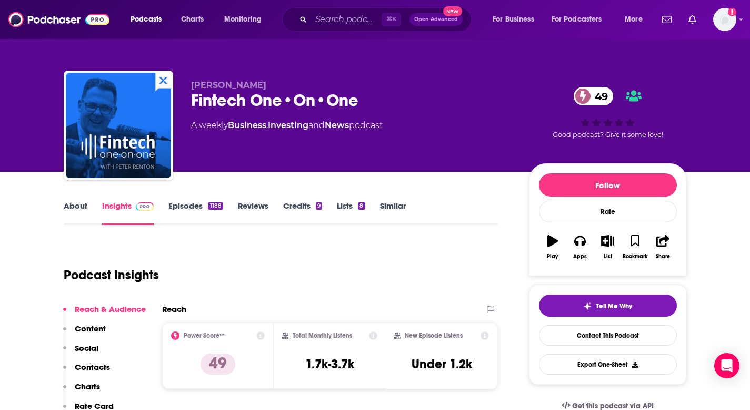
click at [101, 365] on p "Contacts" at bounding box center [92, 367] width 35 height 10
click at [72, 212] on link "About" at bounding box center [76, 213] width 24 height 24
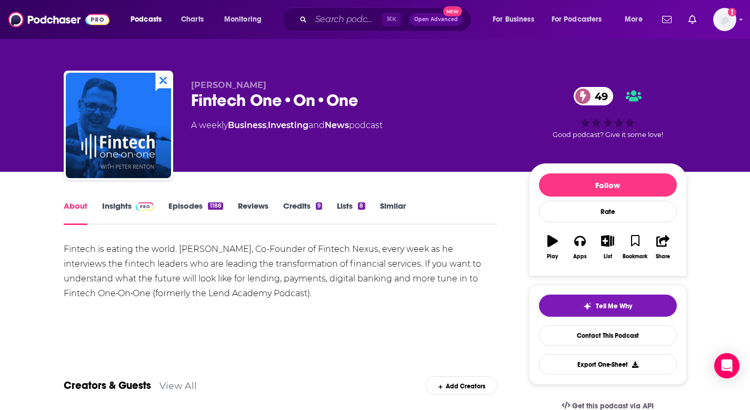
click at [117, 211] on link "Insights" at bounding box center [128, 213] width 52 height 24
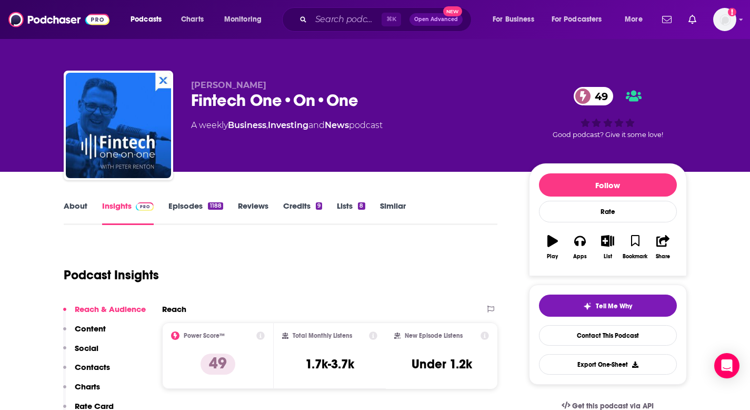
click at [100, 365] on p "Contacts" at bounding box center [92, 367] width 35 height 10
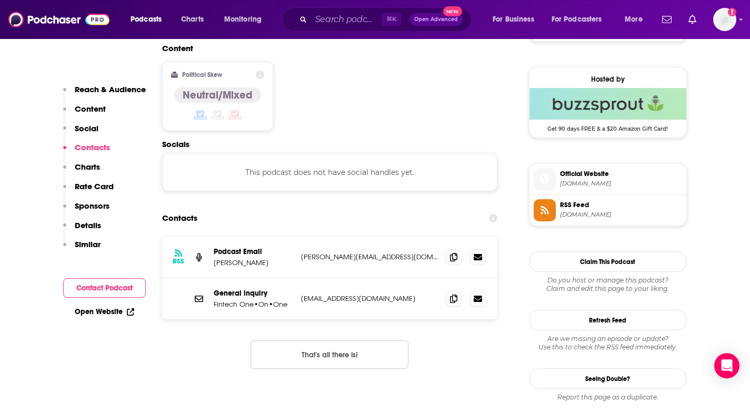
scroll to position [835, 0]
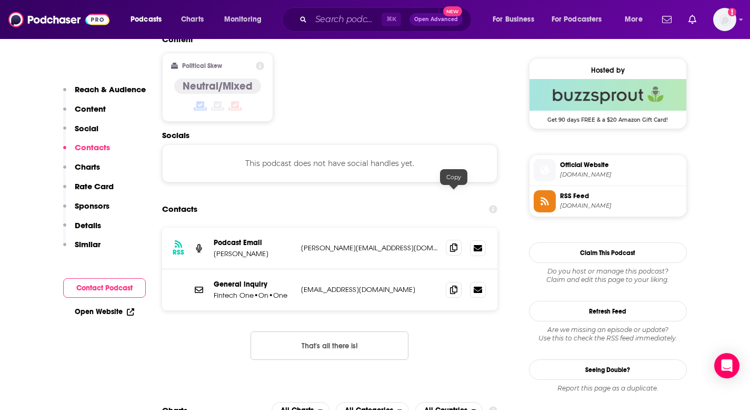
click at [454, 243] on icon at bounding box center [453, 247] width 7 height 8
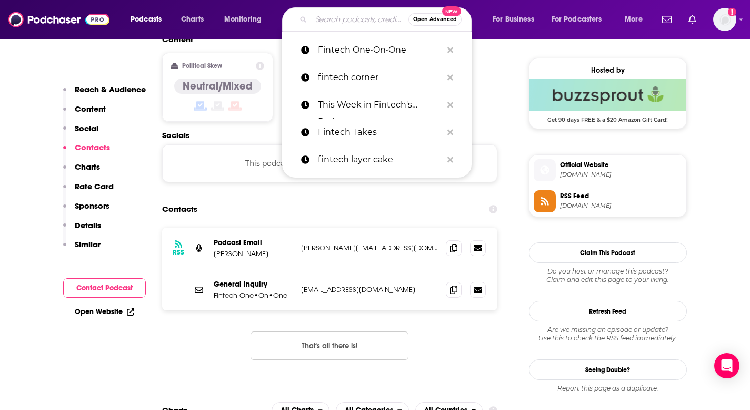
click at [321, 23] on input "Search podcasts, credits, & more..." at bounding box center [359, 19] width 97 height 17
paste input "Rebank: Fintech Analysis"
type input "Rebank: Fintech Analysis"
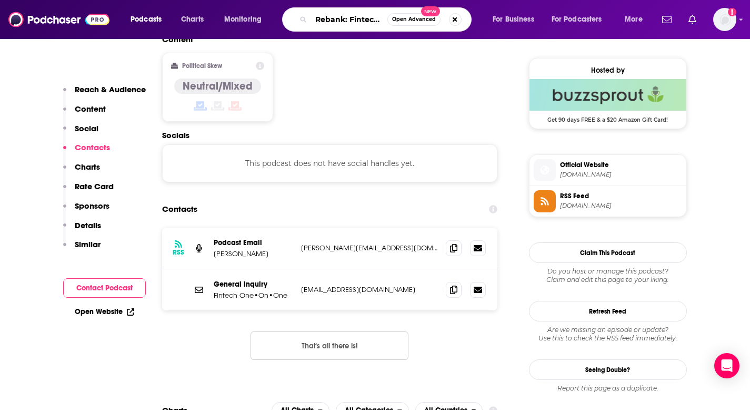
scroll to position [0, 29]
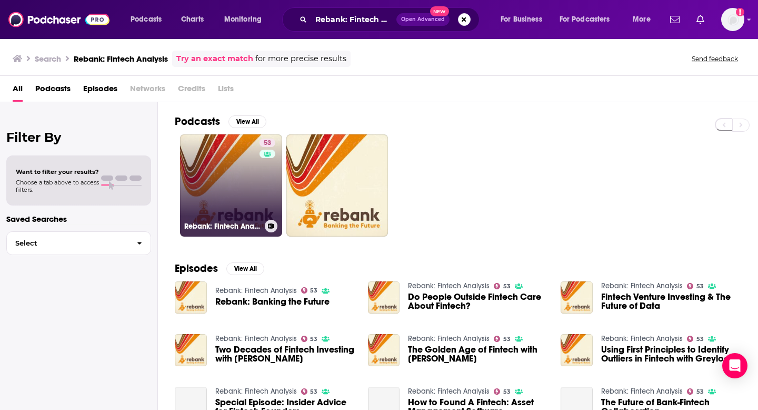
click at [227, 186] on link "53 Rebank: Fintech Analysis" at bounding box center [231, 185] width 102 height 102
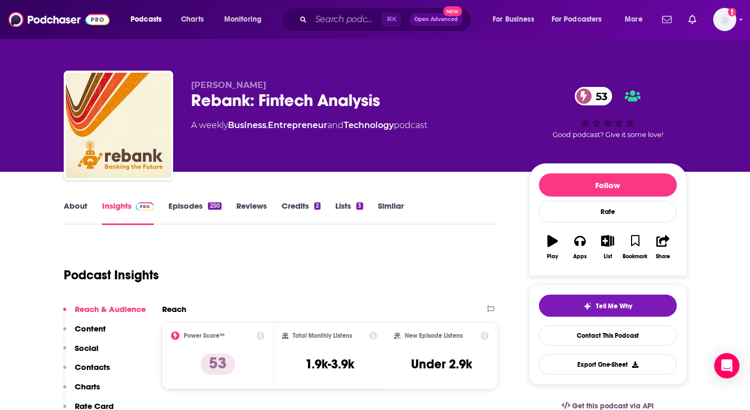
click at [83, 208] on link "About" at bounding box center [76, 213] width 24 height 24
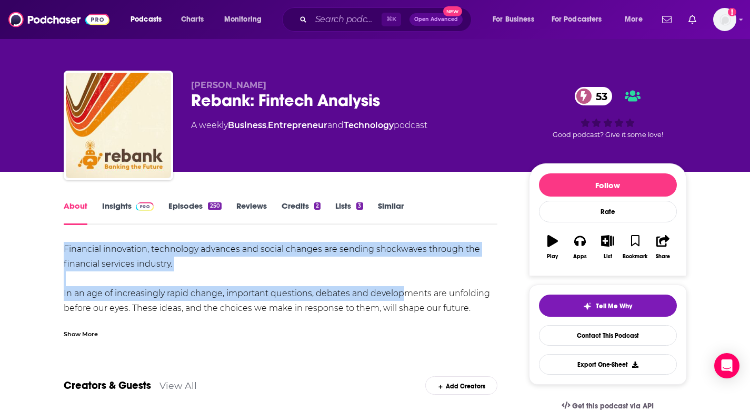
drag, startPoint x: 93, startPoint y: 252, endPoint x: 392, endPoint y: 295, distance: 302.0
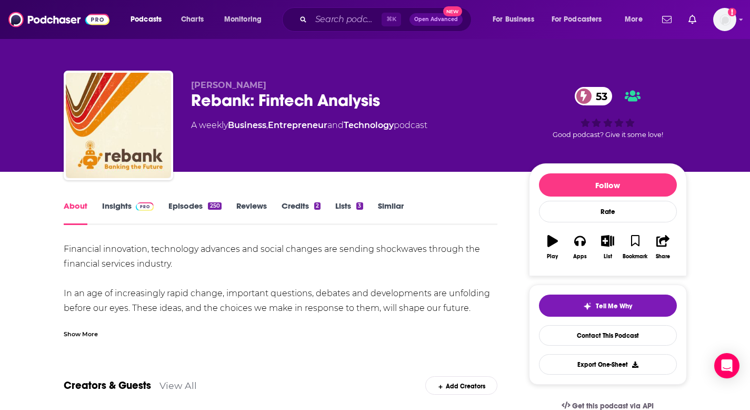
click at [91, 329] on div "Show More" at bounding box center [81, 333] width 34 height 10
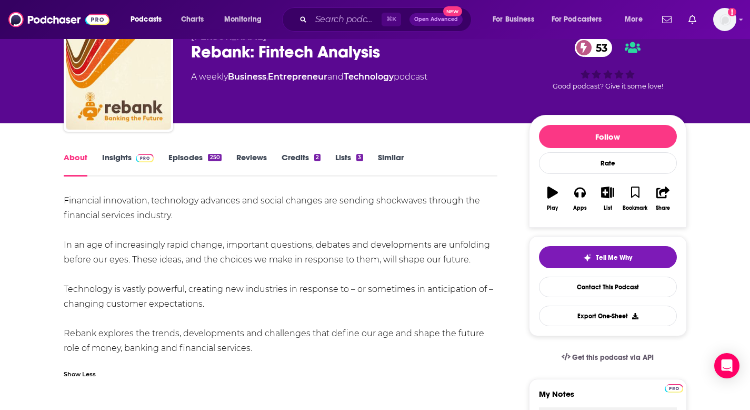
scroll to position [48, 0]
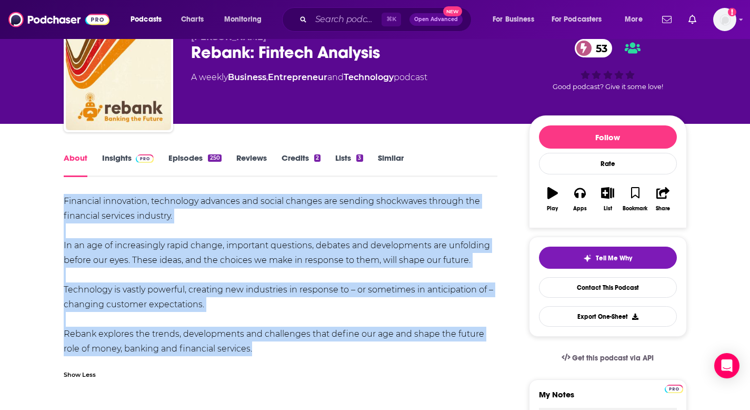
drag, startPoint x: 62, startPoint y: 205, endPoint x: 270, endPoint y: 359, distance: 259.3
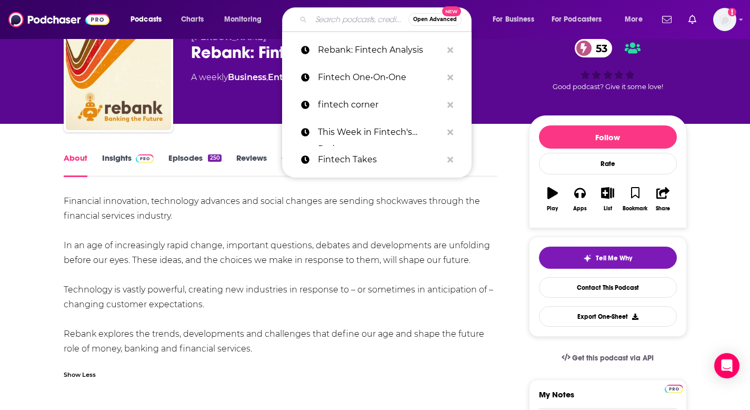
click at [315, 16] on input "Search podcasts, credits, & more..." at bounding box center [359, 19] width 97 height 17
paste input "[PERSON_NAME] FinTech Podcast"
type input "[PERSON_NAME] FinTech Podcast"
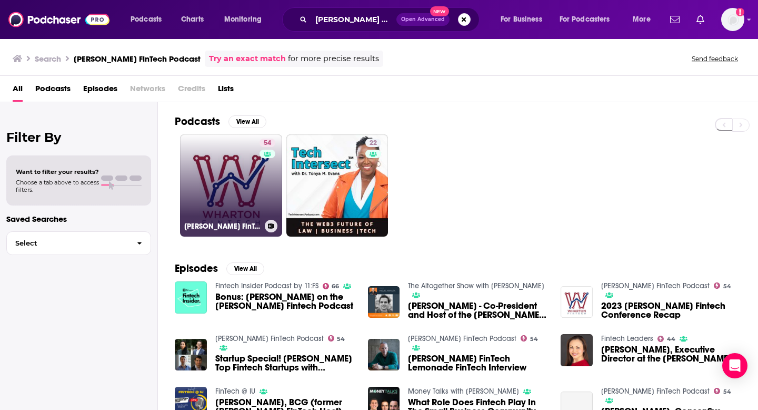
click at [220, 185] on link "54 [PERSON_NAME] FinTech Podcast" at bounding box center [231, 185] width 102 height 102
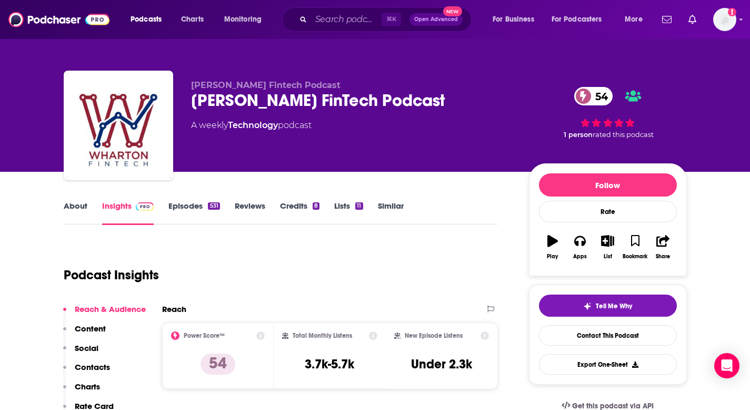
click at [73, 210] on link "About" at bounding box center [76, 213] width 24 height 24
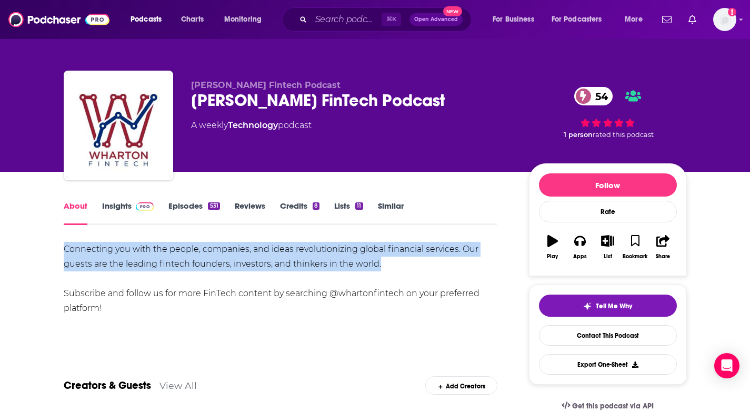
drag, startPoint x: 64, startPoint y: 246, endPoint x: 450, endPoint y: 257, distance: 386.0
click at [450, 257] on div "Connecting you with the people, companies, and ideas revolutionizing global fin…" at bounding box center [281, 279] width 434 height 74
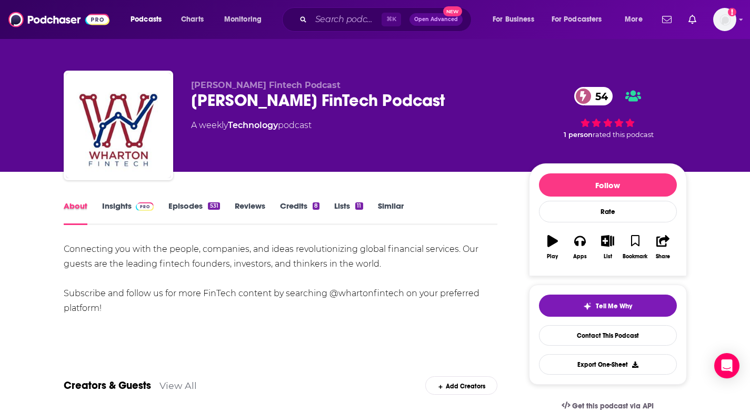
click at [96, 217] on div "About" at bounding box center [83, 213] width 38 height 24
click at [117, 207] on link "Insights" at bounding box center [128, 213] width 52 height 24
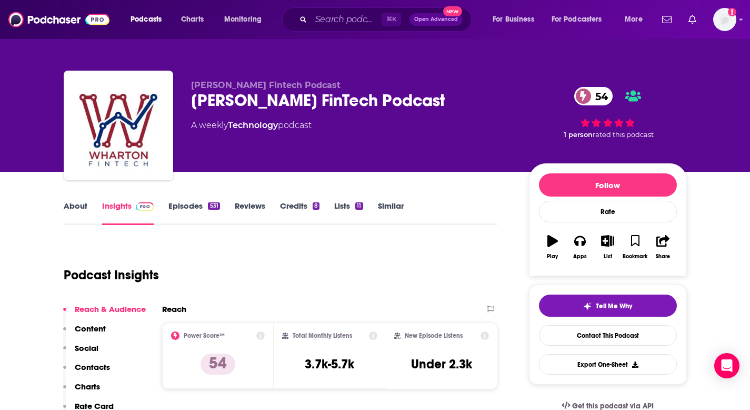
click at [87, 369] on p "Contacts" at bounding box center [92, 367] width 35 height 10
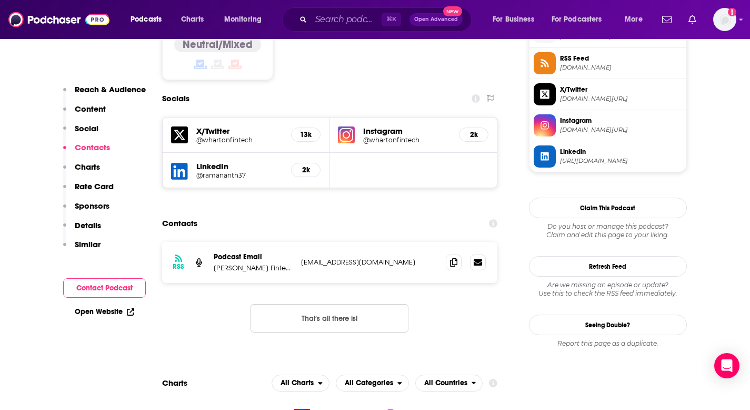
scroll to position [879, 0]
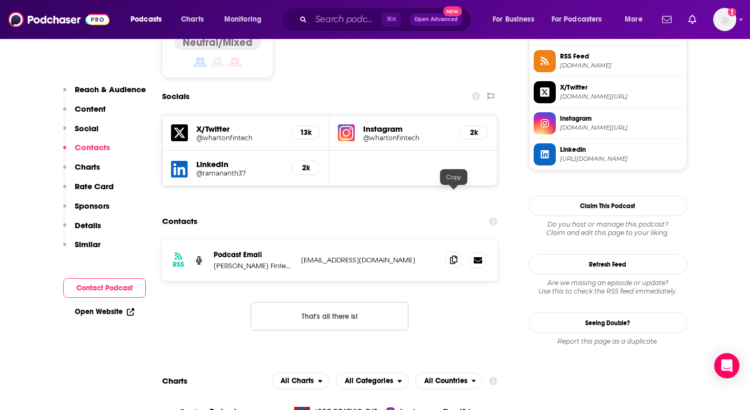
click at [451, 255] on icon at bounding box center [453, 259] width 7 height 8
click at [339, 25] on input "Search podcasts, credits, & more..." at bounding box center [346, 19] width 71 height 17
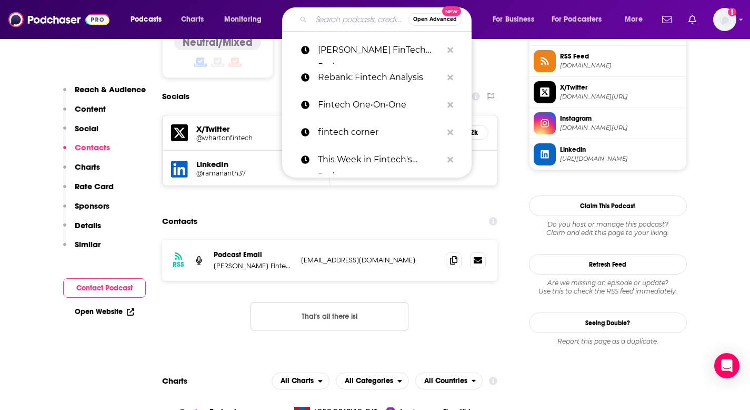
paste input "Fintech Impact"
type input "Fintech Impact"
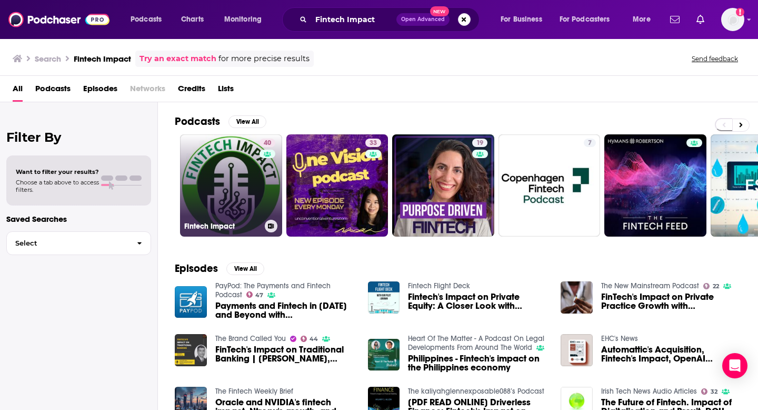
click at [247, 188] on link "40 Fintech Impact" at bounding box center [231, 185] width 102 height 102
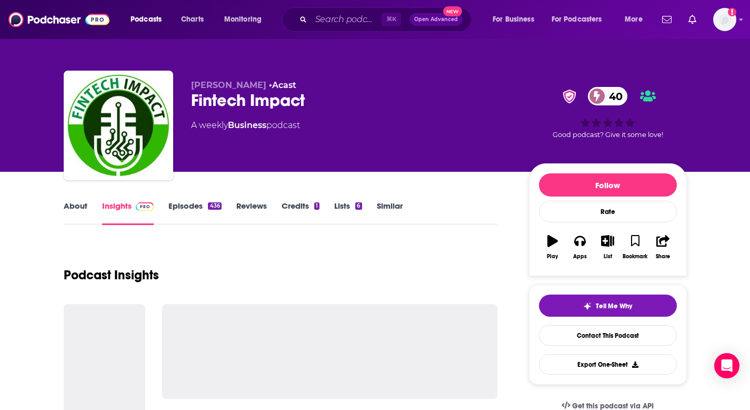
click at [73, 204] on link "About" at bounding box center [76, 213] width 24 height 24
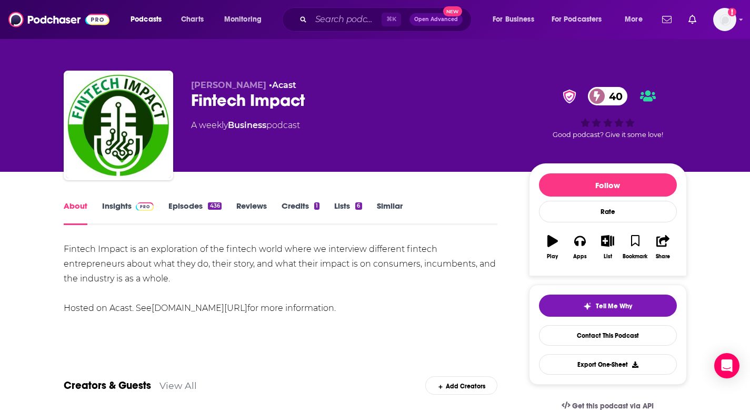
click at [191, 205] on link "Episodes 436" at bounding box center [194, 213] width 53 height 24
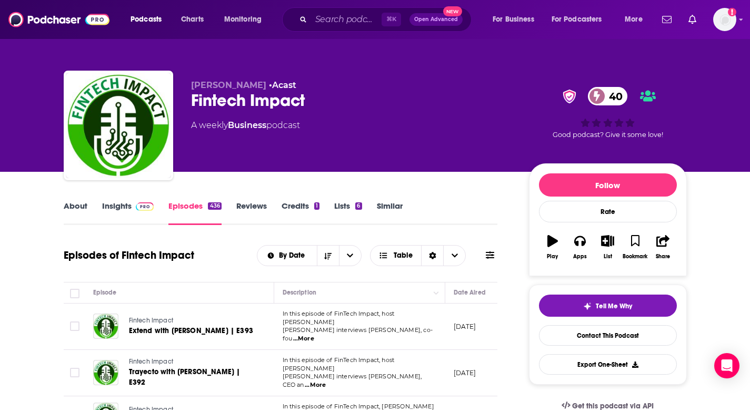
click at [73, 206] on link "About" at bounding box center [76, 213] width 24 height 24
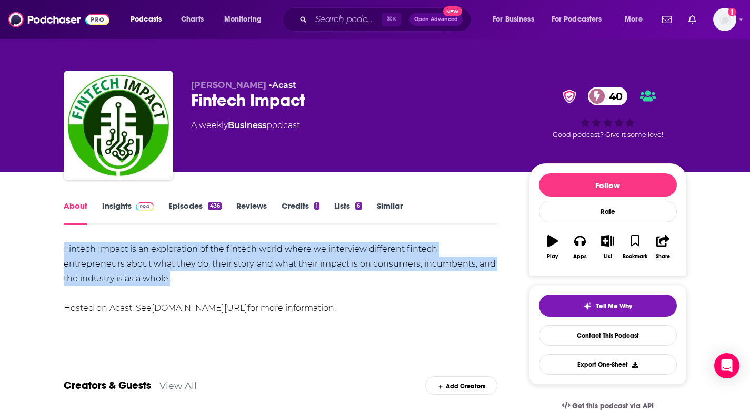
drag, startPoint x: 59, startPoint y: 241, endPoint x: 182, endPoint y: 277, distance: 127.4
click at [139, 216] on link "Insights" at bounding box center [128, 213] width 52 height 24
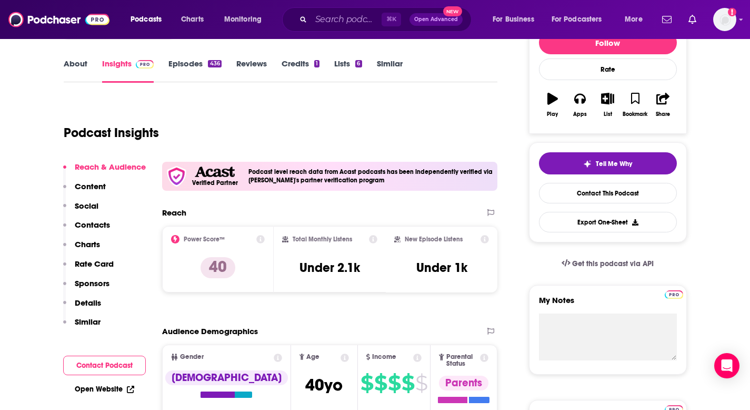
scroll to position [159, 0]
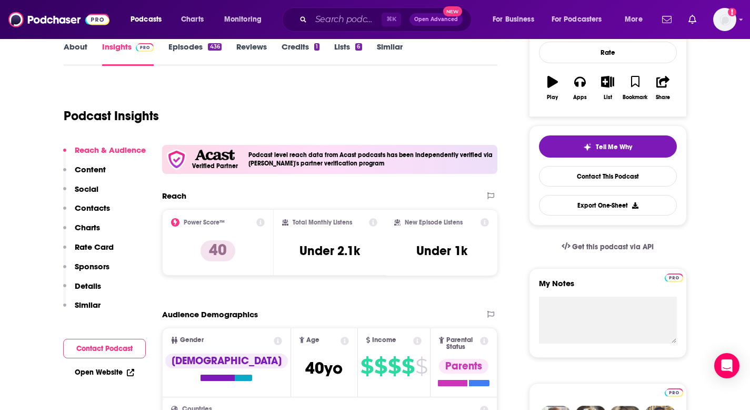
click at [98, 206] on p "Contacts" at bounding box center [92, 208] width 35 height 10
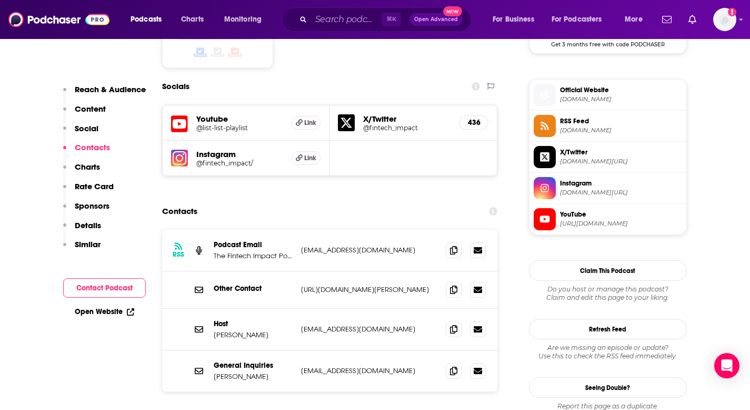
scroll to position [937, 0]
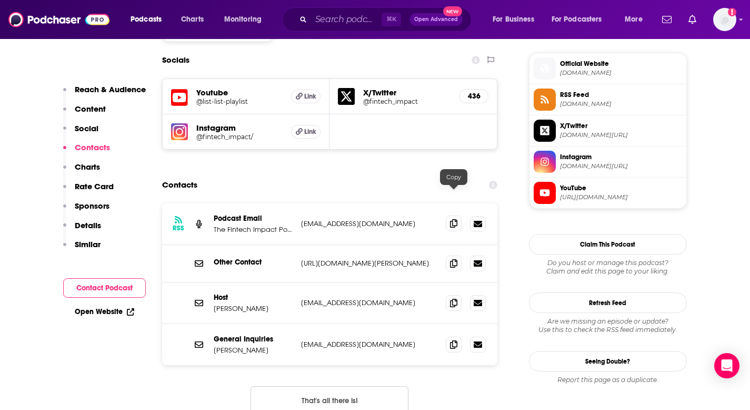
click at [454, 219] on icon at bounding box center [453, 223] width 7 height 8
click at [454, 298] on icon at bounding box center [453, 302] width 7 height 8
click at [451, 298] on icon at bounding box center [453, 302] width 7 height 8
click at [452, 219] on icon at bounding box center [453, 223] width 7 height 8
click at [454, 340] on icon at bounding box center [453, 344] width 7 height 8
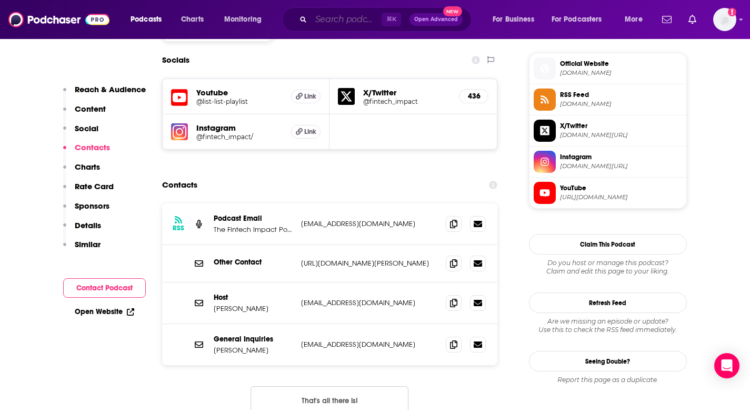
click at [344, 19] on input "Search podcasts, credits, & more..." at bounding box center [346, 19] width 71 height 17
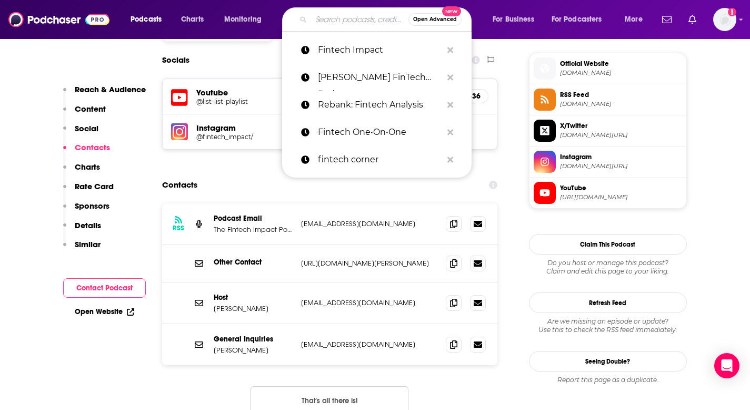
paste input "PayPod: The Payments and Fintech Podcast"
type input "PayPod: The Payments and Fintech Podcast"
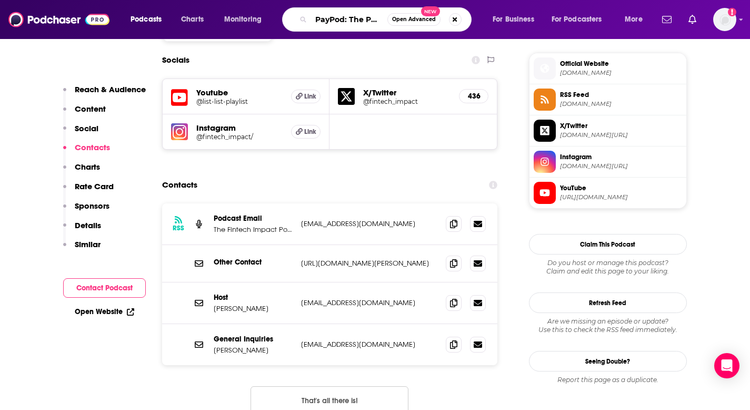
scroll to position [0, 103]
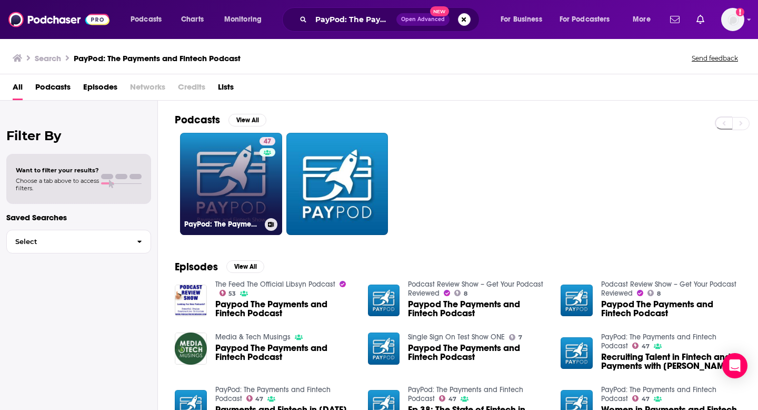
click at [252, 173] on link "47 PayPod: The Payments and Fintech Podcast" at bounding box center [231, 184] width 102 height 102
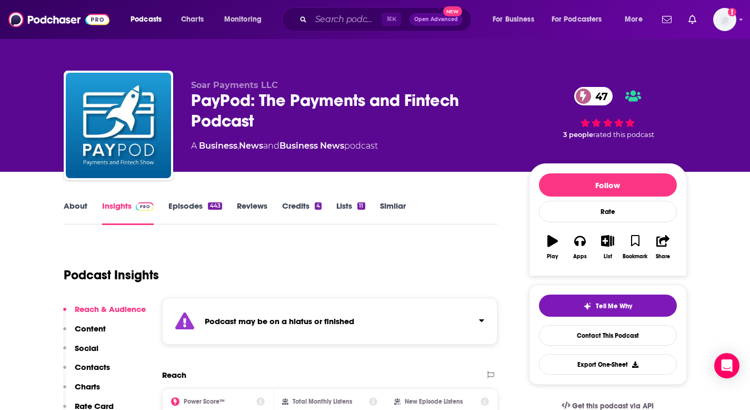
click at [194, 214] on link "Episodes 443" at bounding box center [194, 213] width 53 height 24
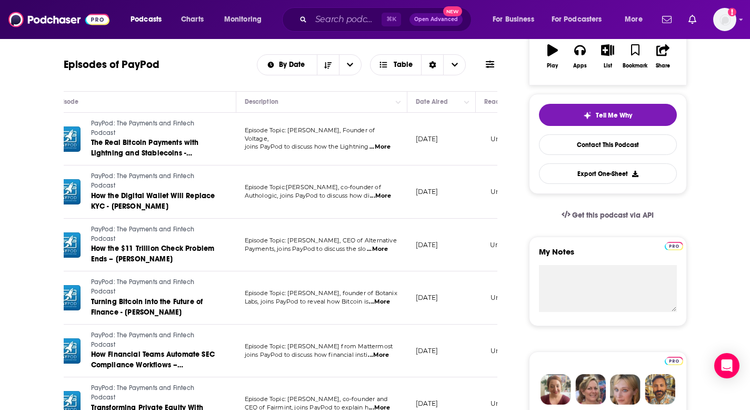
scroll to position [208, 0]
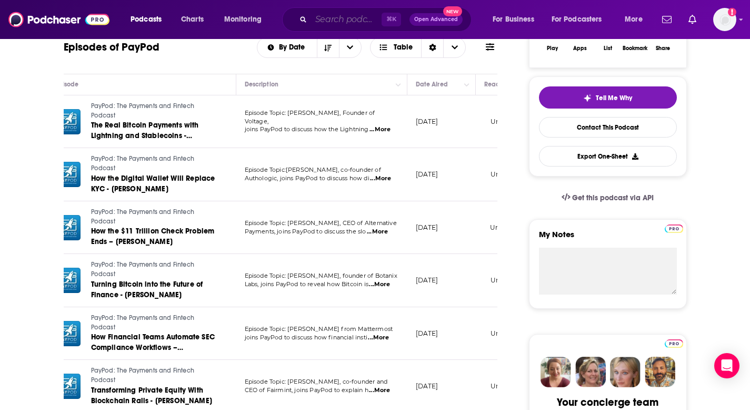
click at [329, 25] on input "Search podcasts, credits, & more..." at bounding box center [346, 19] width 71 height 17
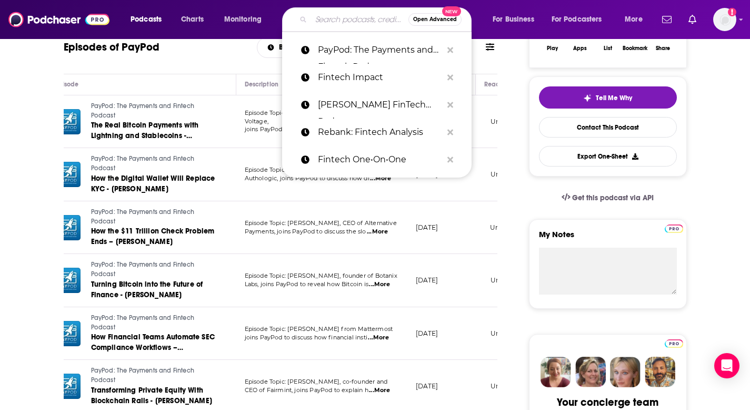
paste input "FinTech Newscast"
type input "FinTech Newscast"
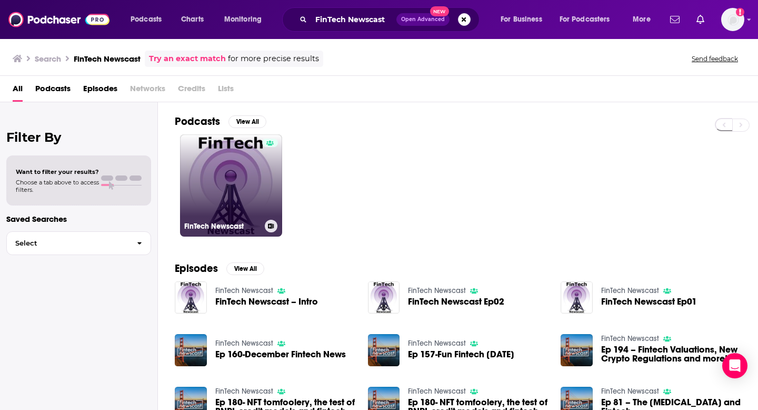
click at [216, 187] on link "FinTech Newscast" at bounding box center [231, 185] width 102 height 102
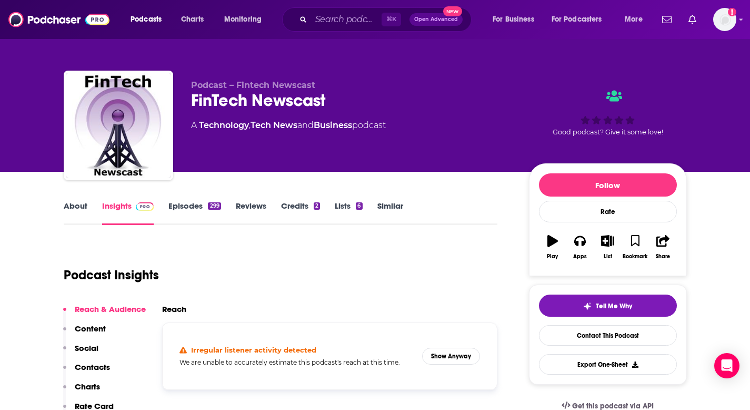
click at [73, 203] on link "About" at bounding box center [76, 213] width 24 height 24
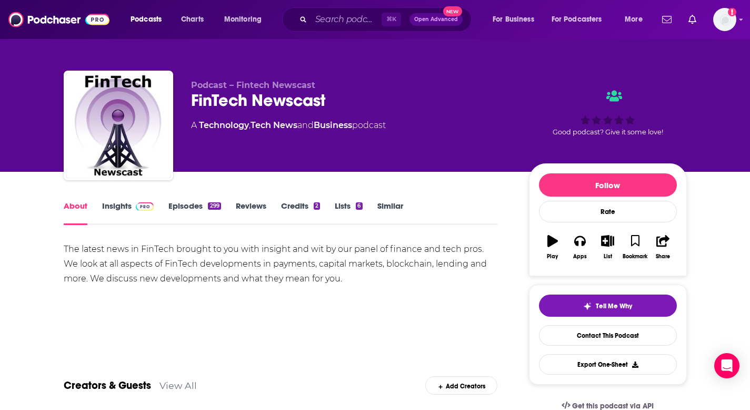
click at [173, 262] on div "The latest news in FinTech brought to you with insight and wit by our panel of …" at bounding box center [281, 264] width 434 height 44
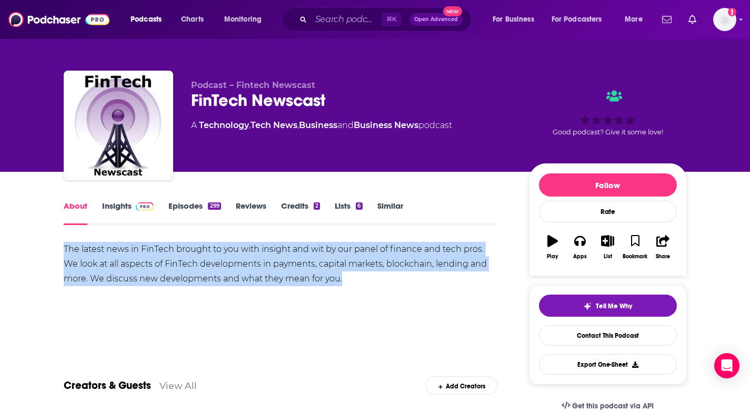
click at [173, 262] on div "The latest news in FinTech brought to you with insight and wit by our panel of …" at bounding box center [281, 264] width 434 height 44
click at [127, 208] on link "Insights" at bounding box center [128, 213] width 52 height 24
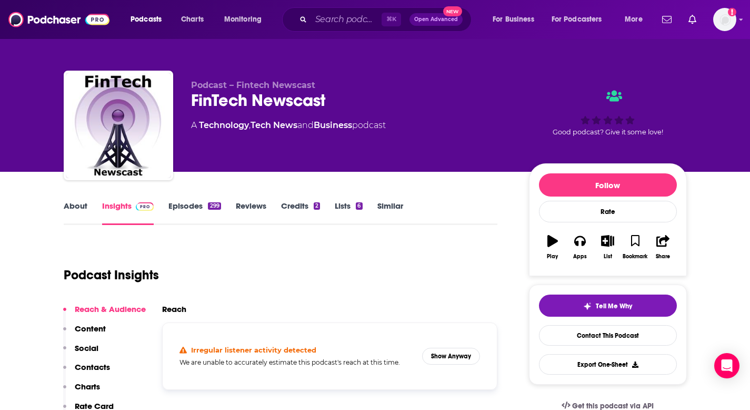
click at [99, 363] on p "Contacts" at bounding box center [92, 367] width 35 height 10
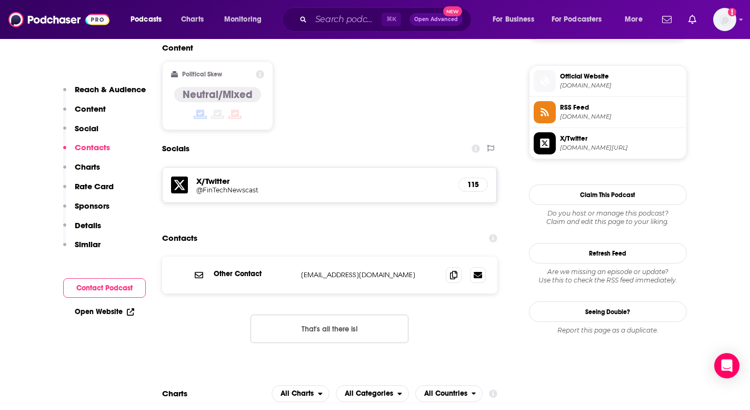
scroll to position [857, 0]
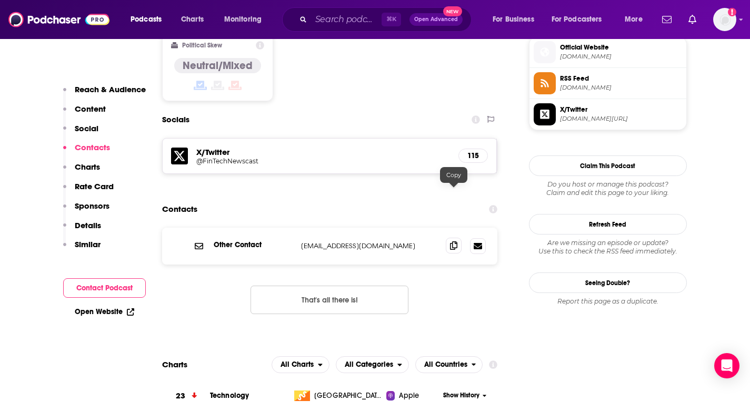
click at [453, 241] on icon at bounding box center [453, 245] width 7 height 8
click at [326, 25] on input "Search podcasts, credits, & more..." at bounding box center [346, 19] width 71 height 17
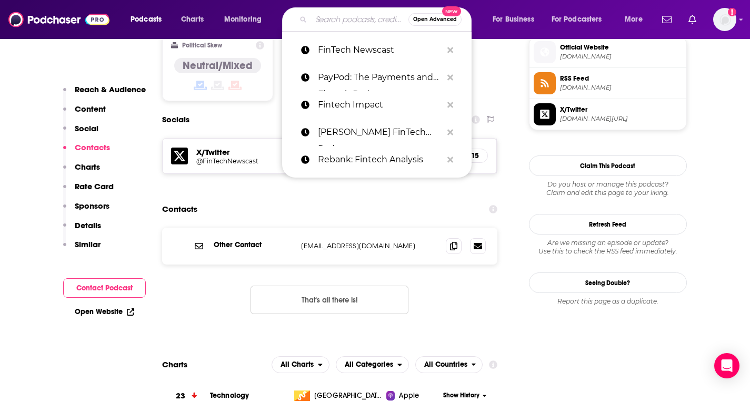
paste input "Fintech Chatter: Insights From Fintech Leaders"
type input "Fintech Chatter: Insights From Fintech Leaders"
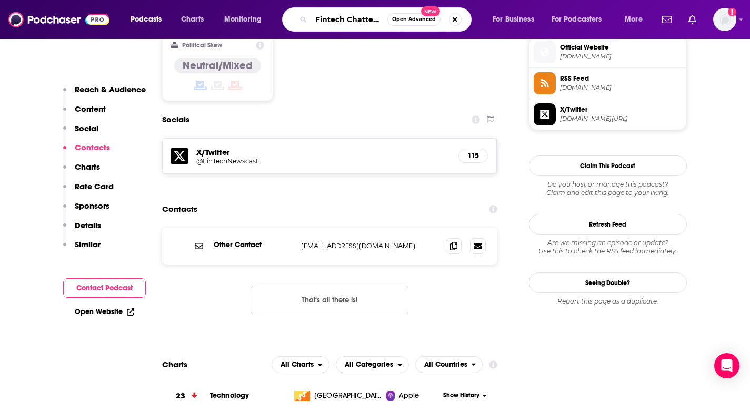
scroll to position [0, 114]
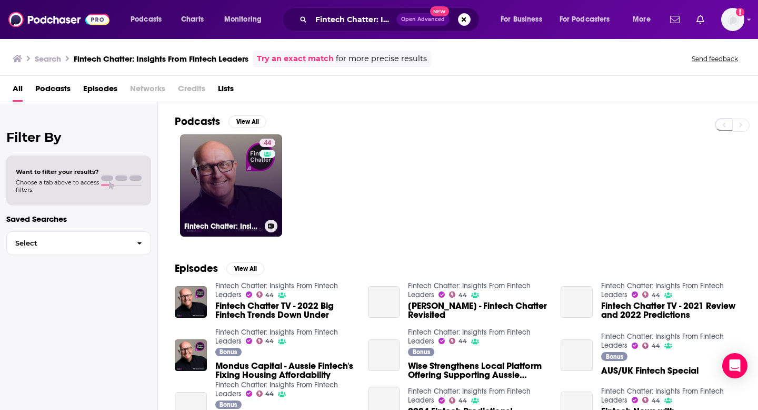
click at [252, 212] on link "44 Fintech Chatter: Insights From Fintech Leaders" at bounding box center [231, 185] width 102 height 102
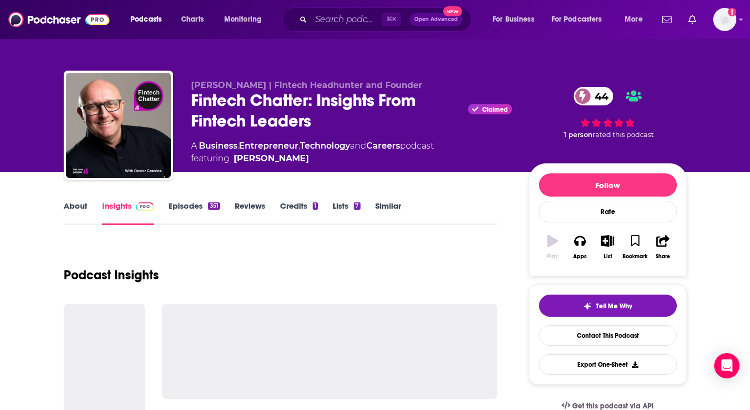
click at [190, 204] on link "Episodes 351" at bounding box center [193, 213] width 51 height 24
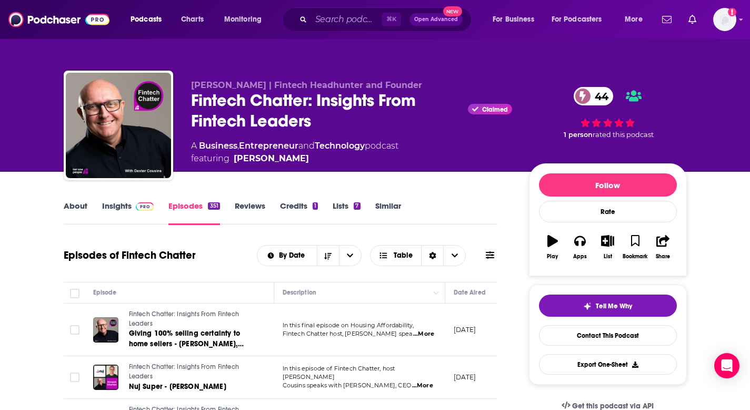
click at [70, 202] on link "About" at bounding box center [76, 213] width 24 height 24
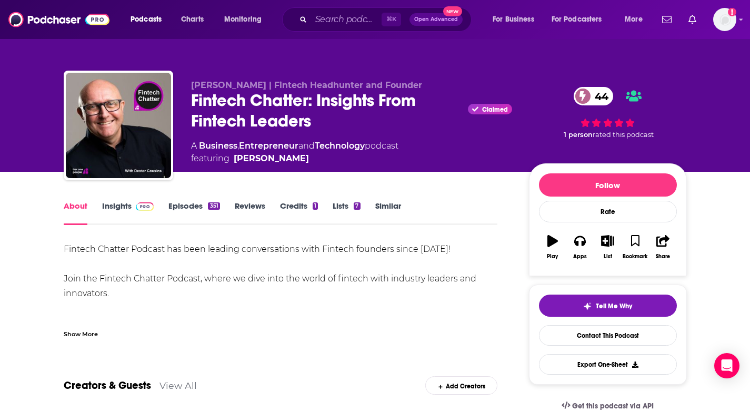
click at [126, 207] on link "Insights" at bounding box center [128, 213] width 52 height 24
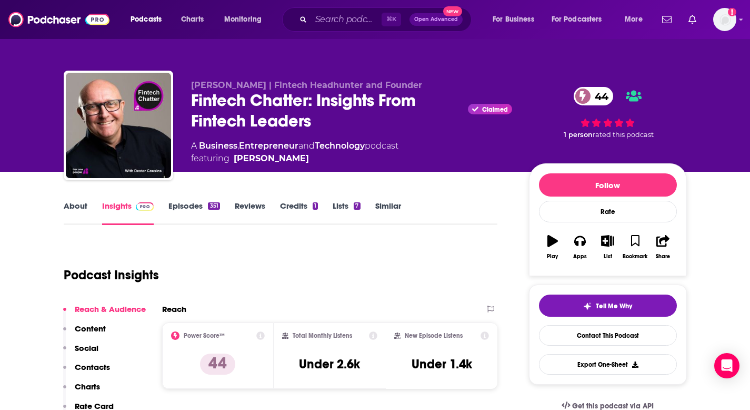
click at [181, 207] on link "Episodes 351" at bounding box center [193, 213] width 51 height 24
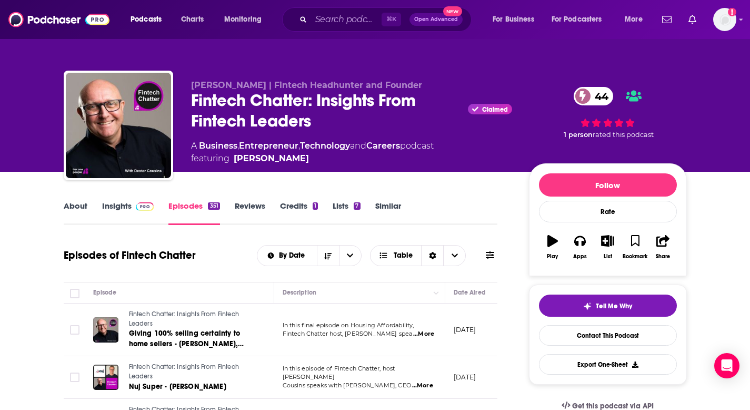
scroll to position [58, 0]
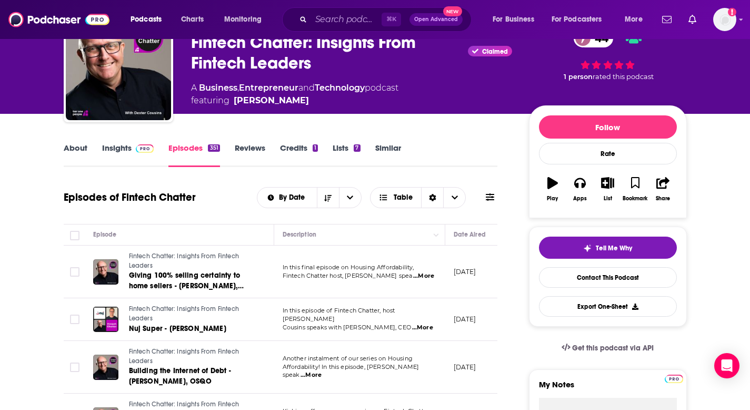
click at [125, 149] on link "Insights" at bounding box center [128, 155] width 52 height 24
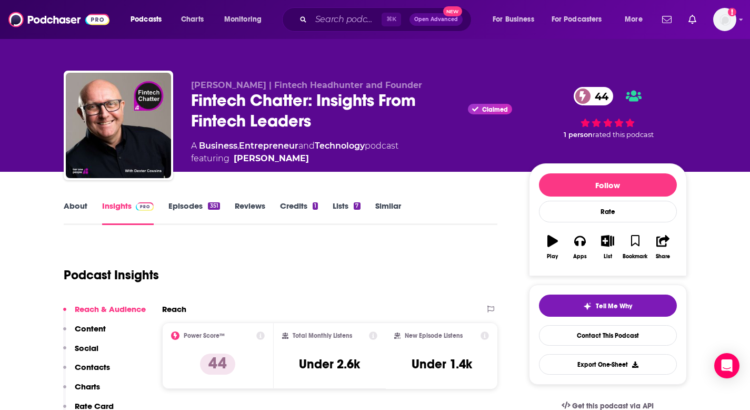
click at [98, 367] on p "Contacts" at bounding box center [92, 367] width 35 height 10
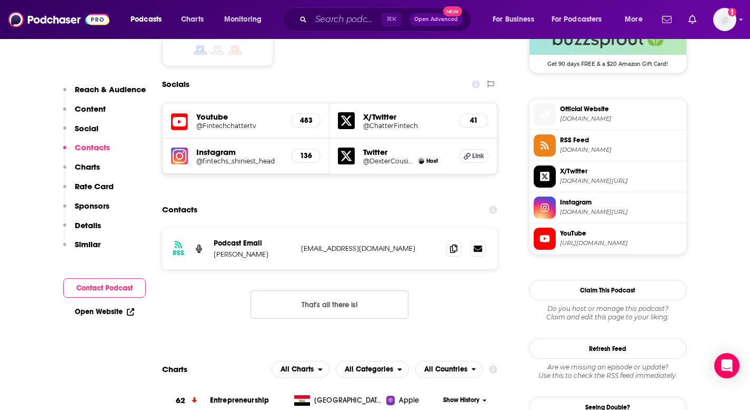
scroll to position [892, 0]
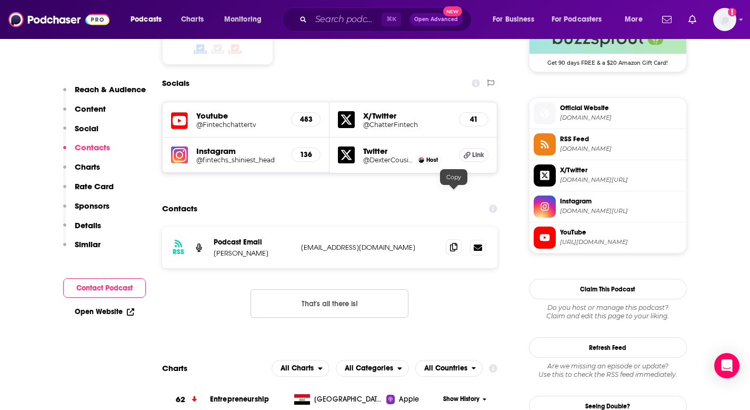
click at [450, 239] on span at bounding box center [454, 247] width 16 height 16
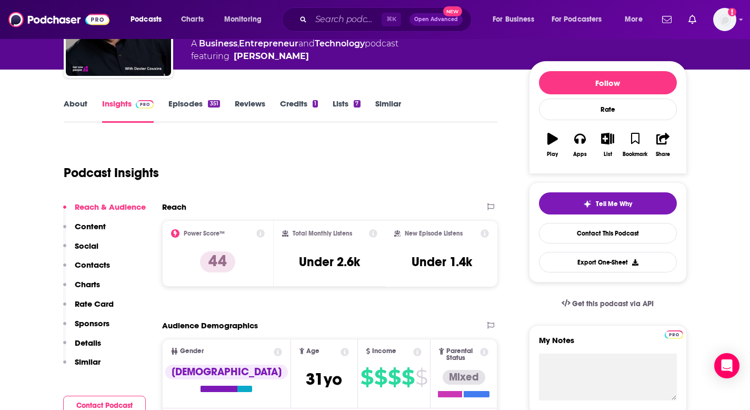
scroll to position [0, 0]
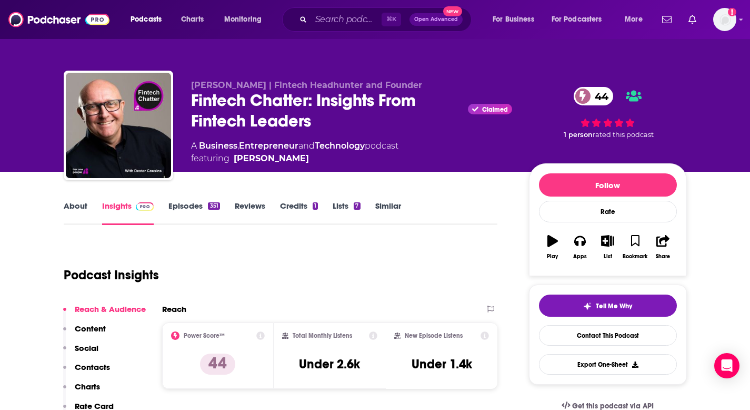
click at [75, 205] on link "About" at bounding box center [76, 213] width 24 height 24
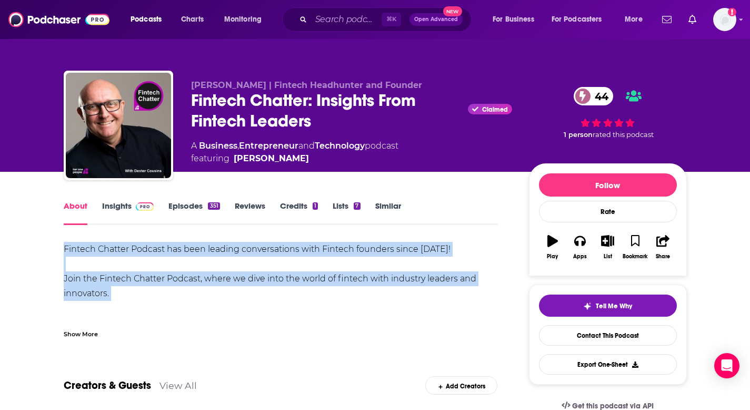
drag, startPoint x: 54, startPoint y: 243, endPoint x: 484, endPoint y: 301, distance: 434.0
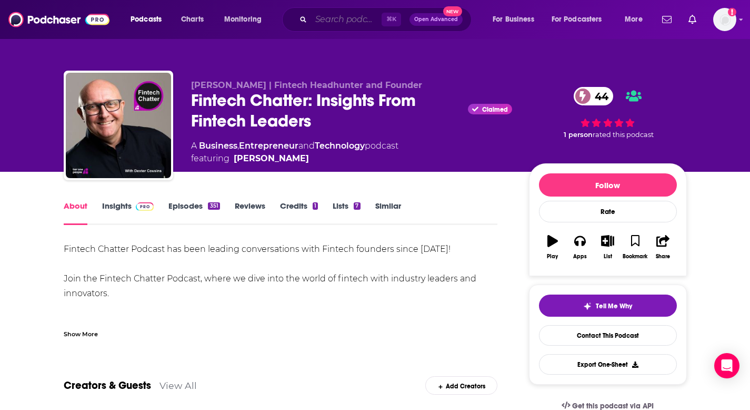
click at [315, 18] on input "Search podcasts, credits, & more..." at bounding box center [346, 19] width 71 height 17
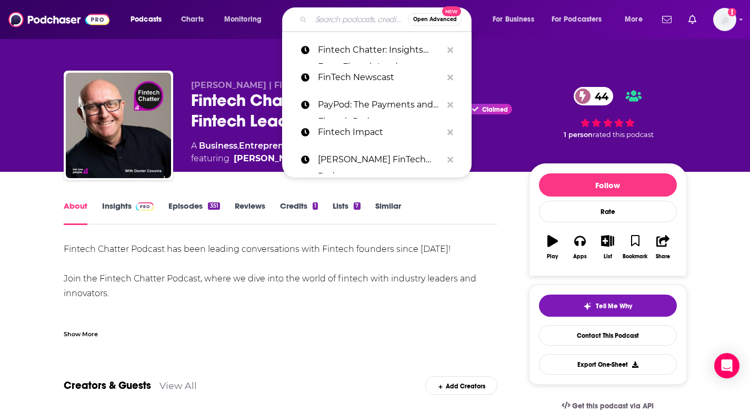
paste input "FinTech Futures"
type input "FinTech Futures"
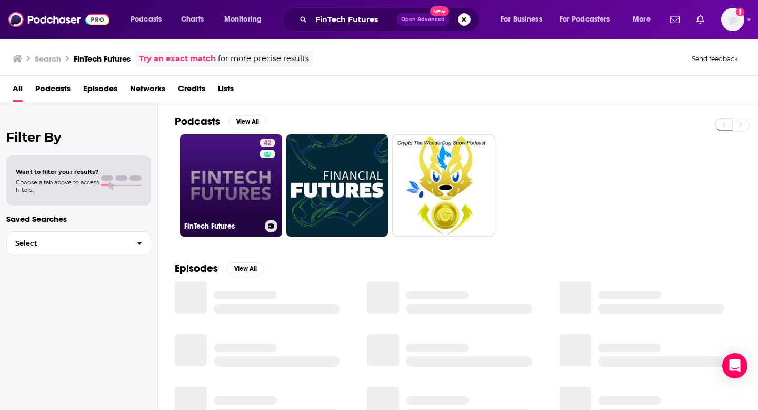
click at [223, 180] on link "42 FinTech Futures" at bounding box center [231, 185] width 102 height 102
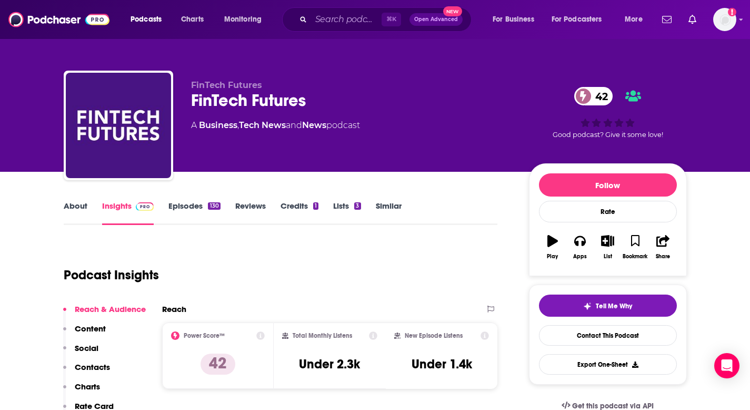
click at [73, 207] on link "About" at bounding box center [76, 213] width 24 height 24
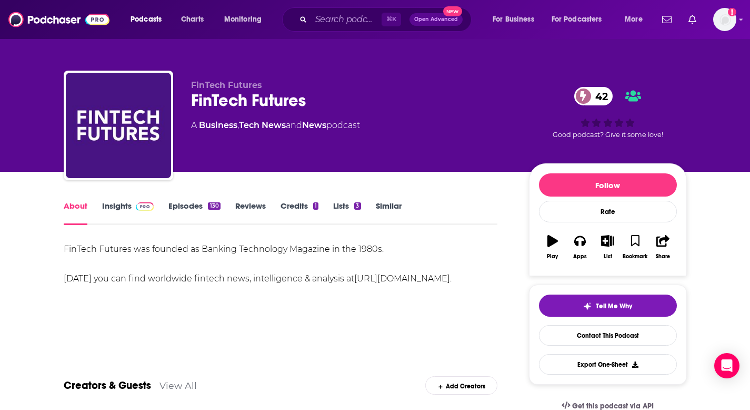
click at [125, 205] on link "Insights" at bounding box center [128, 213] width 52 height 24
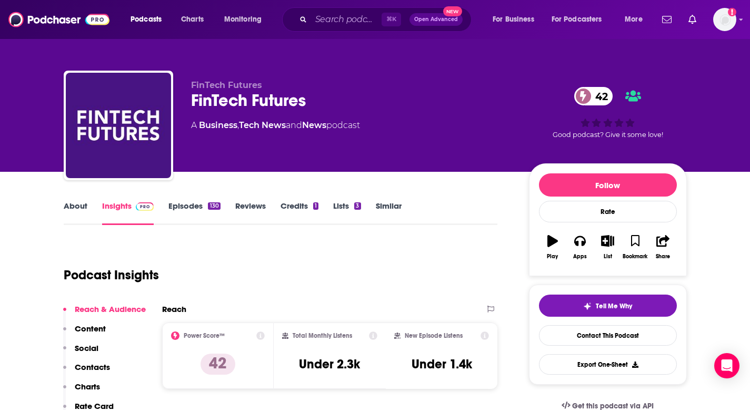
click at [198, 210] on link "Episodes 130" at bounding box center [194, 213] width 52 height 24
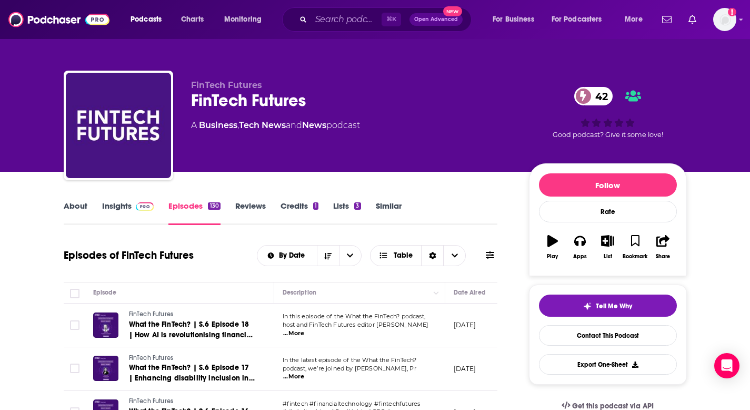
click at [68, 207] on link "About" at bounding box center [76, 213] width 24 height 24
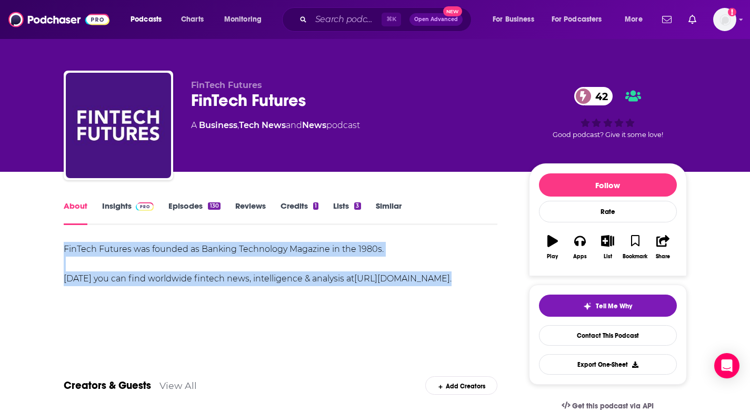
drag, startPoint x: 56, startPoint y: 247, endPoint x: 360, endPoint y: 287, distance: 306.4
click at [105, 214] on link "Insights" at bounding box center [128, 213] width 52 height 24
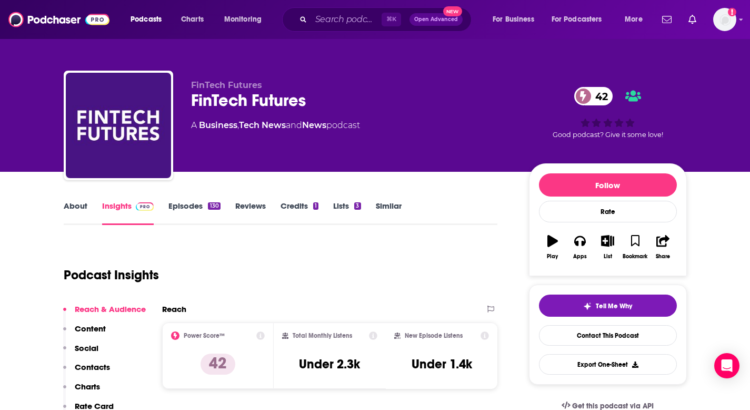
click at [95, 367] on p "Contacts" at bounding box center [92, 367] width 35 height 10
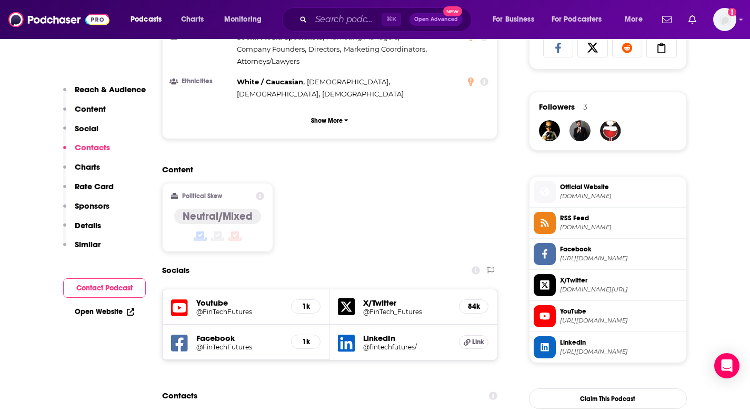
scroll to position [904, 0]
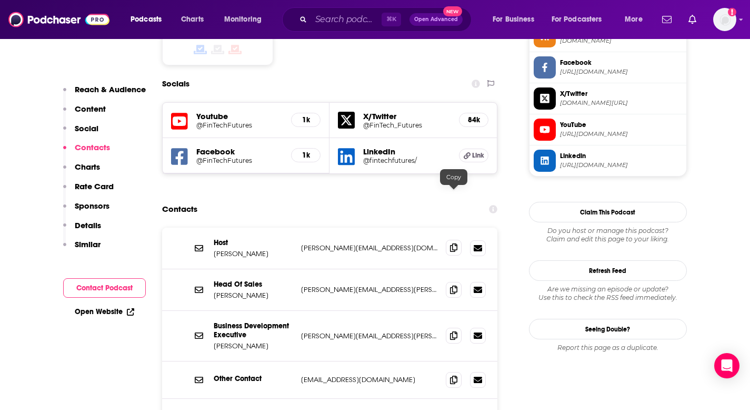
click at [453, 243] on icon at bounding box center [453, 247] width 7 height 8
click at [450, 240] on span at bounding box center [454, 248] width 16 height 16
click at [352, 15] on input "Search podcasts, credits, & more..." at bounding box center [346, 19] width 71 height 17
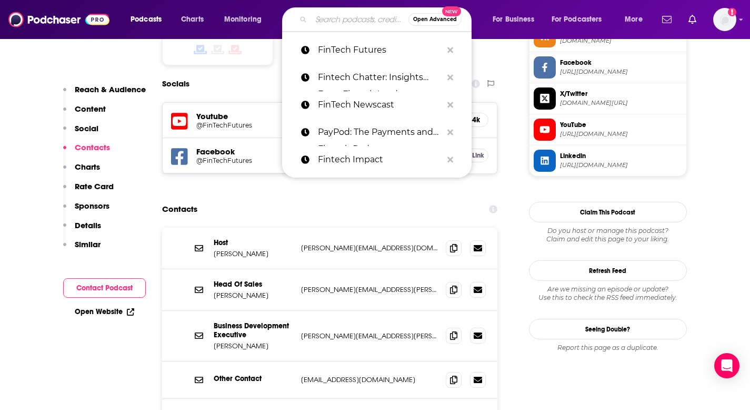
paste input "Fintech Leaders"
type input "Fintech Leaders"
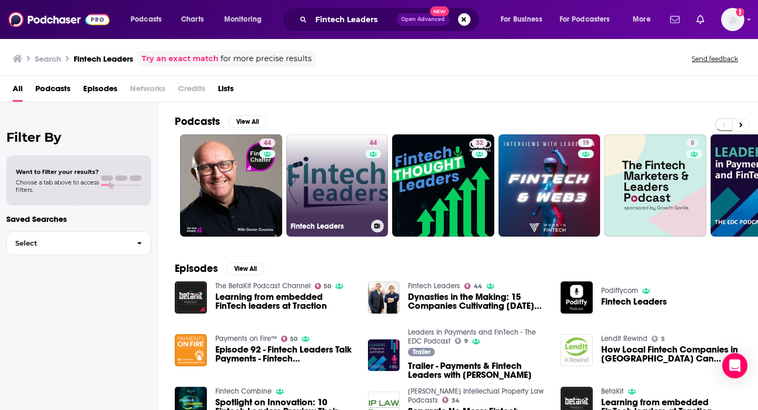
click at [352, 178] on link "44 Fintech Leaders" at bounding box center [337, 185] width 102 height 102
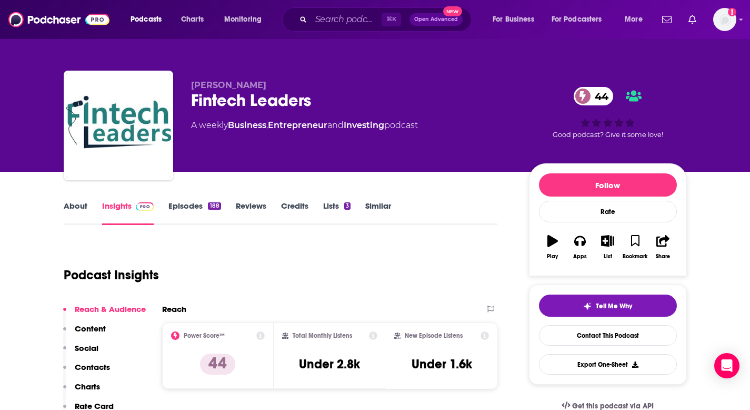
click at [67, 216] on link "About" at bounding box center [76, 213] width 24 height 24
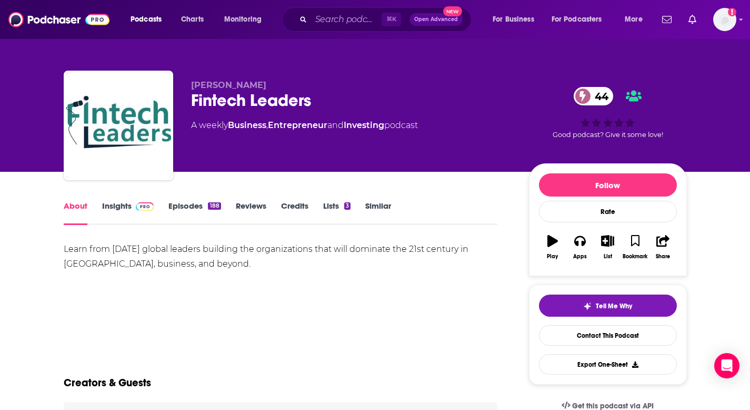
click at [137, 259] on div "Learn from [DATE] global leaders building the organizations that will dominate …" at bounding box center [281, 256] width 434 height 29
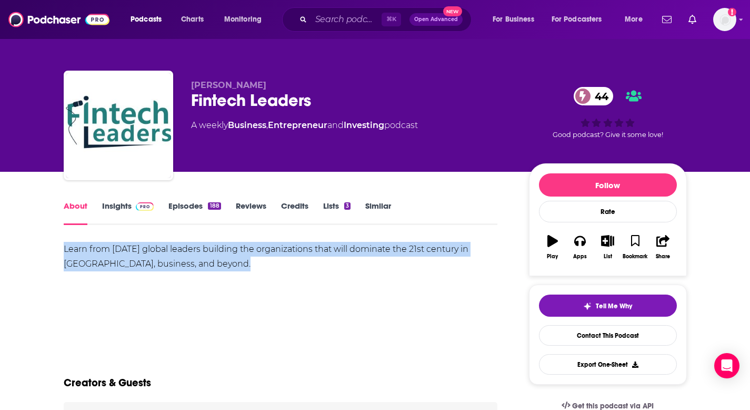
click at [137, 259] on div "Learn from [DATE] global leaders building the organizations that will dominate …" at bounding box center [281, 256] width 434 height 29
click at [103, 210] on link "Insights" at bounding box center [128, 213] width 52 height 24
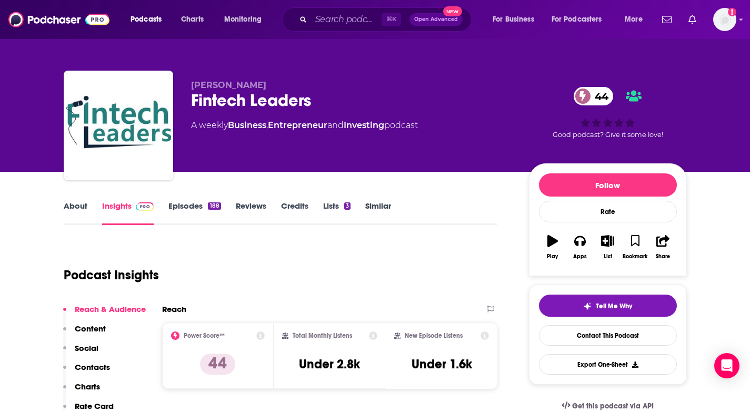
click at [191, 205] on link "Episodes 188" at bounding box center [194, 213] width 52 height 24
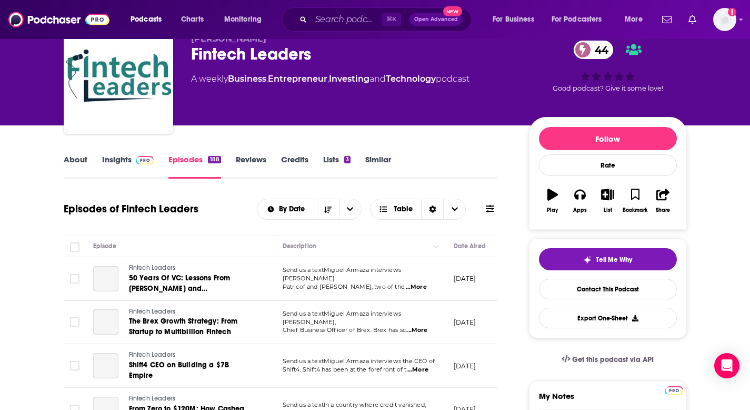
scroll to position [47, 0]
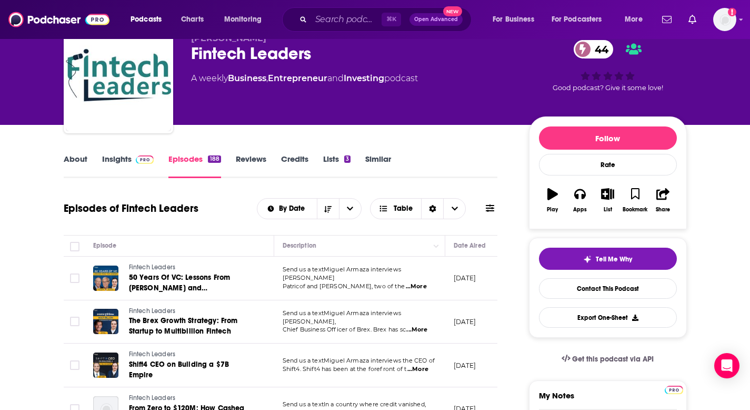
click at [111, 162] on link "Insights" at bounding box center [128, 166] width 52 height 24
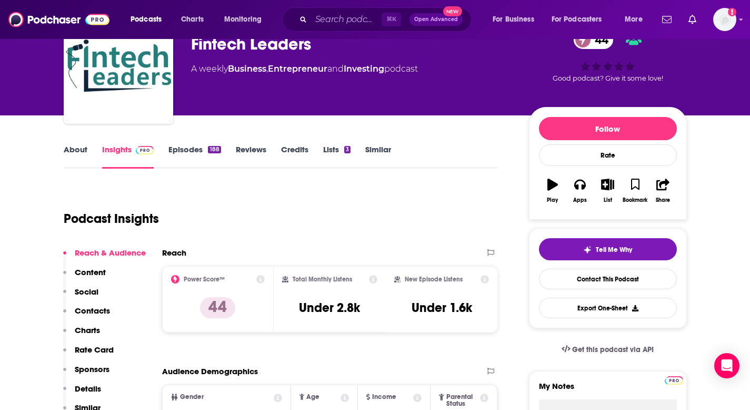
click at [91, 307] on p "Contacts" at bounding box center [92, 310] width 35 height 10
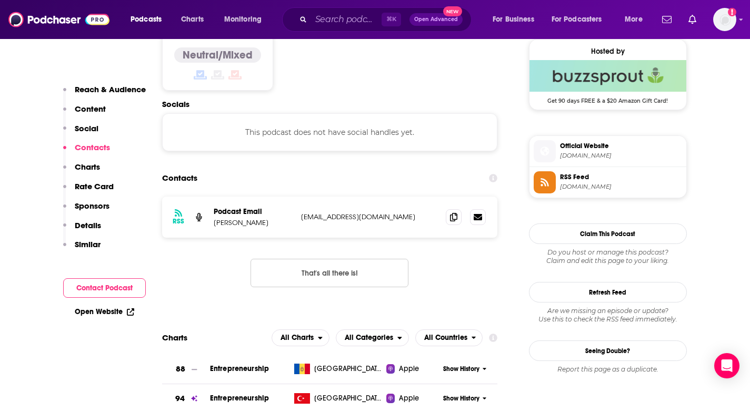
scroll to position [860, 0]
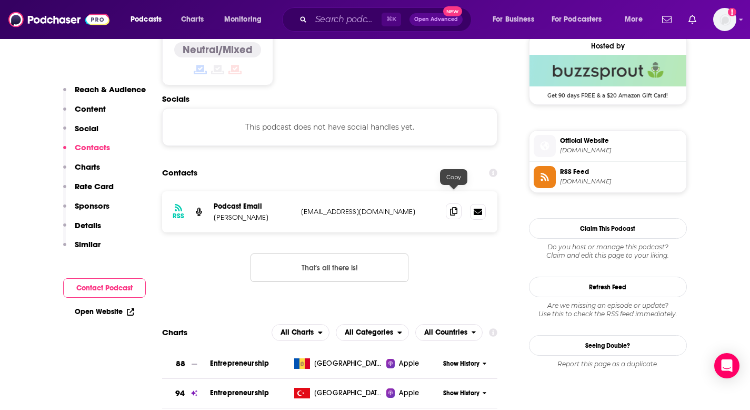
click at [449, 203] on span at bounding box center [454, 211] width 16 height 16
click at [457, 203] on span at bounding box center [454, 211] width 16 height 16
